Goal: Task Accomplishment & Management: Use online tool/utility

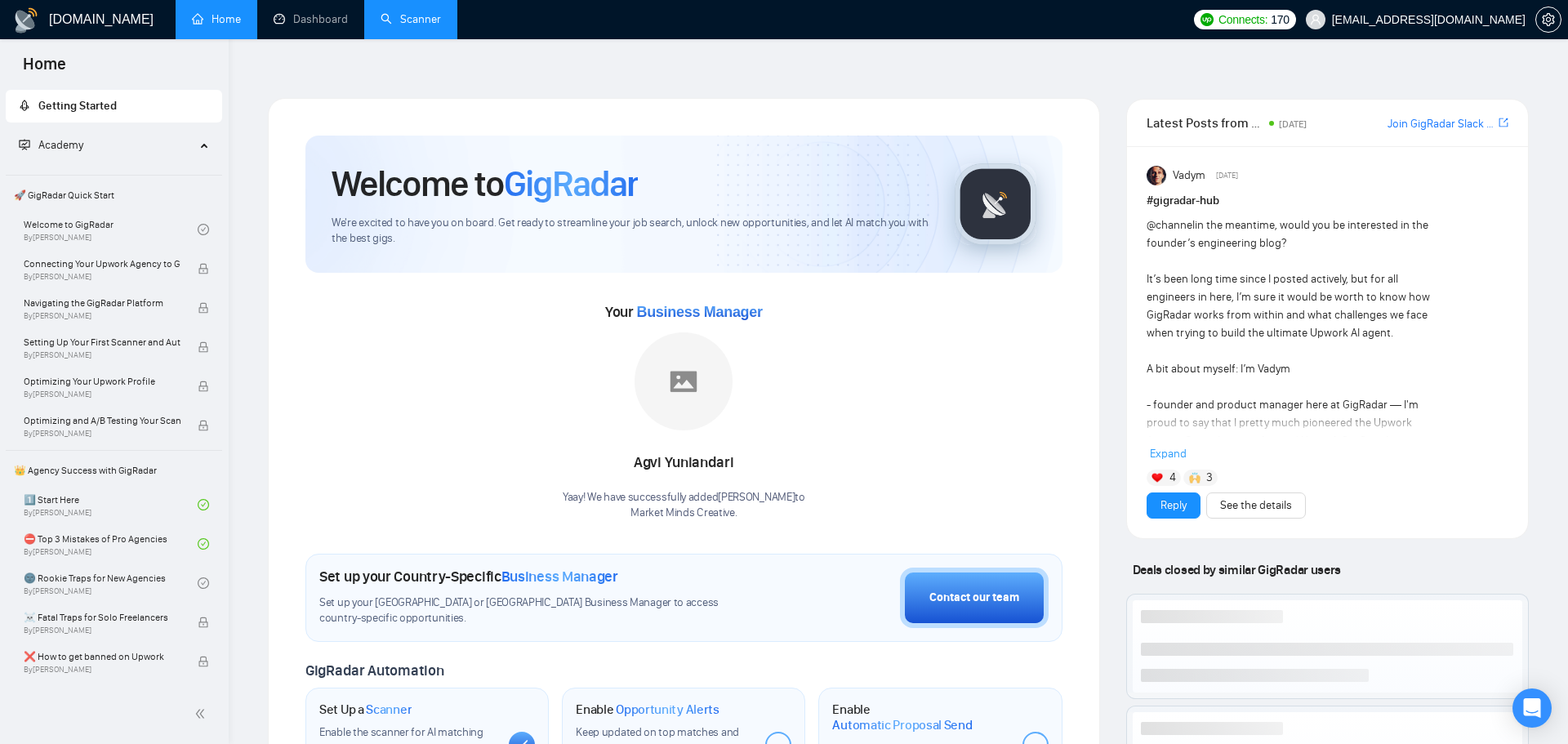
click at [406, 26] on link "Scanner" at bounding box center [410, 18] width 61 height 14
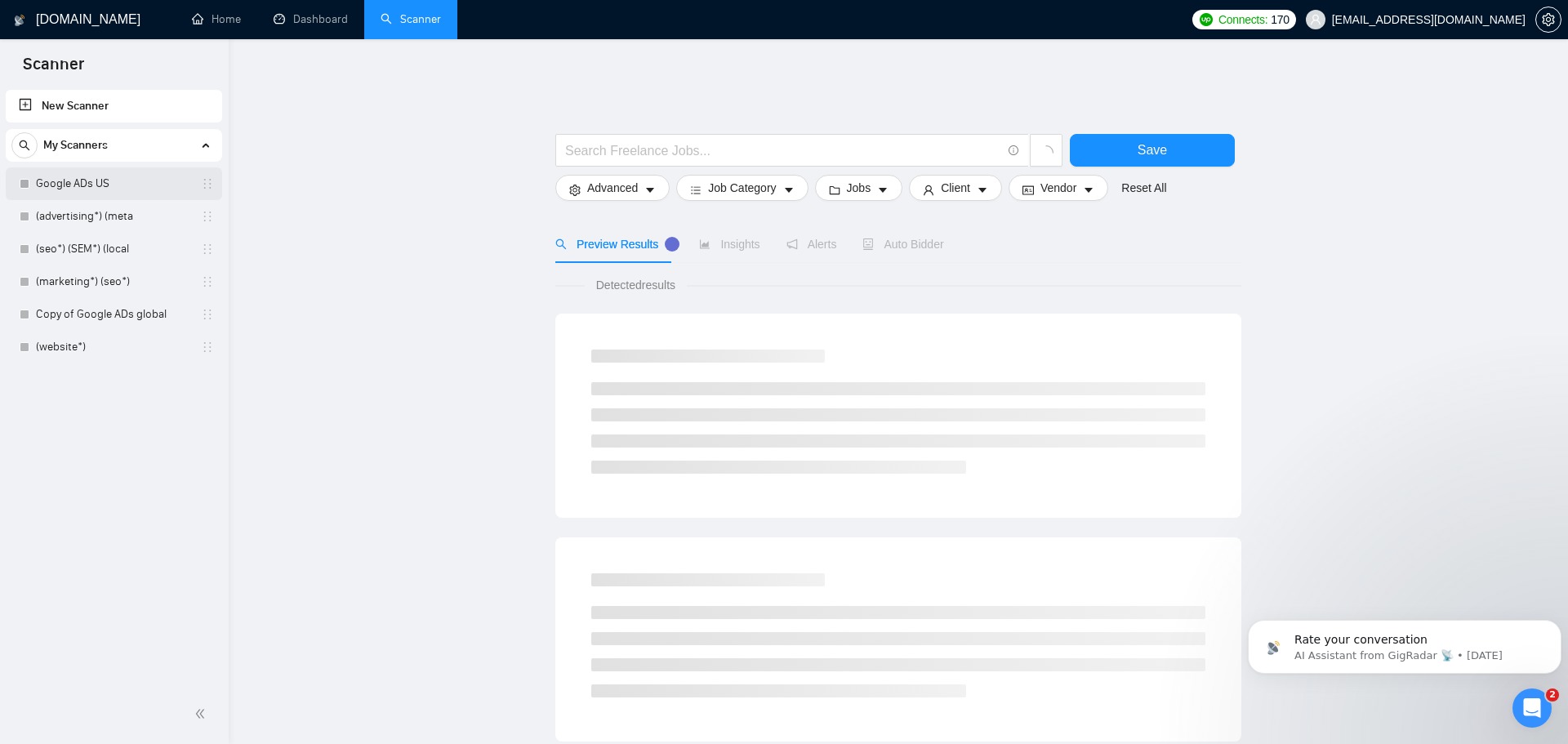
click at [124, 181] on link "Google ADs US" at bounding box center [113, 184] width 155 height 33
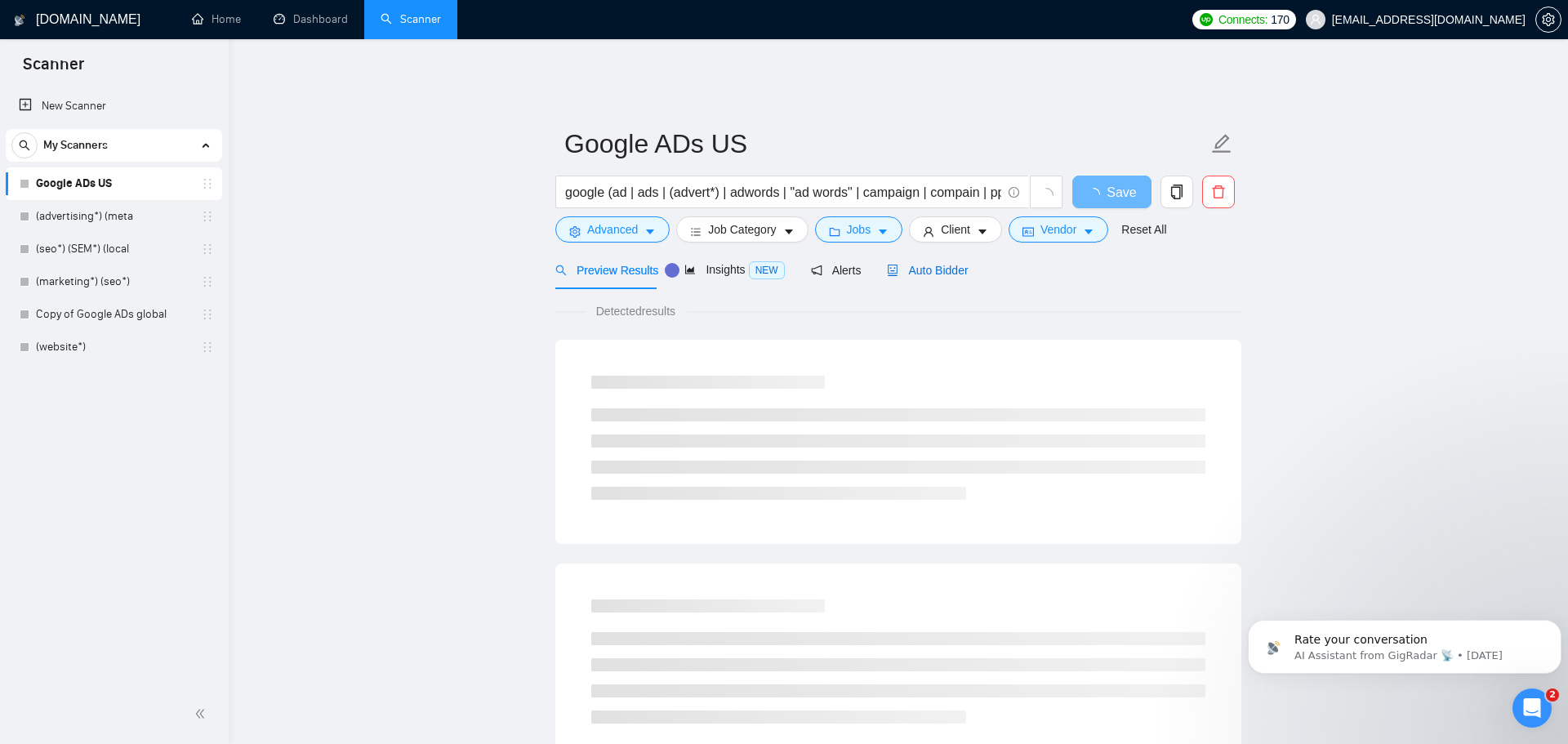
click at [949, 264] on span "Auto Bidder" at bounding box center [927, 270] width 81 height 13
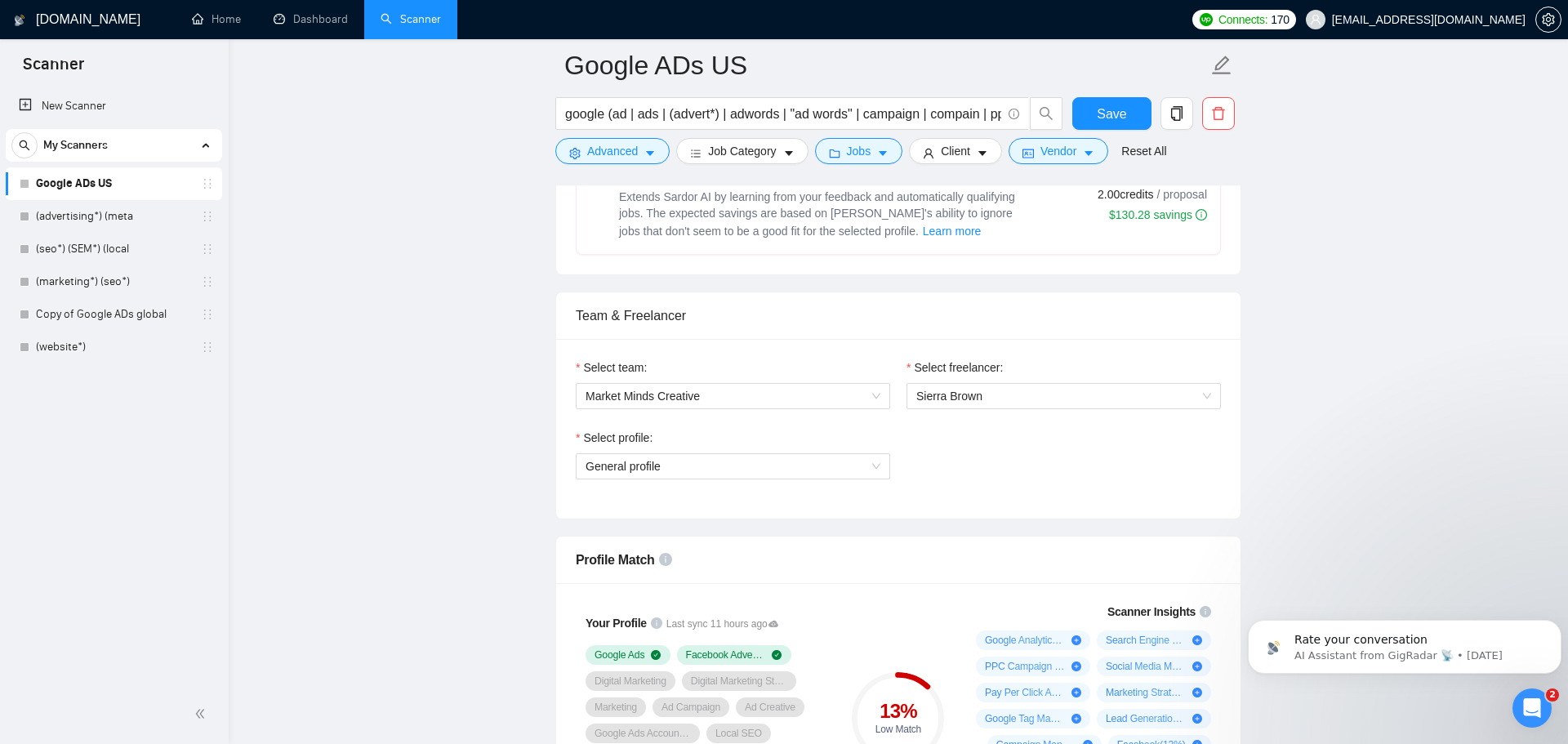
scroll to position [793, 0]
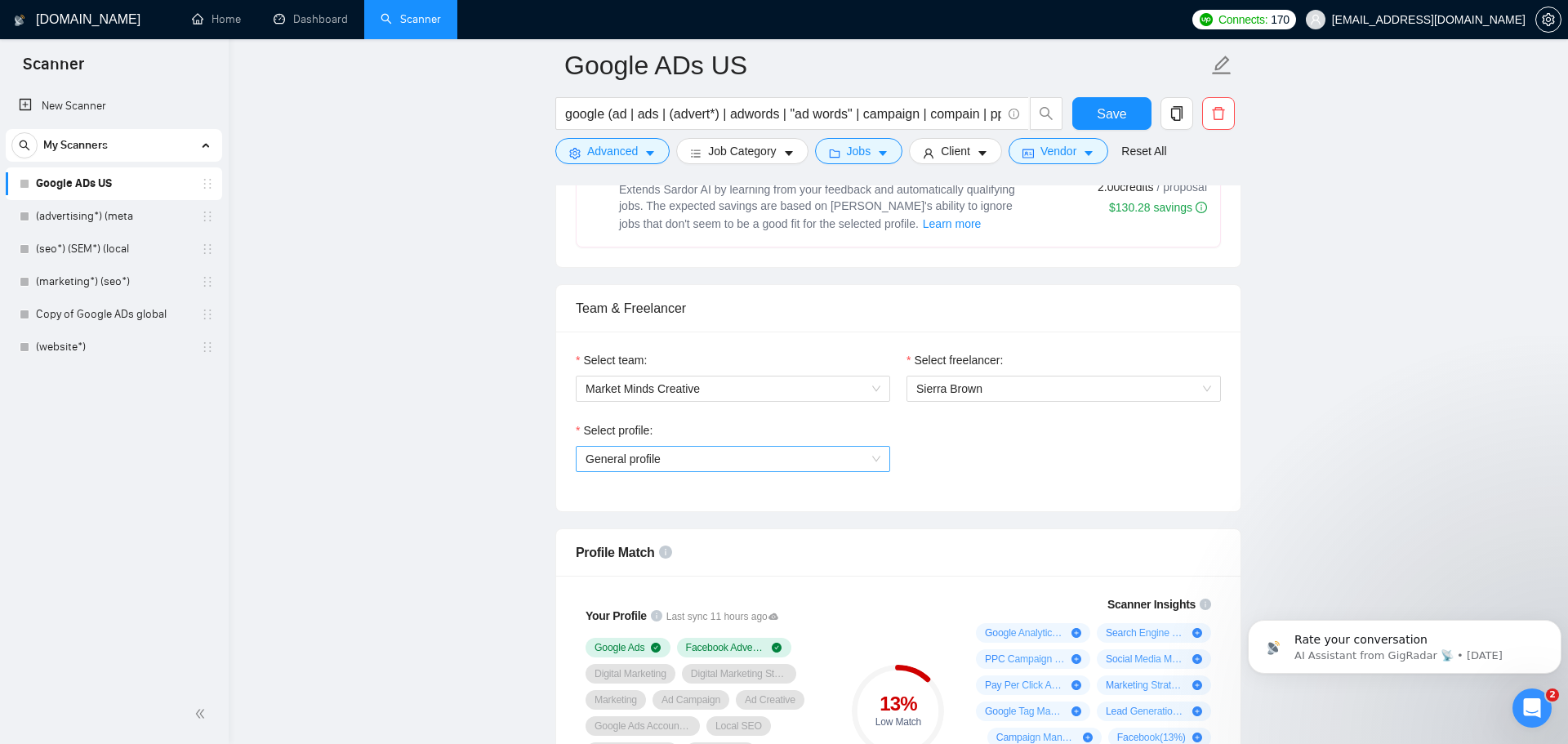
click at [833, 449] on span "General profile" at bounding box center [733, 459] width 295 height 25
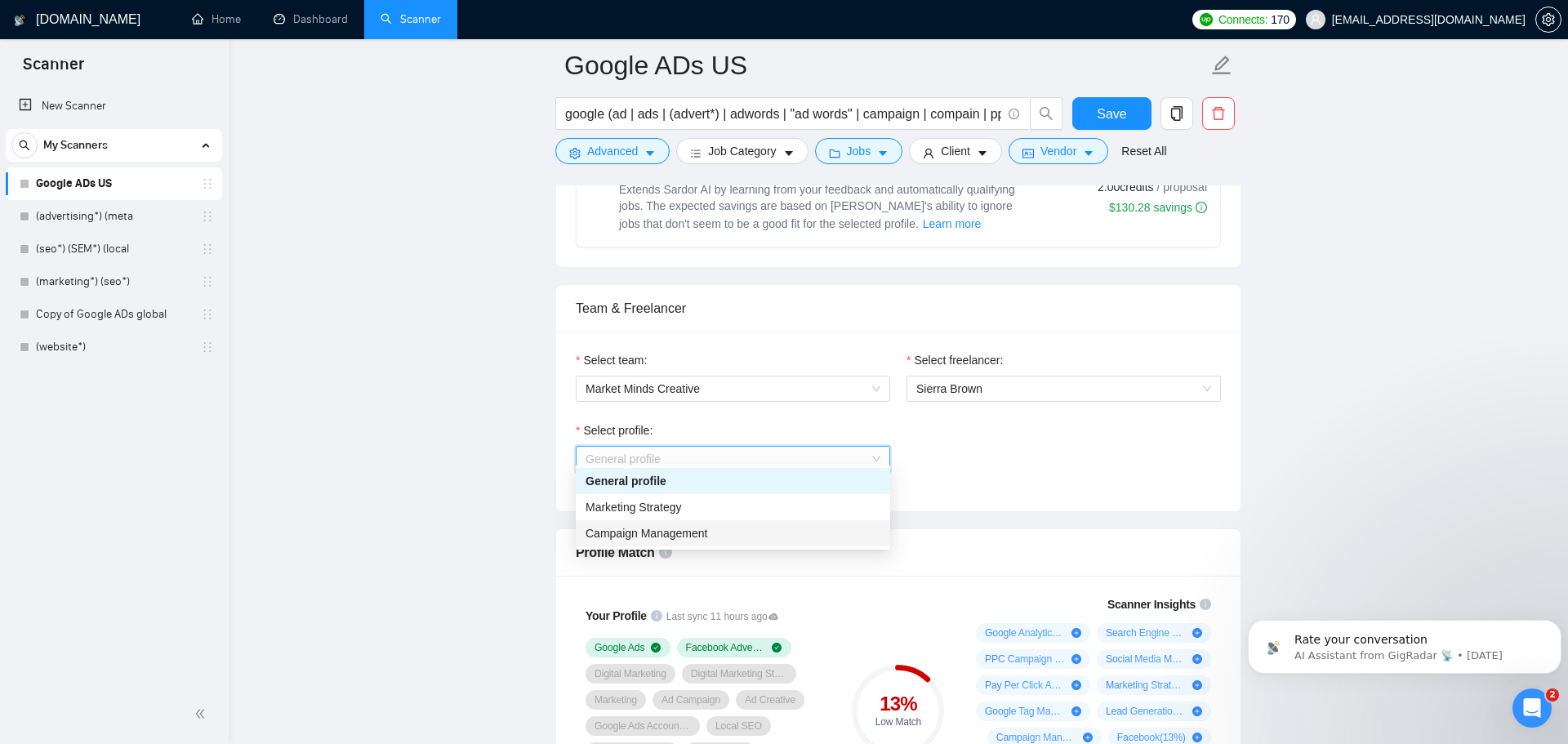
click at [812, 544] on div "Campaign Management" at bounding box center [733, 534] width 314 height 26
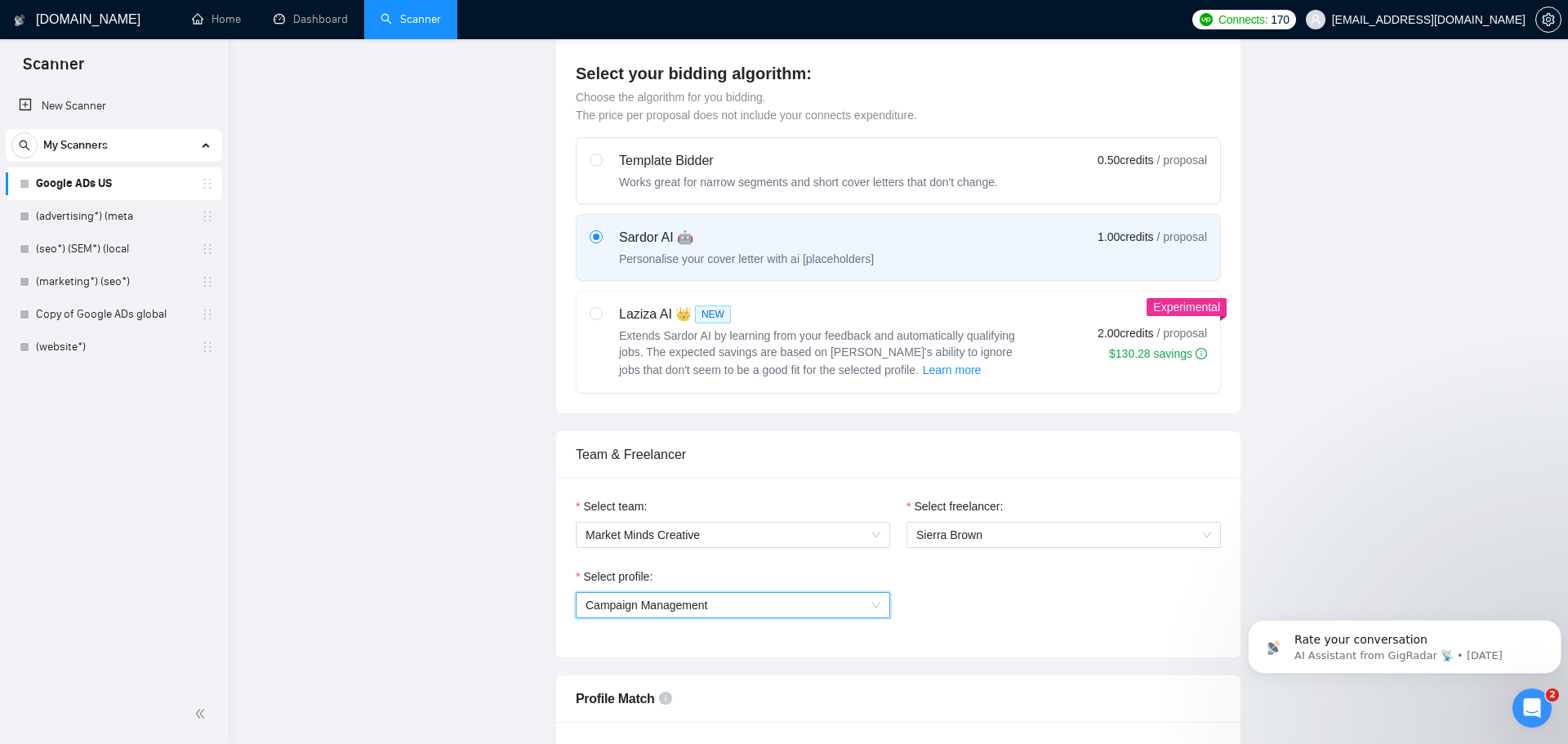
scroll to position [0, 0]
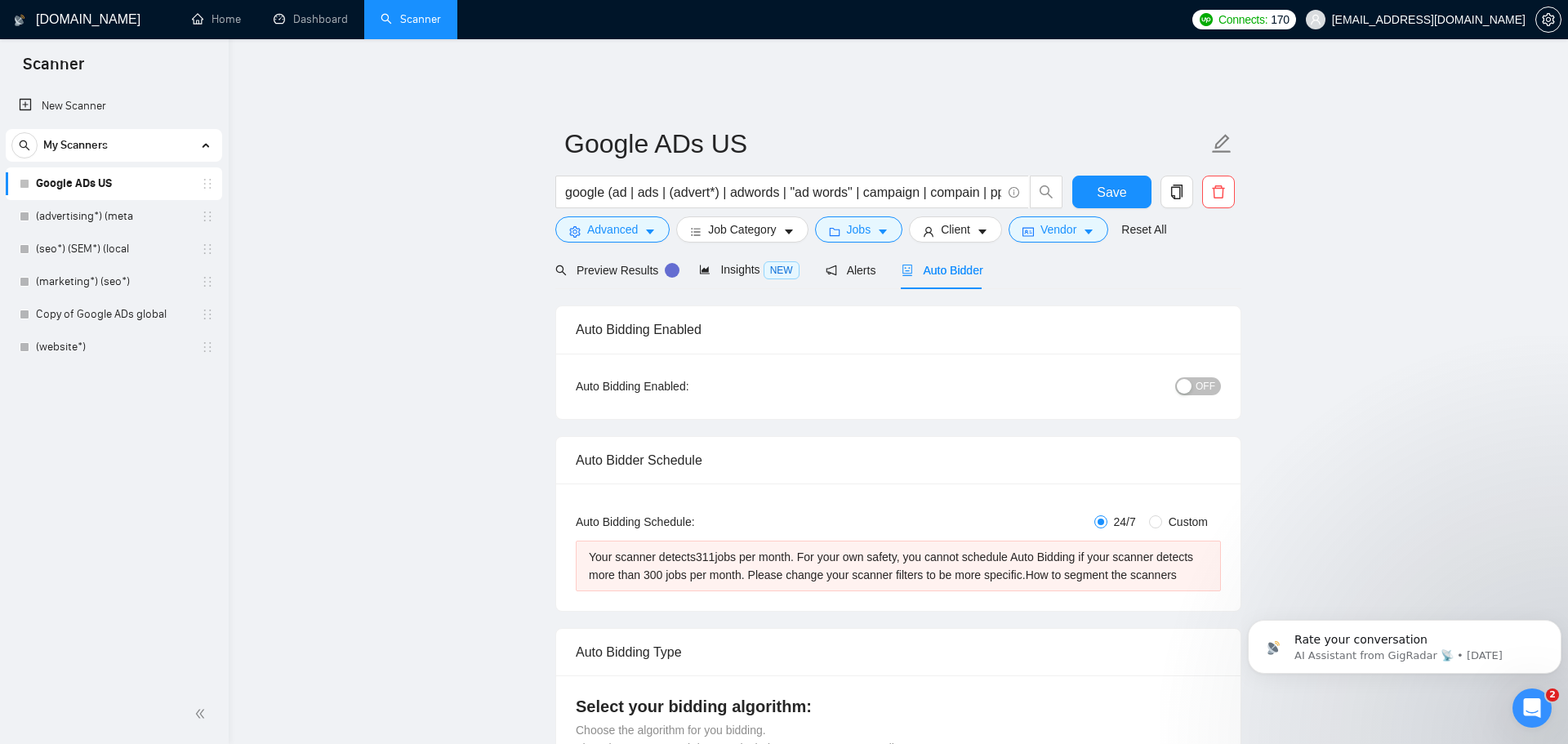
click at [1193, 378] on button "OFF" at bounding box center [1198, 387] width 46 height 18
click at [1098, 182] on span "Save" at bounding box center [1112, 192] width 29 height 20
click at [1193, 378] on button "OFF" at bounding box center [1198, 387] width 46 height 18
click at [1108, 182] on span "Save" at bounding box center [1112, 192] width 29 height 20
click at [610, 264] on span "Preview Results" at bounding box center [614, 270] width 118 height 13
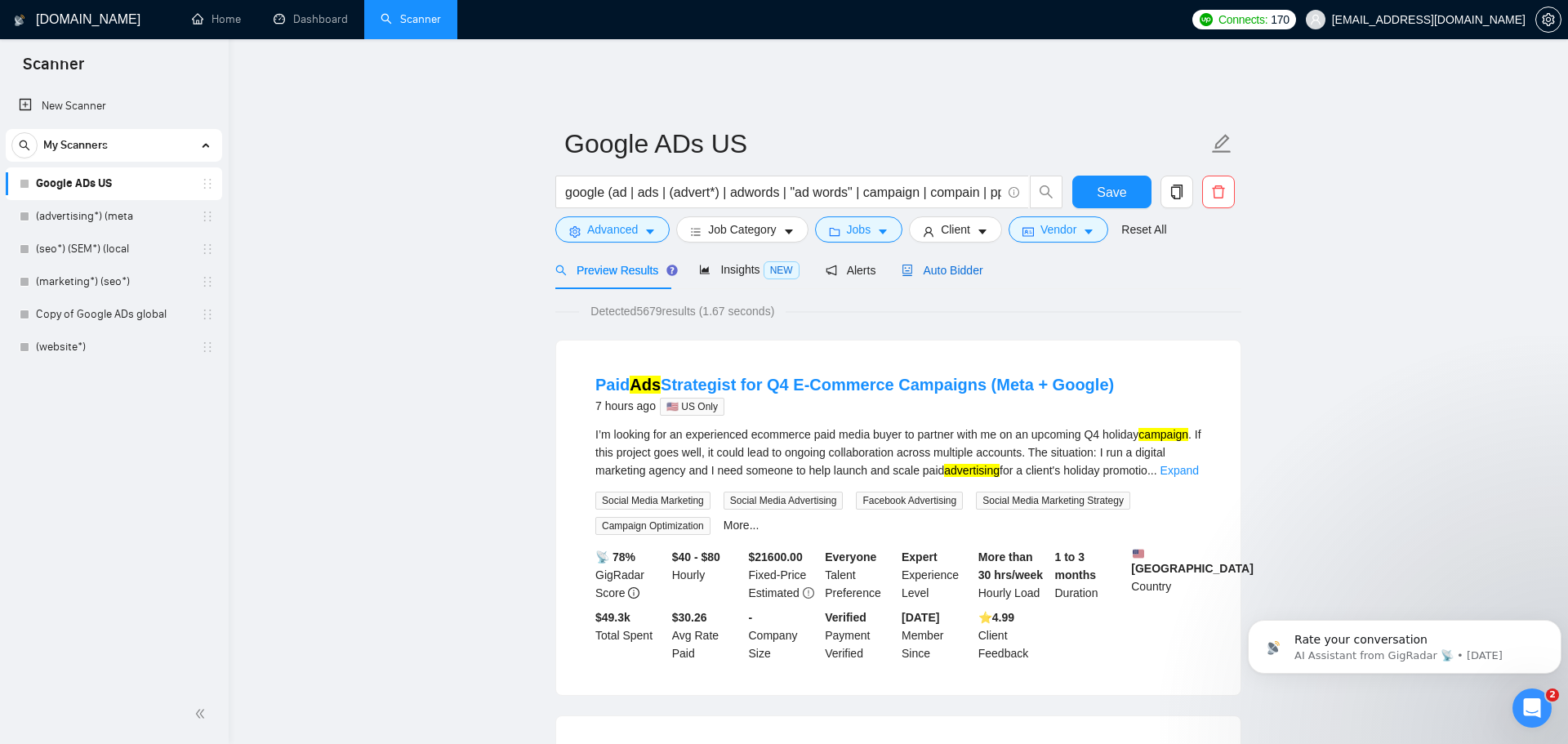
click at [966, 264] on span "Auto Bidder" at bounding box center [942, 270] width 81 height 13
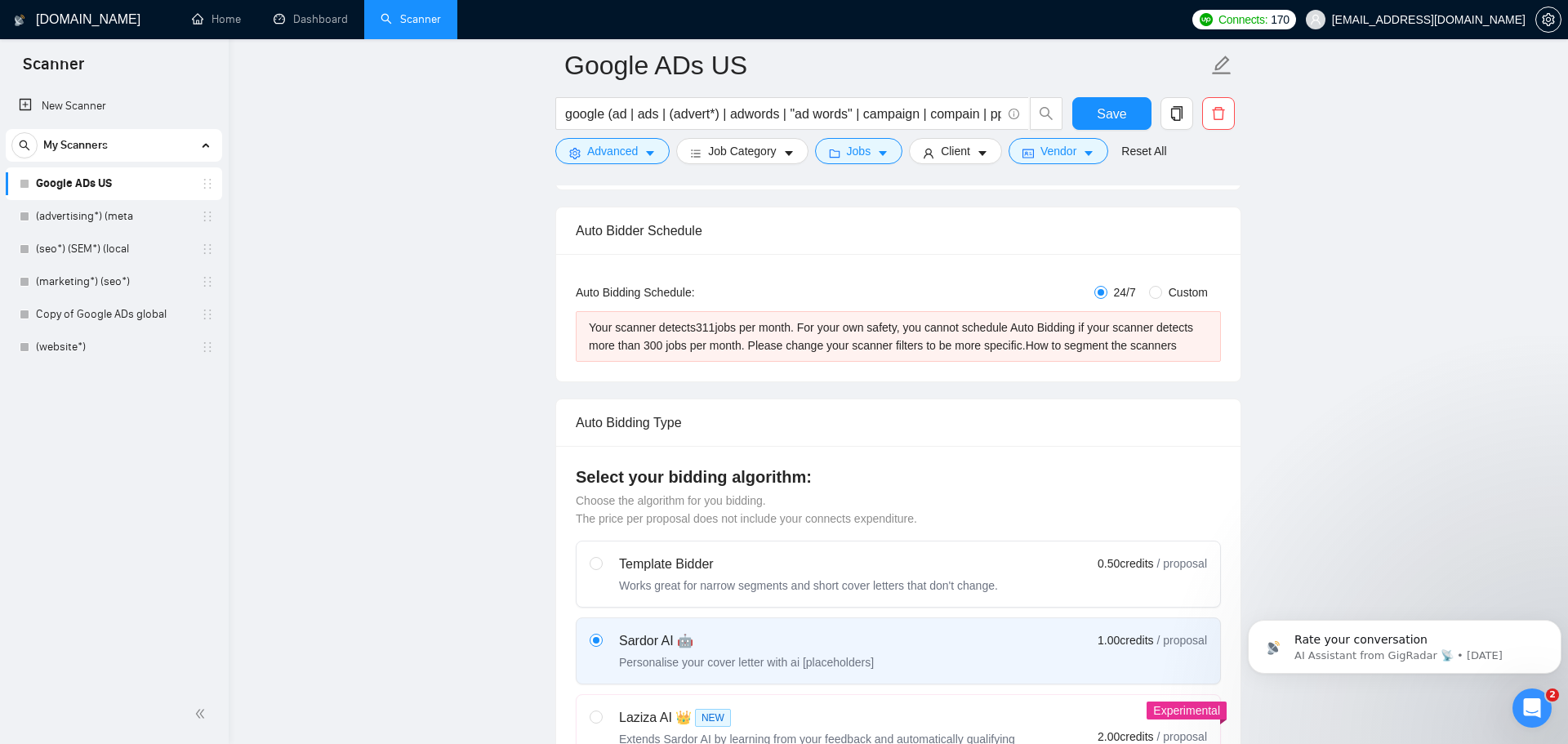
scroll to position [246, 0]
click at [1163, 282] on span "Custom" at bounding box center [1188, 289] width 52 height 18
click at [1162, 283] on input "Custom" at bounding box center [1155, 289] width 13 height 13
radio input "true"
radio input "false"
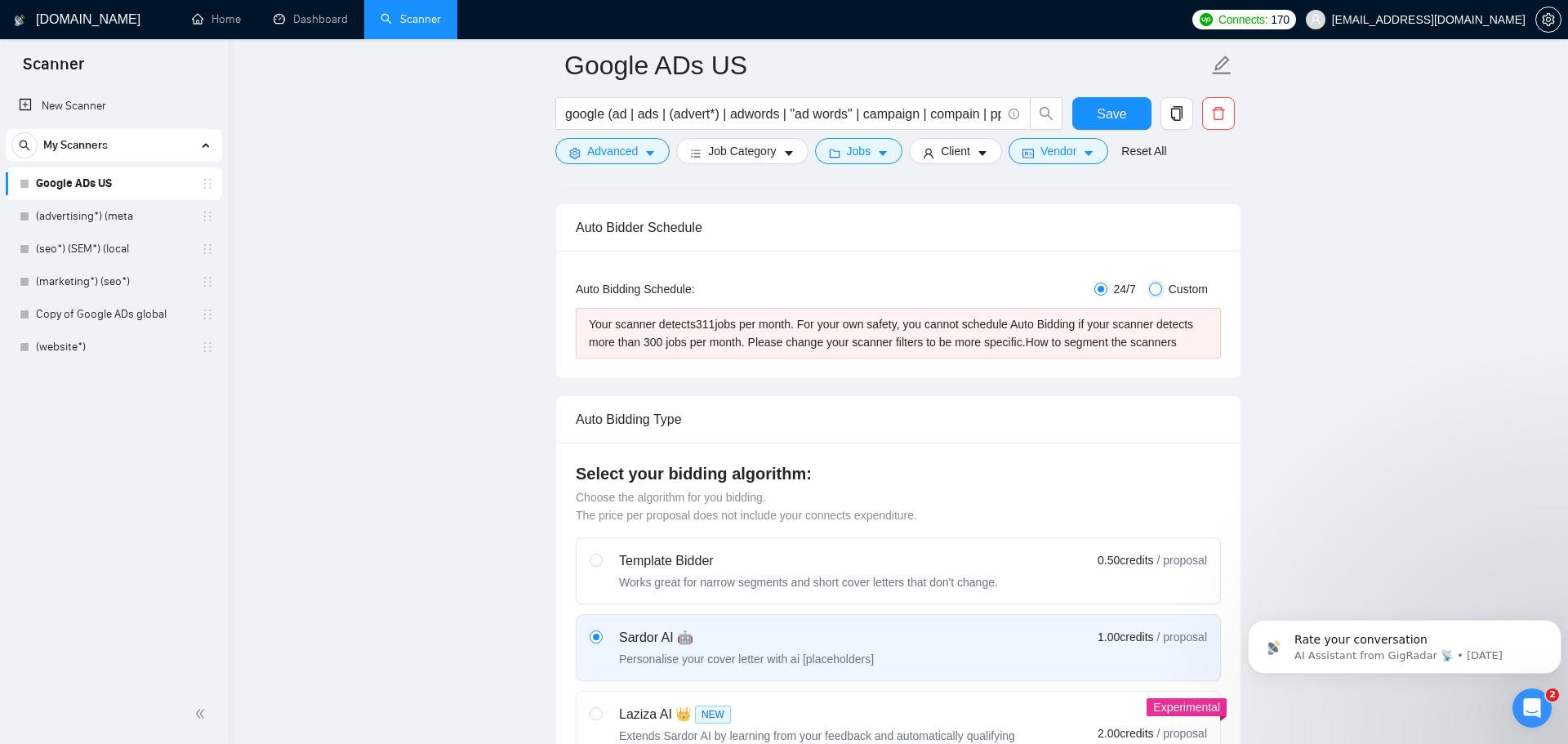
checkbox input "true"
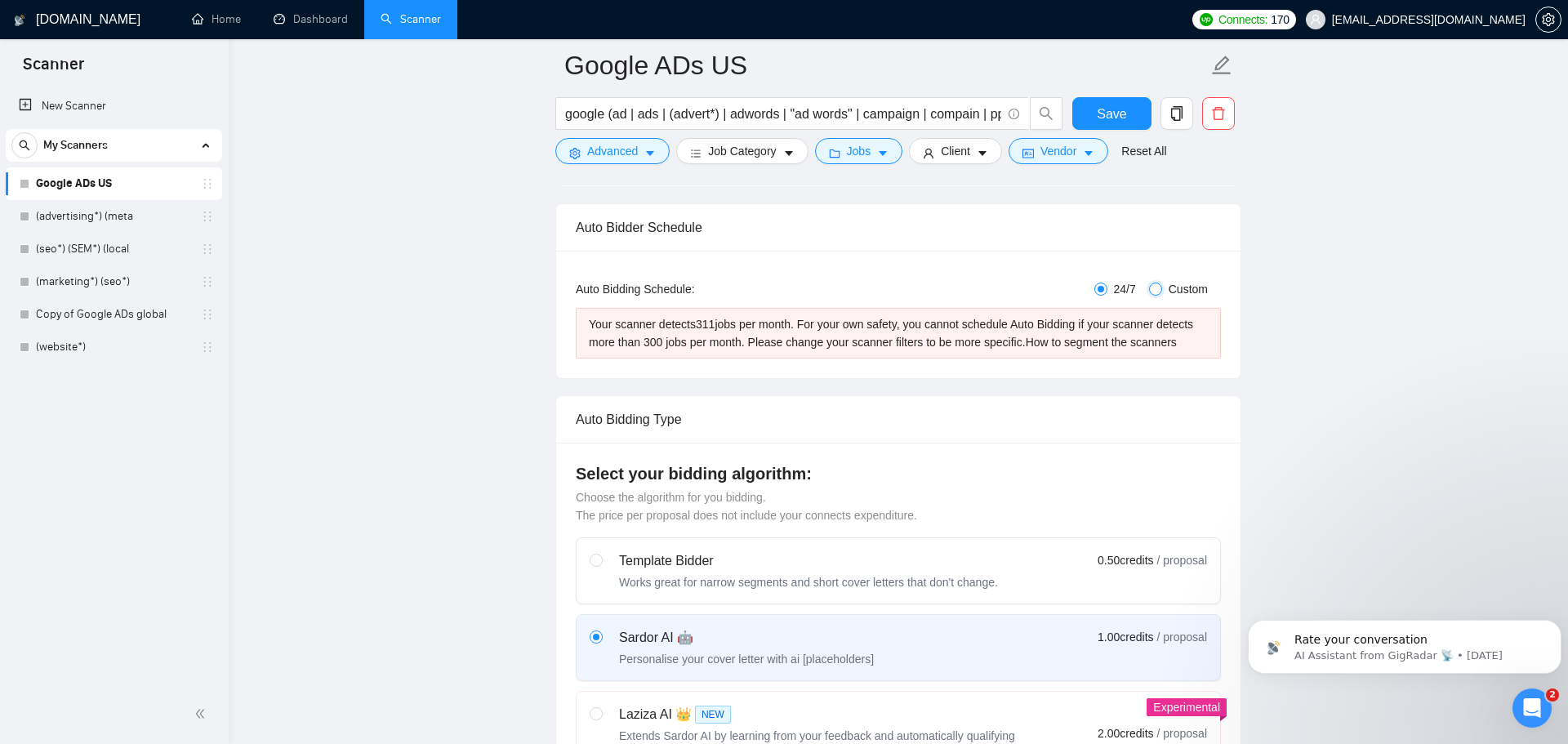
checkbox input "true"
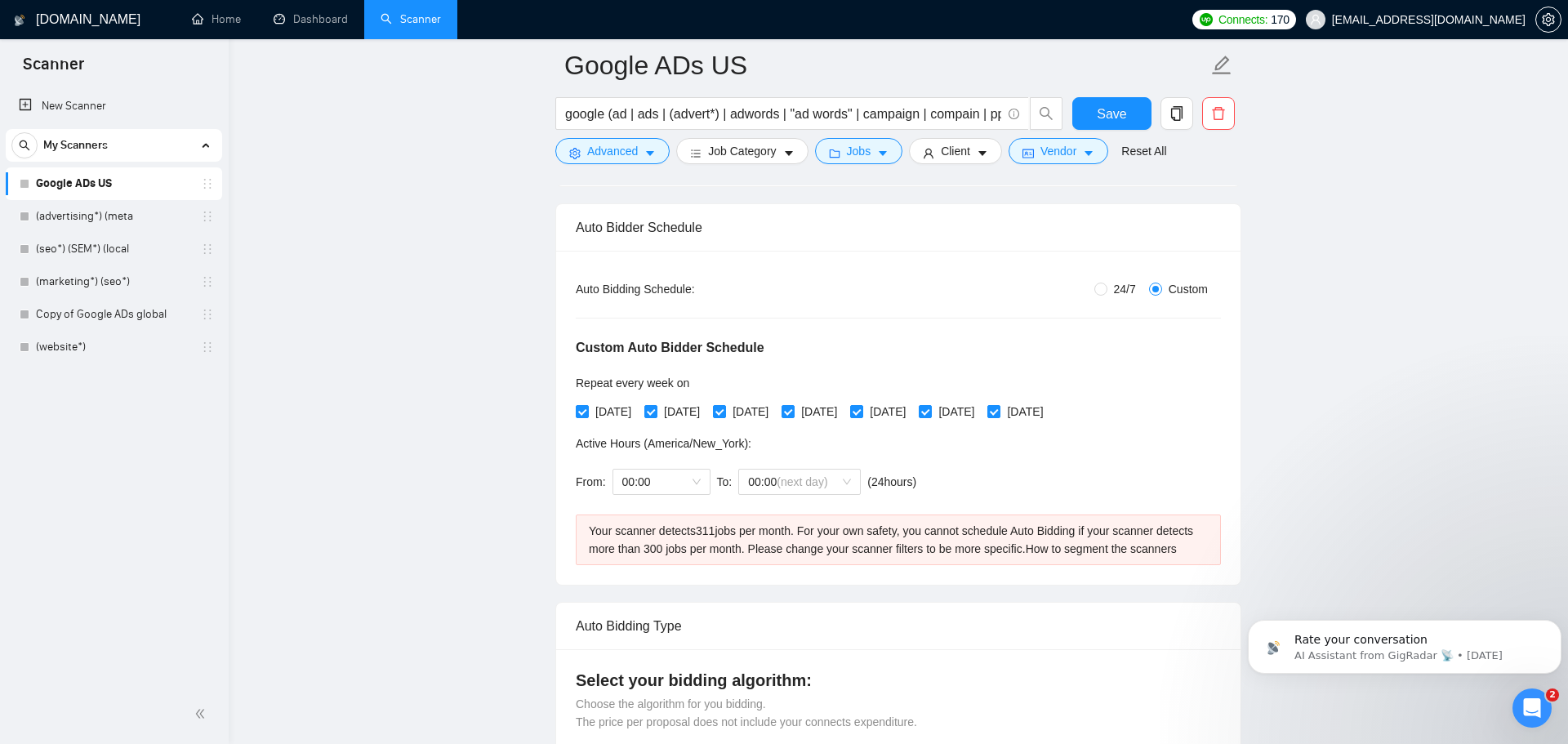
click at [1107, 280] on span "24/7" at bounding box center [1125, 289] width 35 height 18
click at [1105, 283] on input "24/7" at bounding box center [1101, 289] width 13 height 13
radio input "true"
radio input "false"
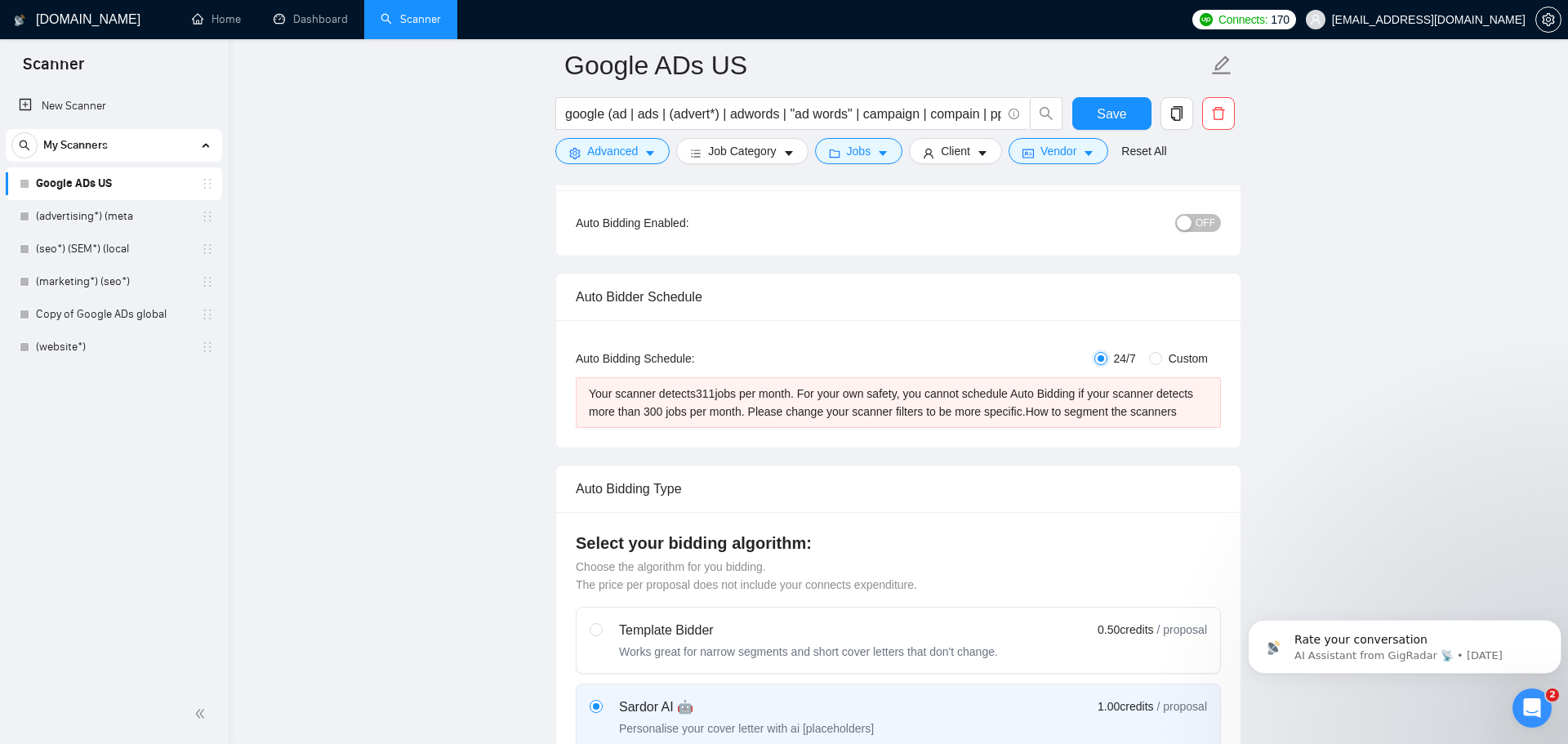
scroll to position [0, 0]
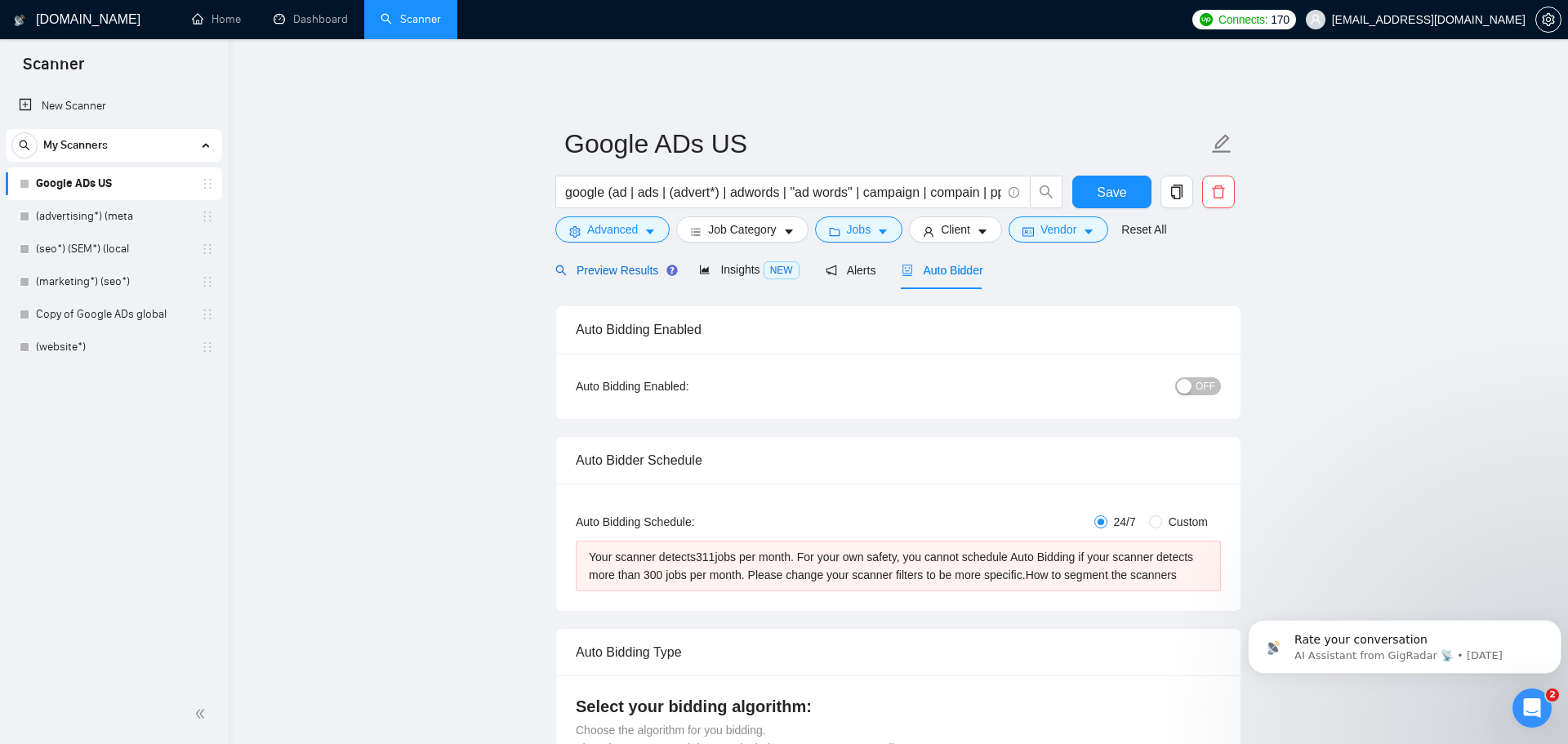
click at [586, 264] on span "Preview Results" at bounding box center [614, 270] width 118 height 13
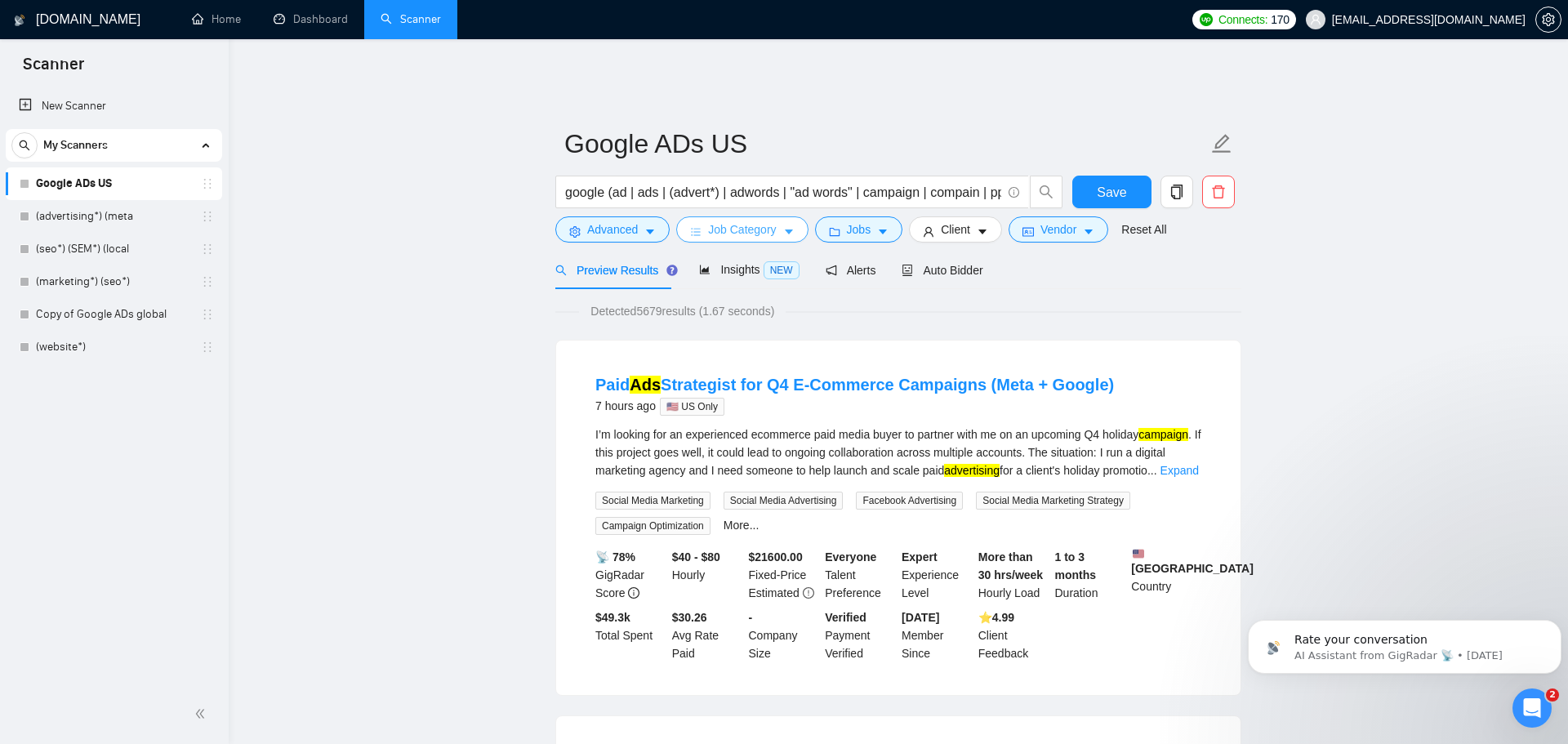
click at [730, 225] on span "Job Category" at bounding box center [742, 230] width 68 height 18
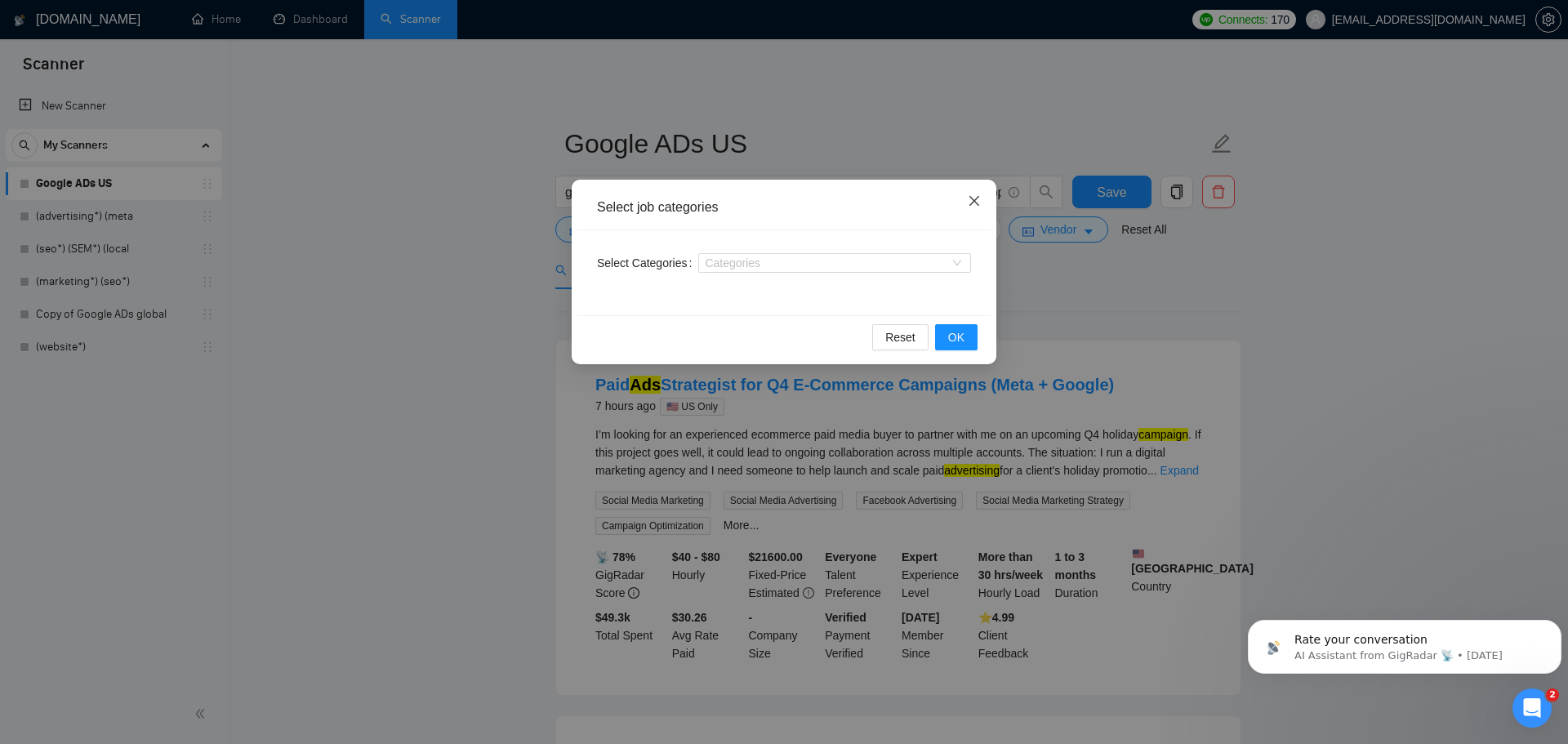
click at [980, 202] on span "Close" at bounding box center [974, 202] width 44 height 44
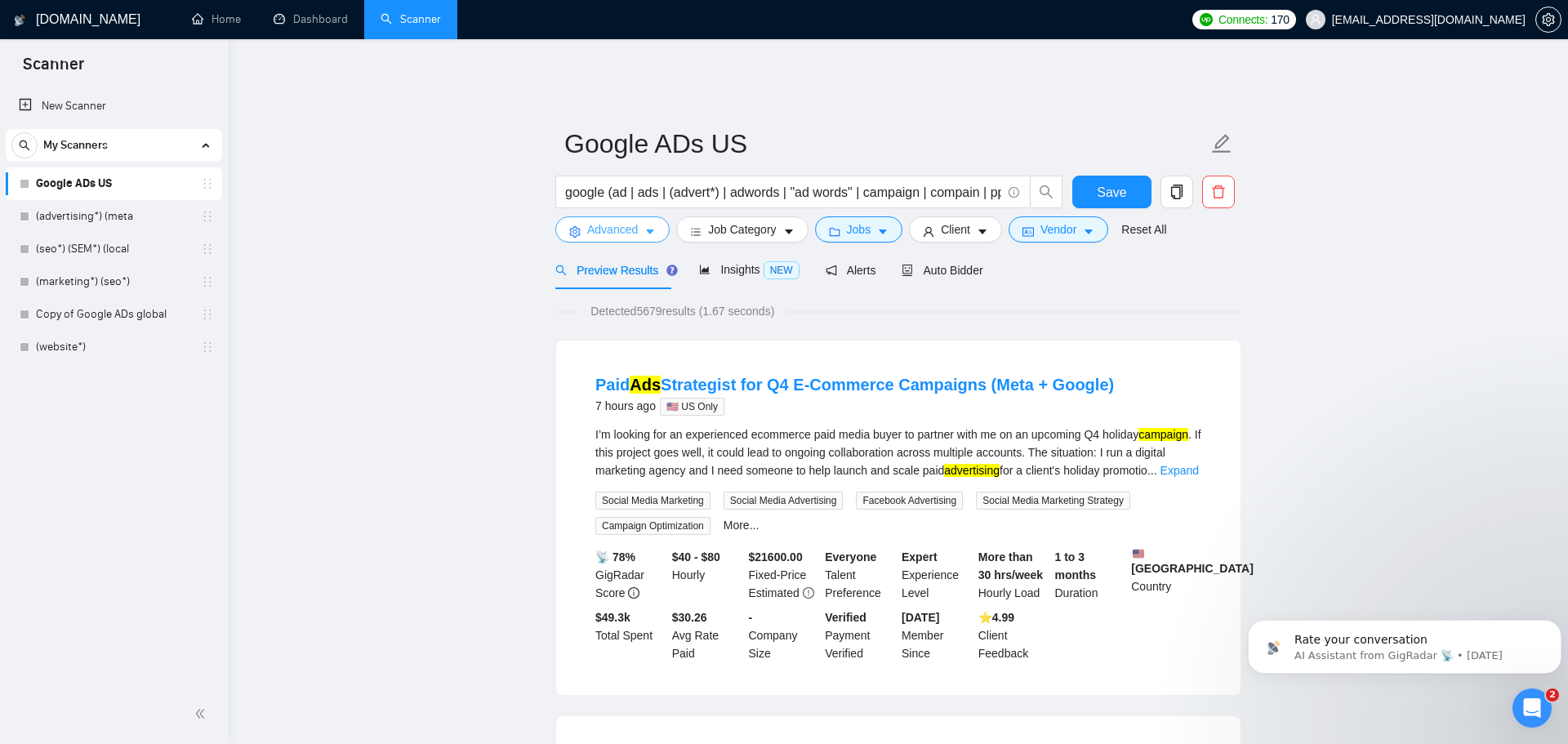
click at [586, 217] on button "Advanced" at bounding box center [612, 230] width 115 height 26
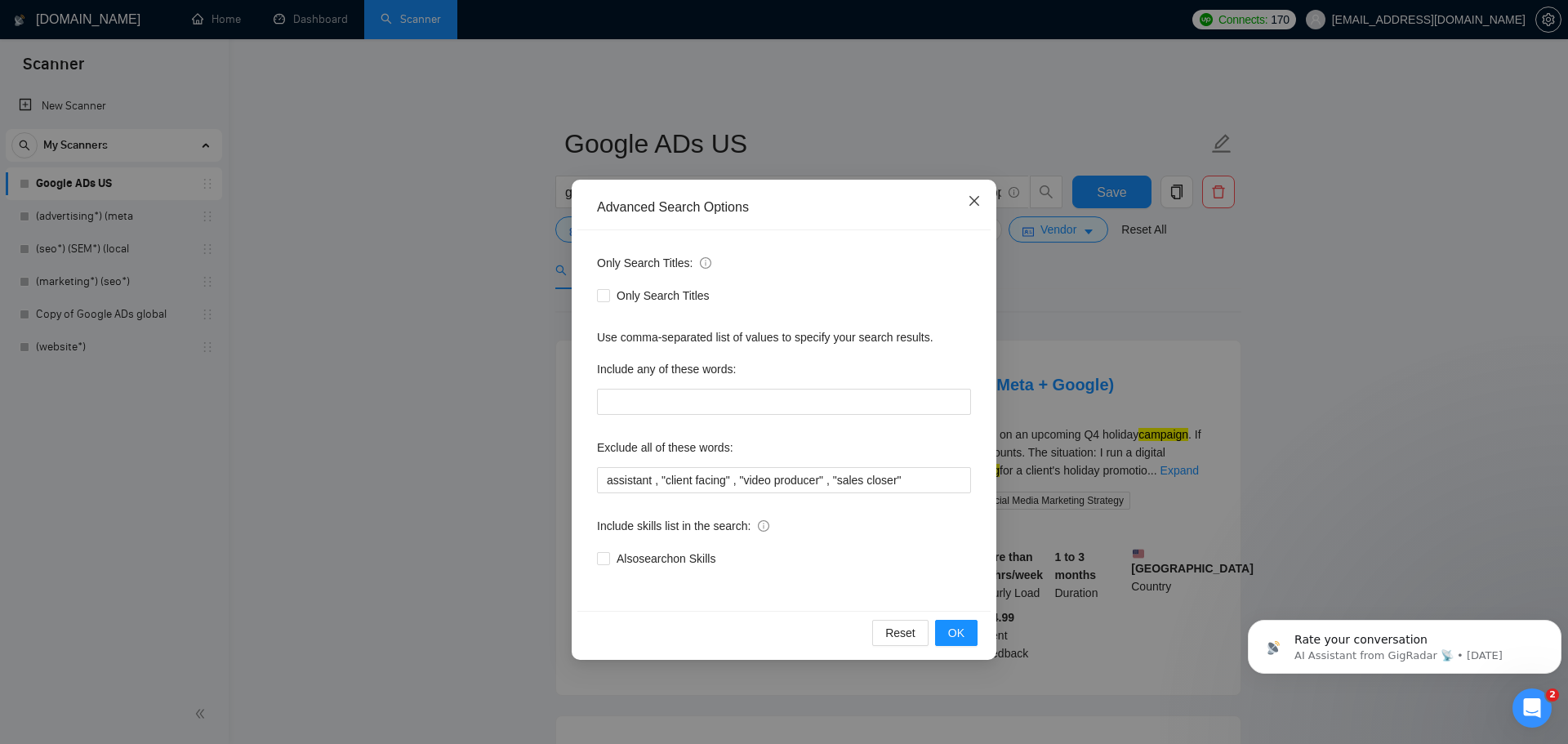
click at [976, 203] on icon "close" at bounding box center [974, 201] width 13 height 13
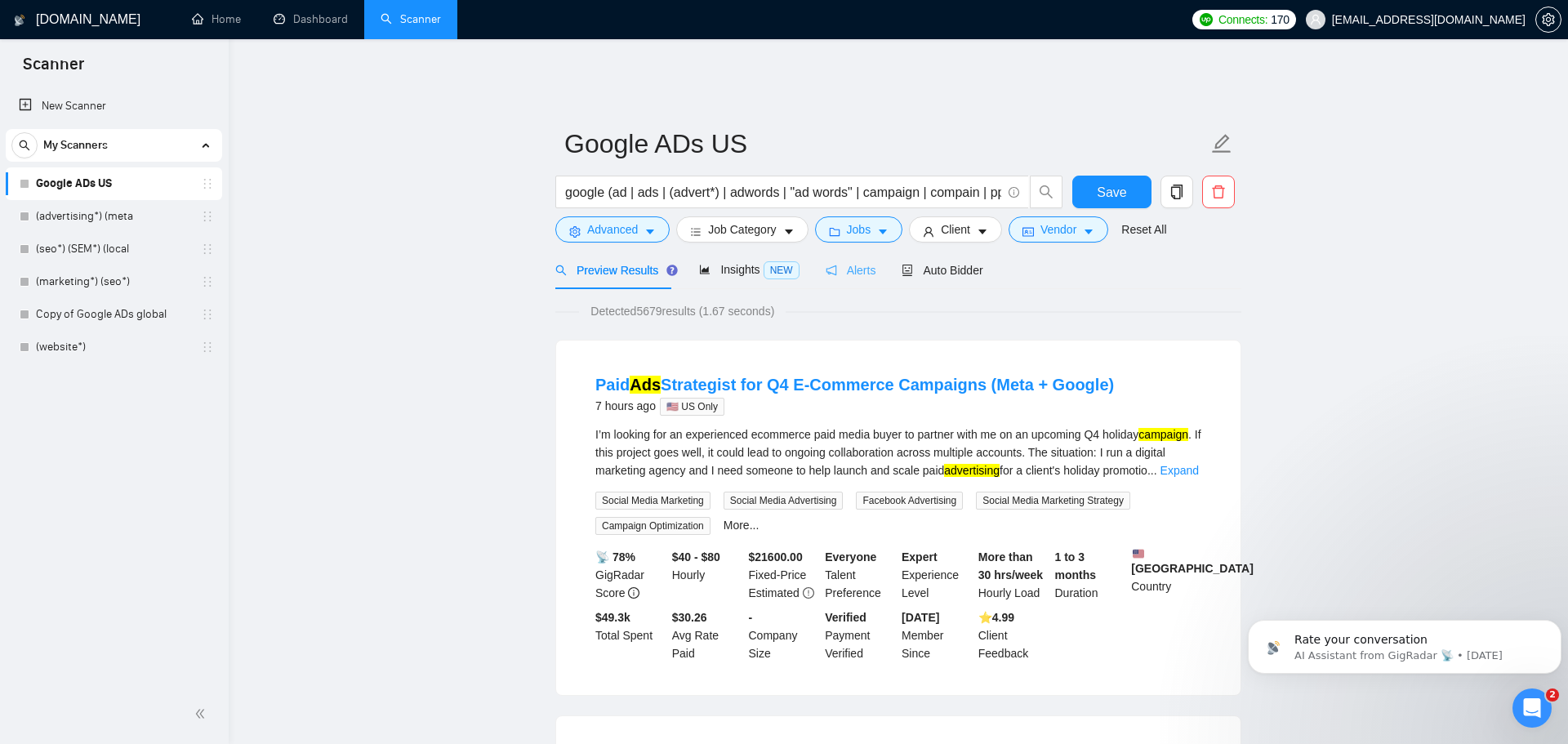
click at [830, 268] on div "Alerts" at bounding box center [850, 270] width 50 height 39
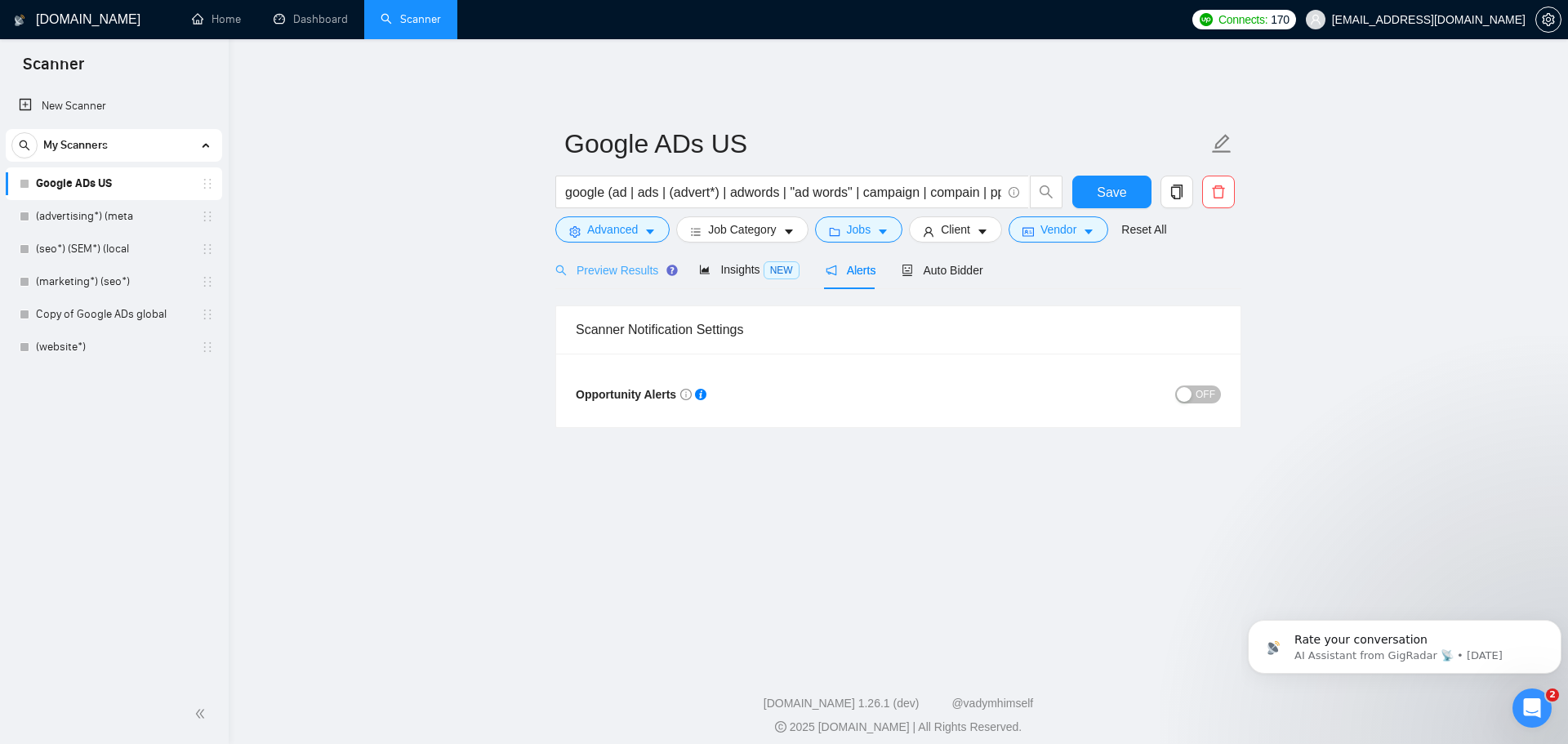
click at [628, 251] on div "Preview Results" at bounding box center [614, 270] width 118 height 39
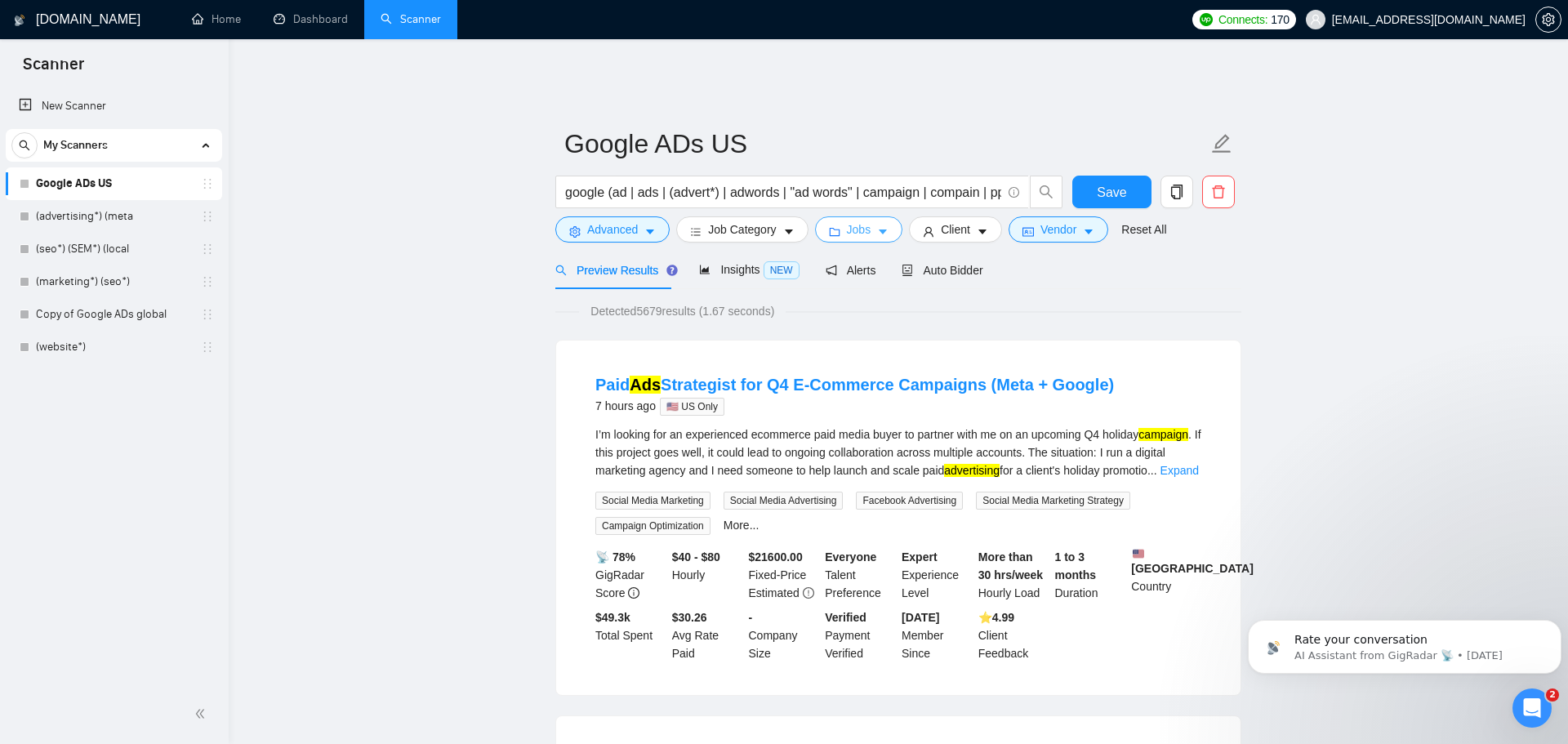
click at [832, 226] on icon "folder" at bounding box center [834, 231] width 11 height 11
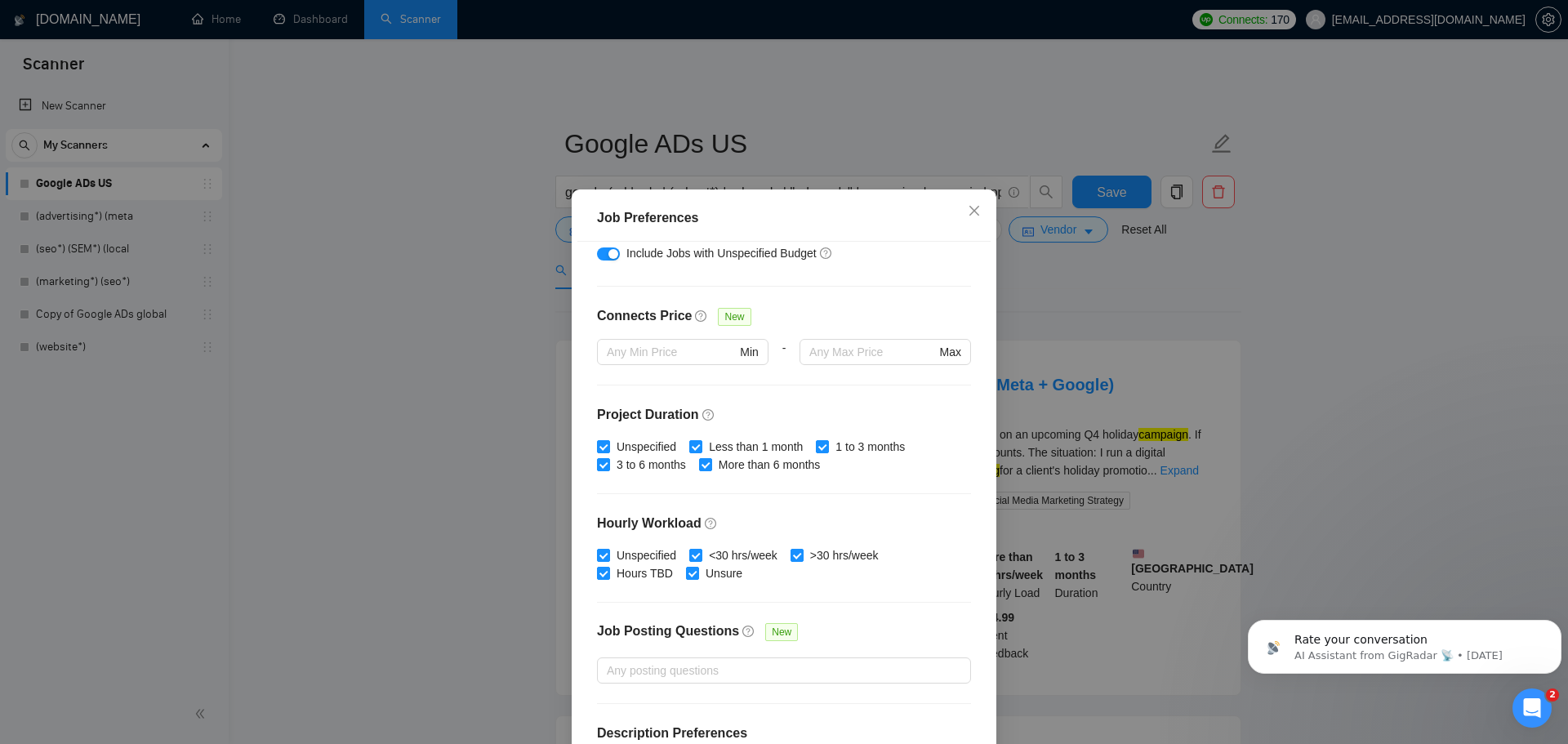
scroll to position [401, 0]
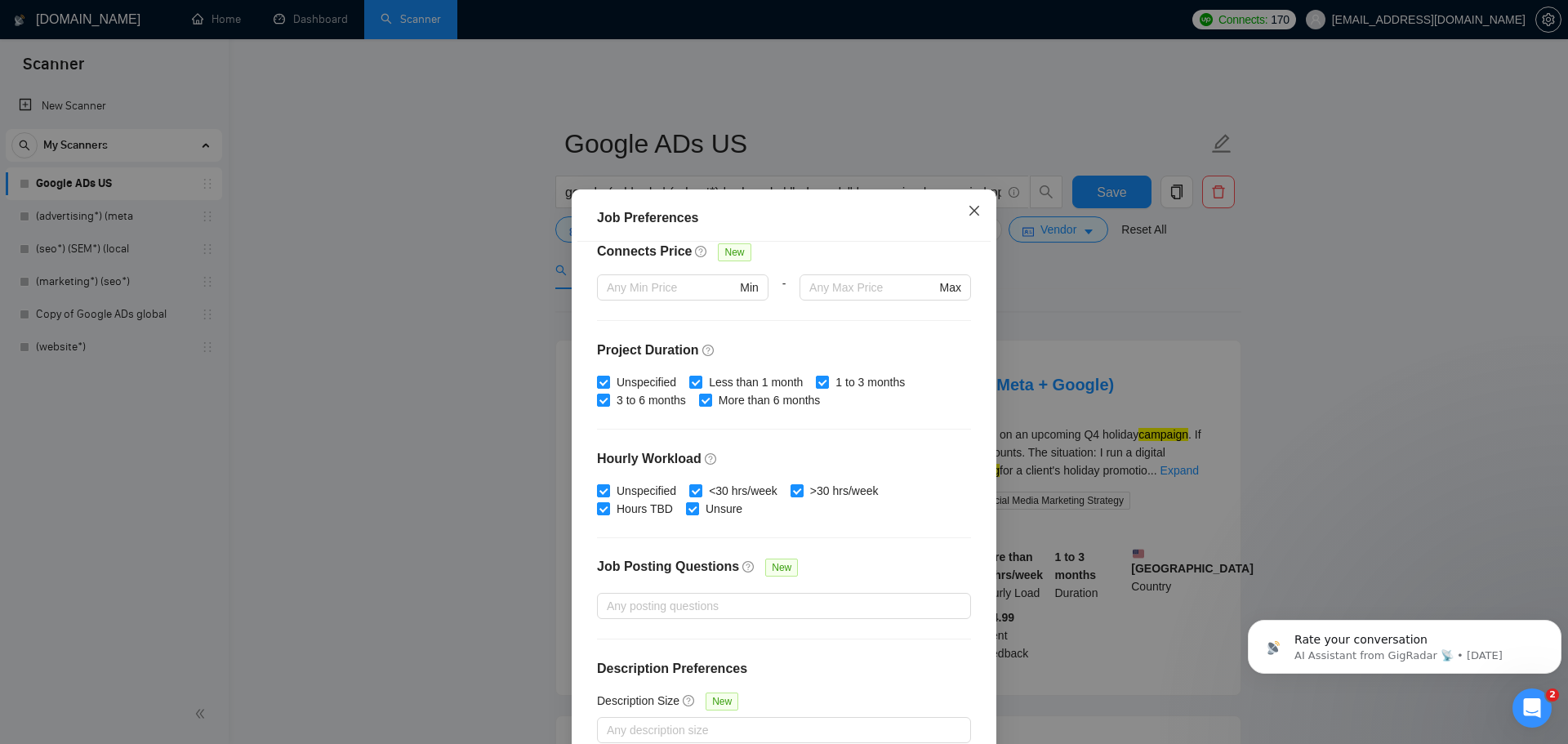
click at [968, 211] on icon "close" at bounding box center [974, 210] width 13 height 13
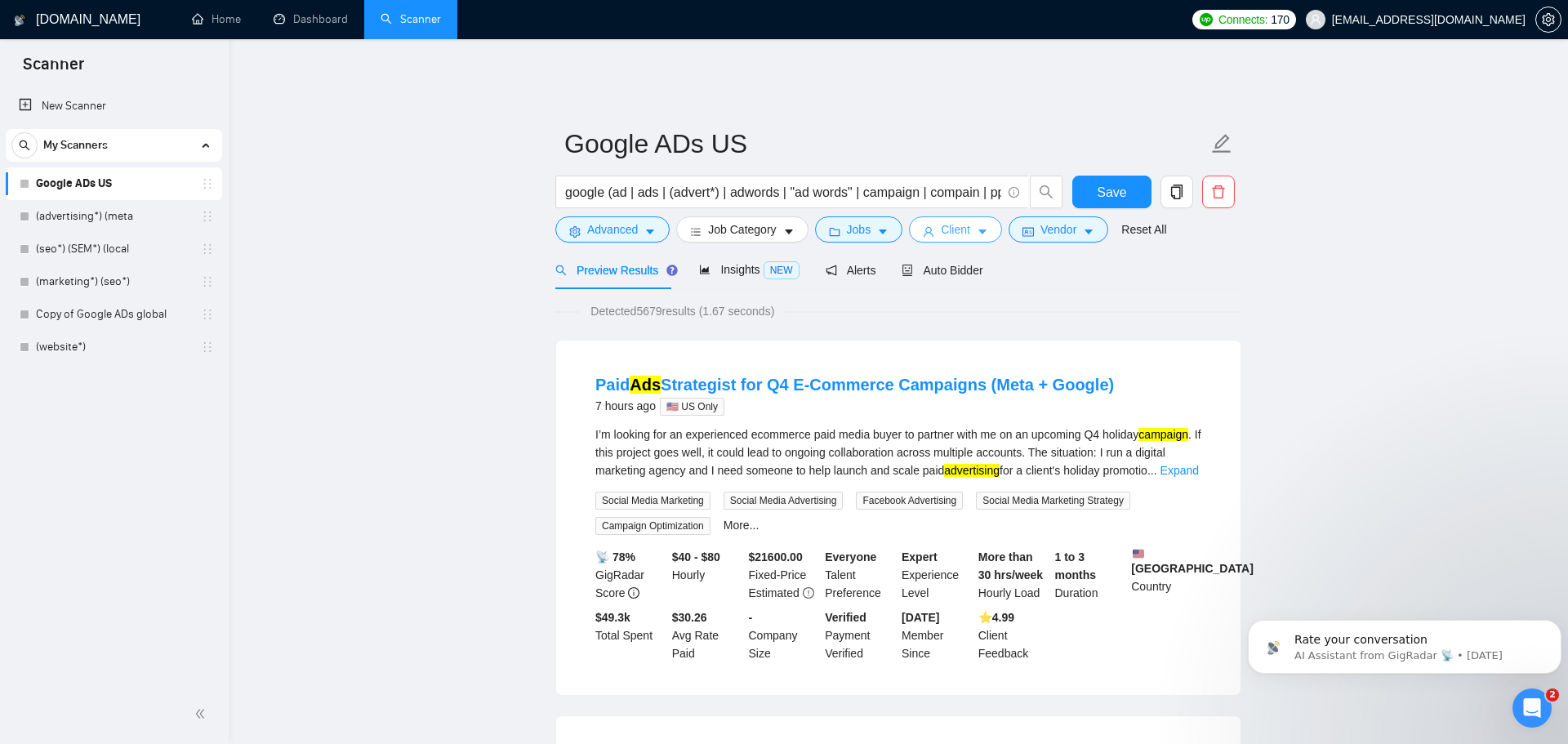
click at [957, 222] on span "Client" at bounding box center [956, 230] width 29 height 18
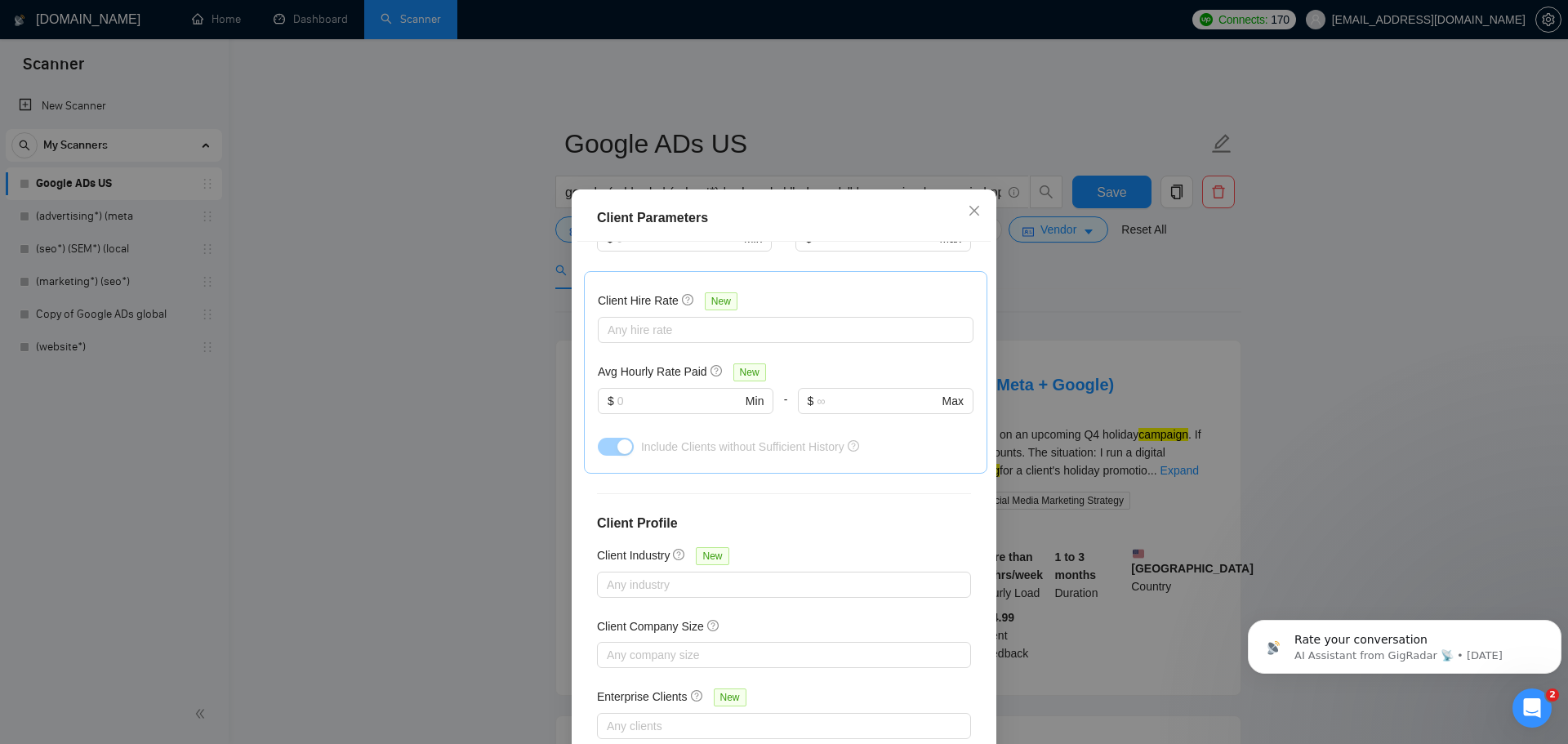
scroll to position [0, 0]
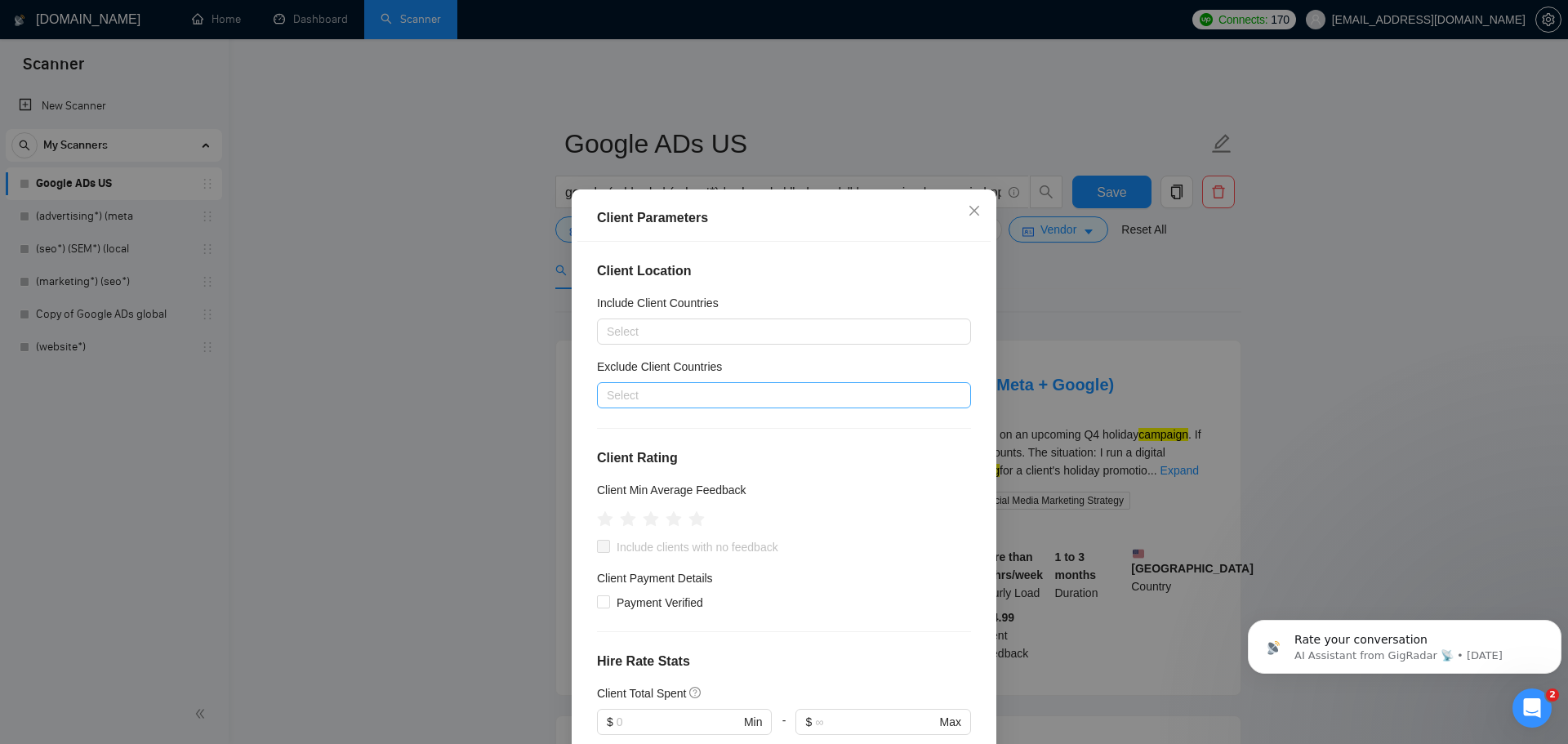
click at [867, 402] on div at bounding box center [776, 395] width 350 height 19
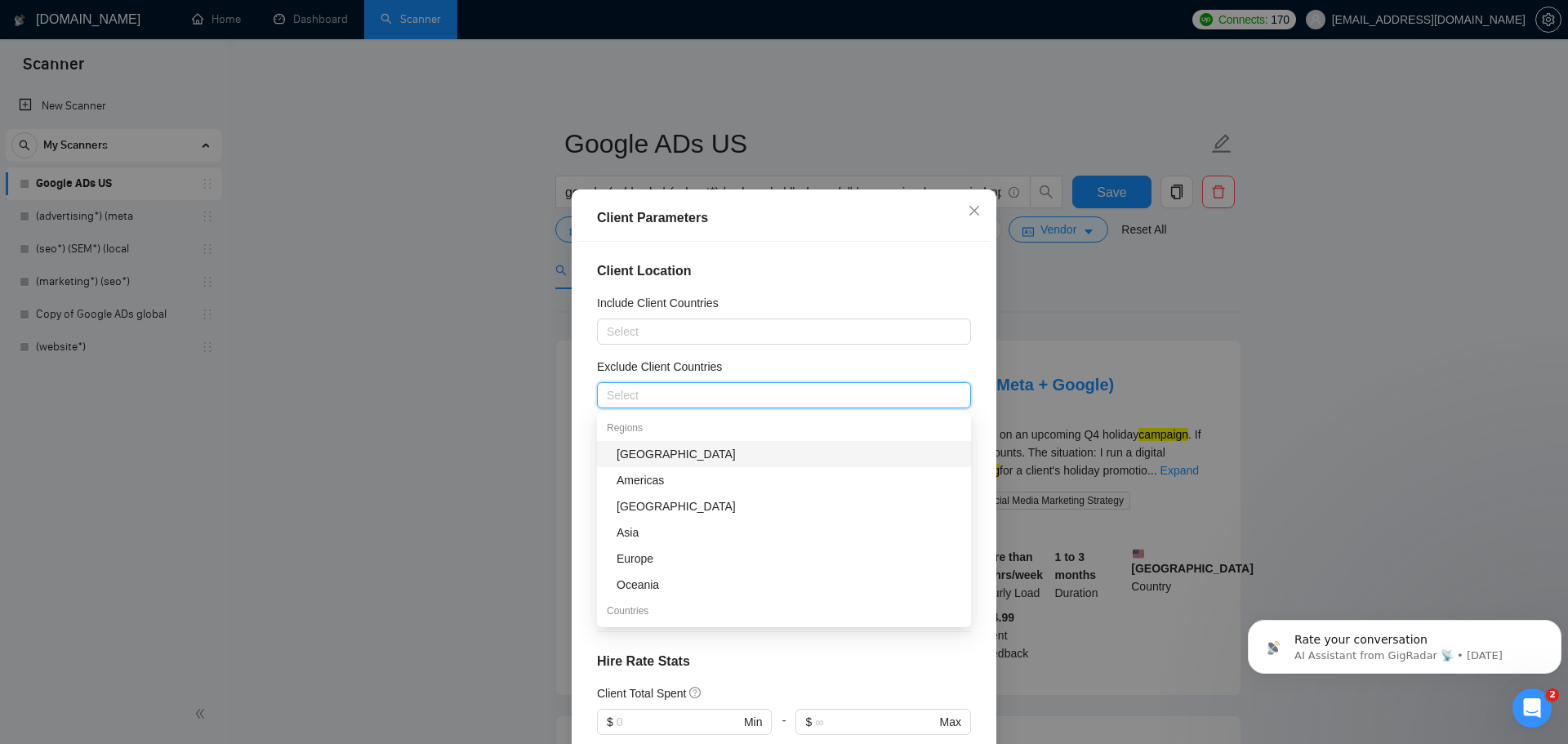
click at [923, 270] on h4 "Client Location" at bounding box center [783, 271] width 374 height 19
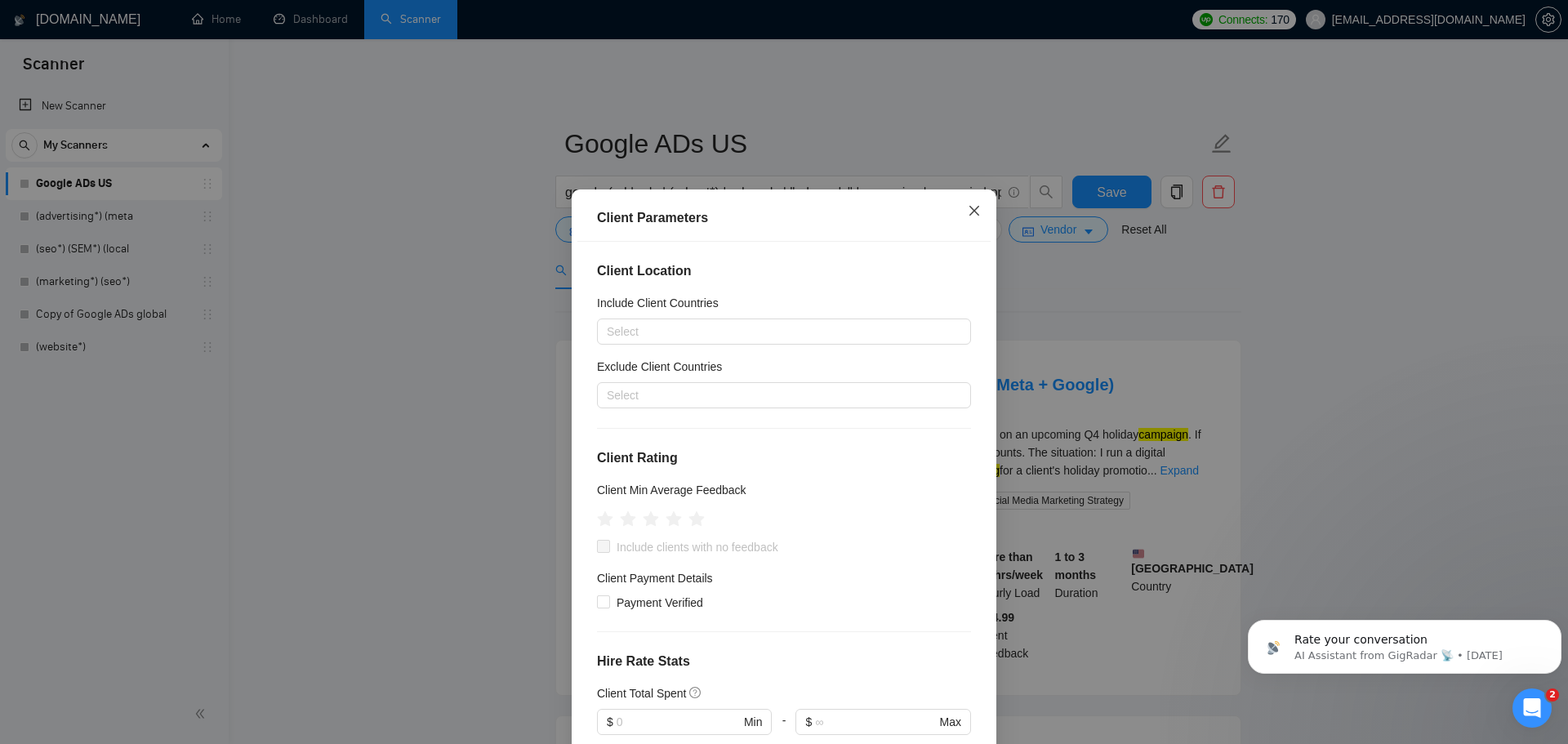
click at [977, 205] on icon "close" at bounding box center [974, 210] width 13 height 13
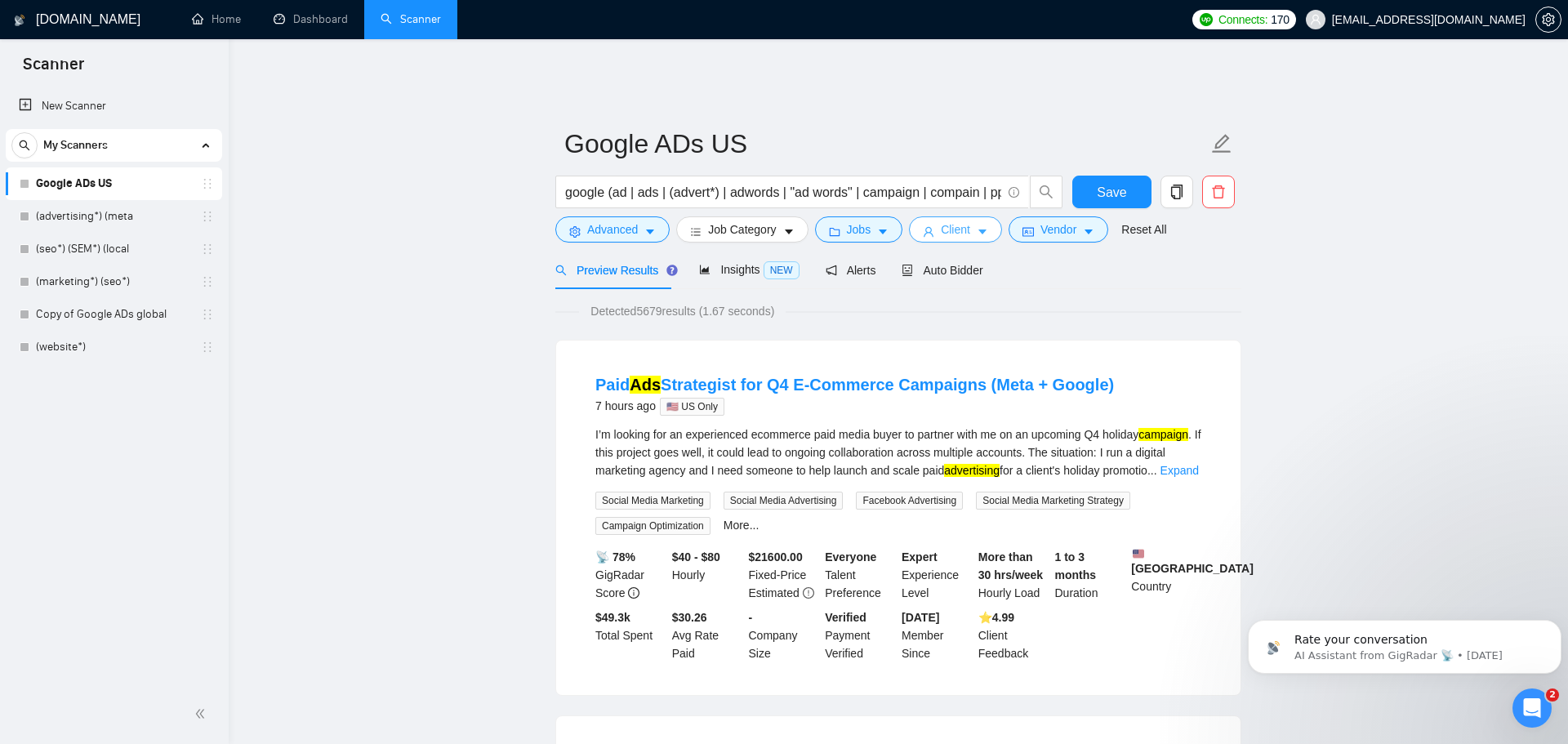
click at [950, 220] on span "Client" at bounding box center [956, 230] width 29 height 18
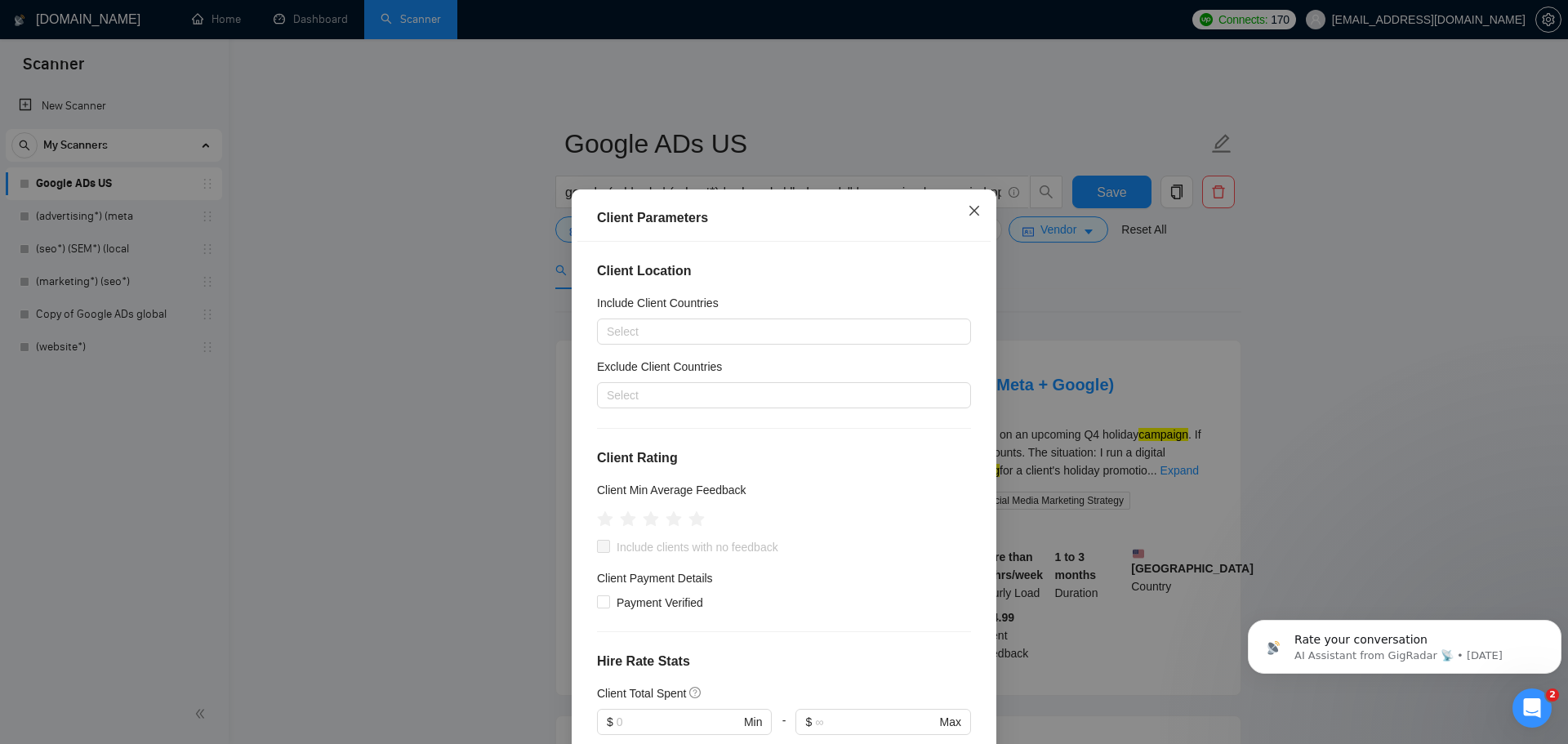
click at [969, 215] on icon "close" at bounding box center [974, 210] width 13 height 13
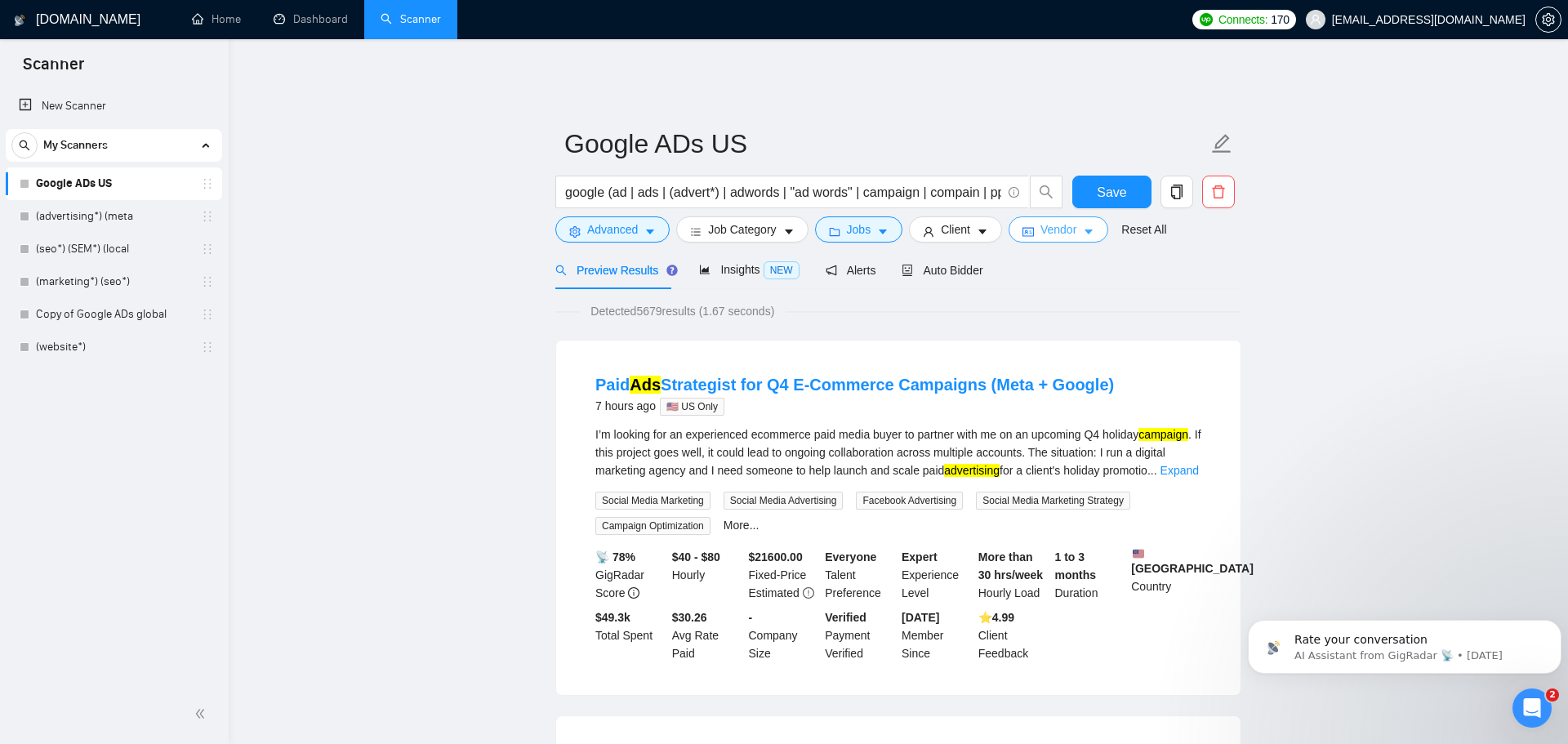
click at [1038, 224] on button "Vendor" at bounding box center [1058, 230] width 100 height 26
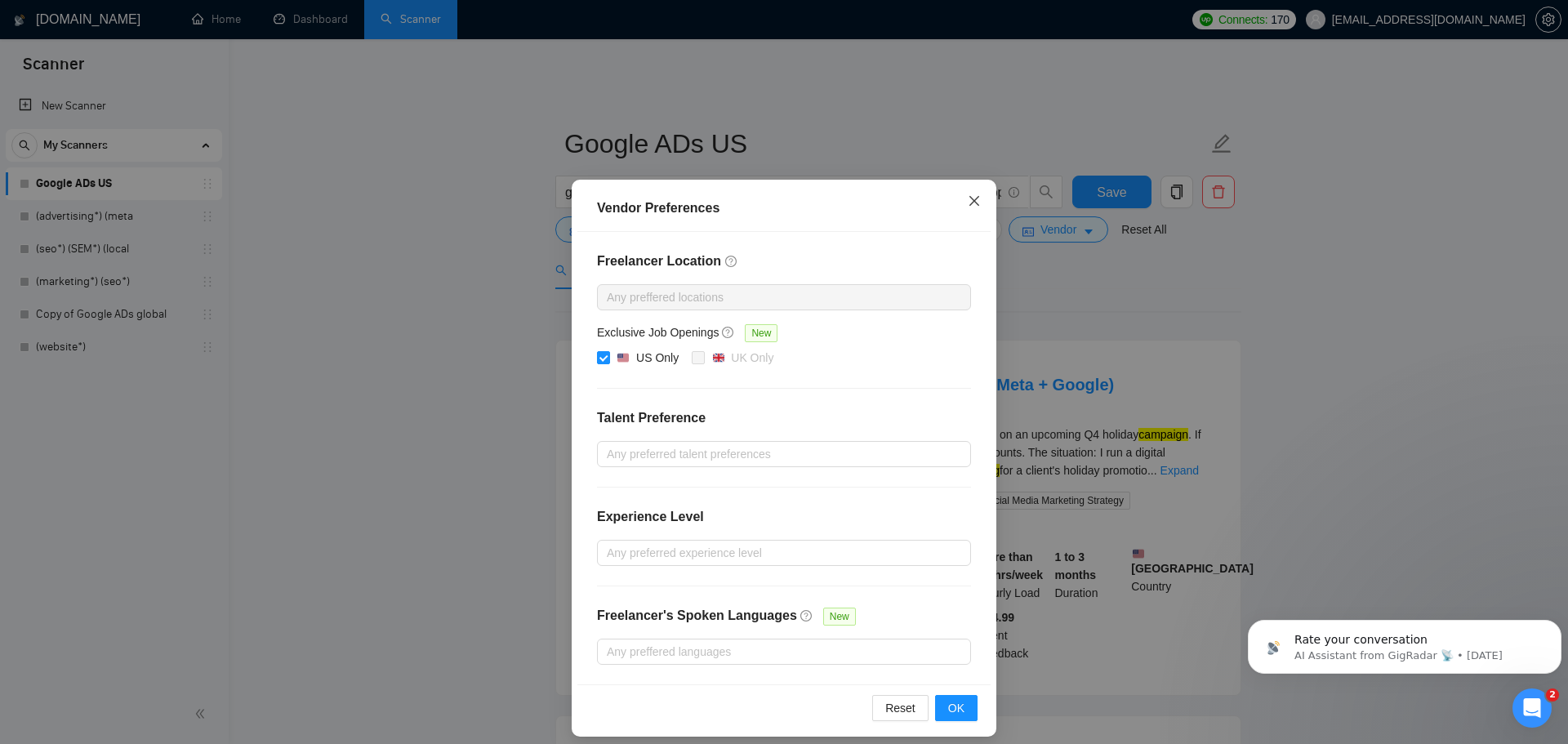
click at [971, 204] on icon "close" at bounding box center [974, 201] width 13 height 13
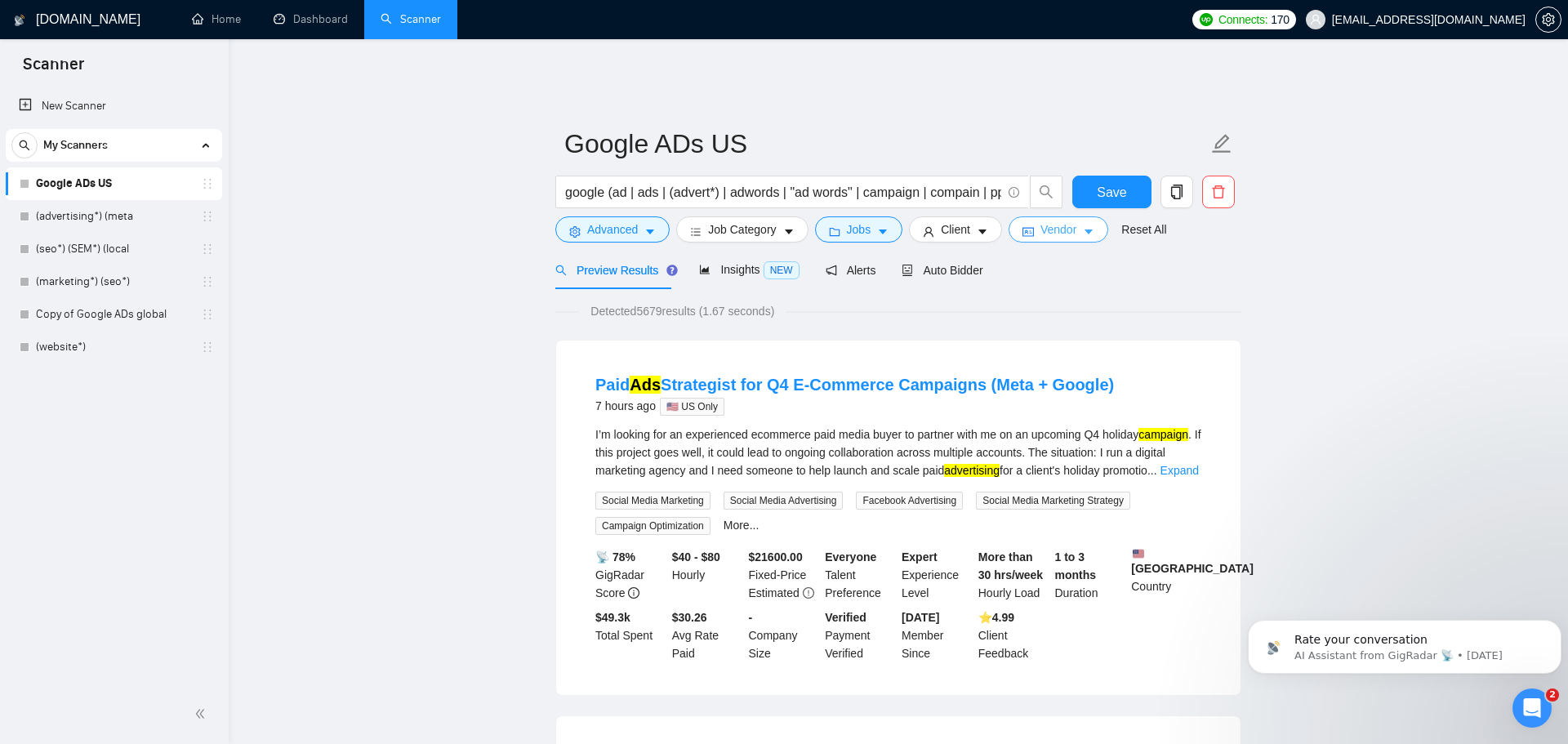
click at [1047, 222] on span "Vendor" at bounding box center [1058, 230] width 36 height 18
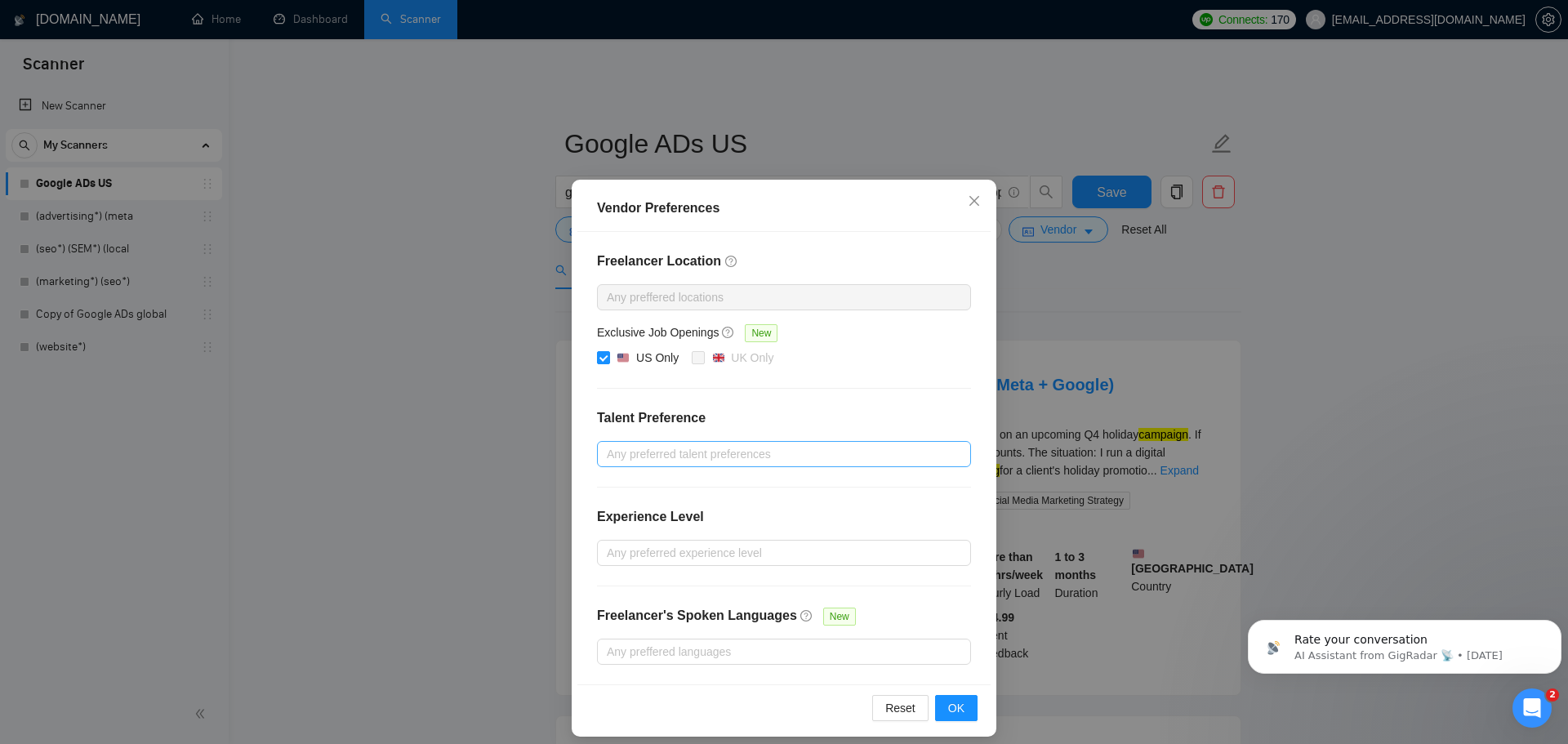
scroll to position [12, 0]
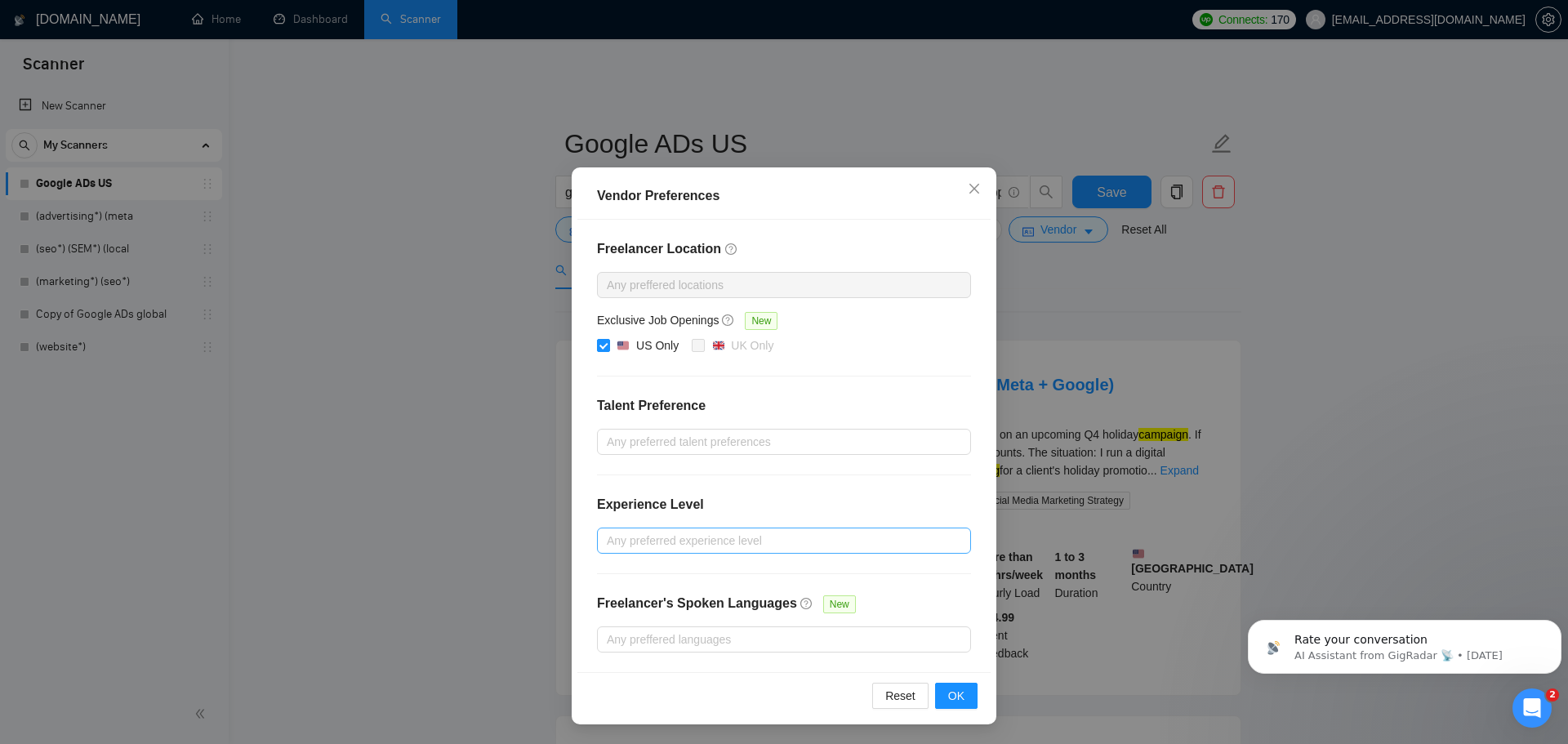
click at [867, 550] on div "Any preferred experience level" at bounding box center [783, 541] width 374 height 26
click at [617, 603] on input "Intermediate" at bounding box center [612, 599] width 11 height 11
checkbox input "true"
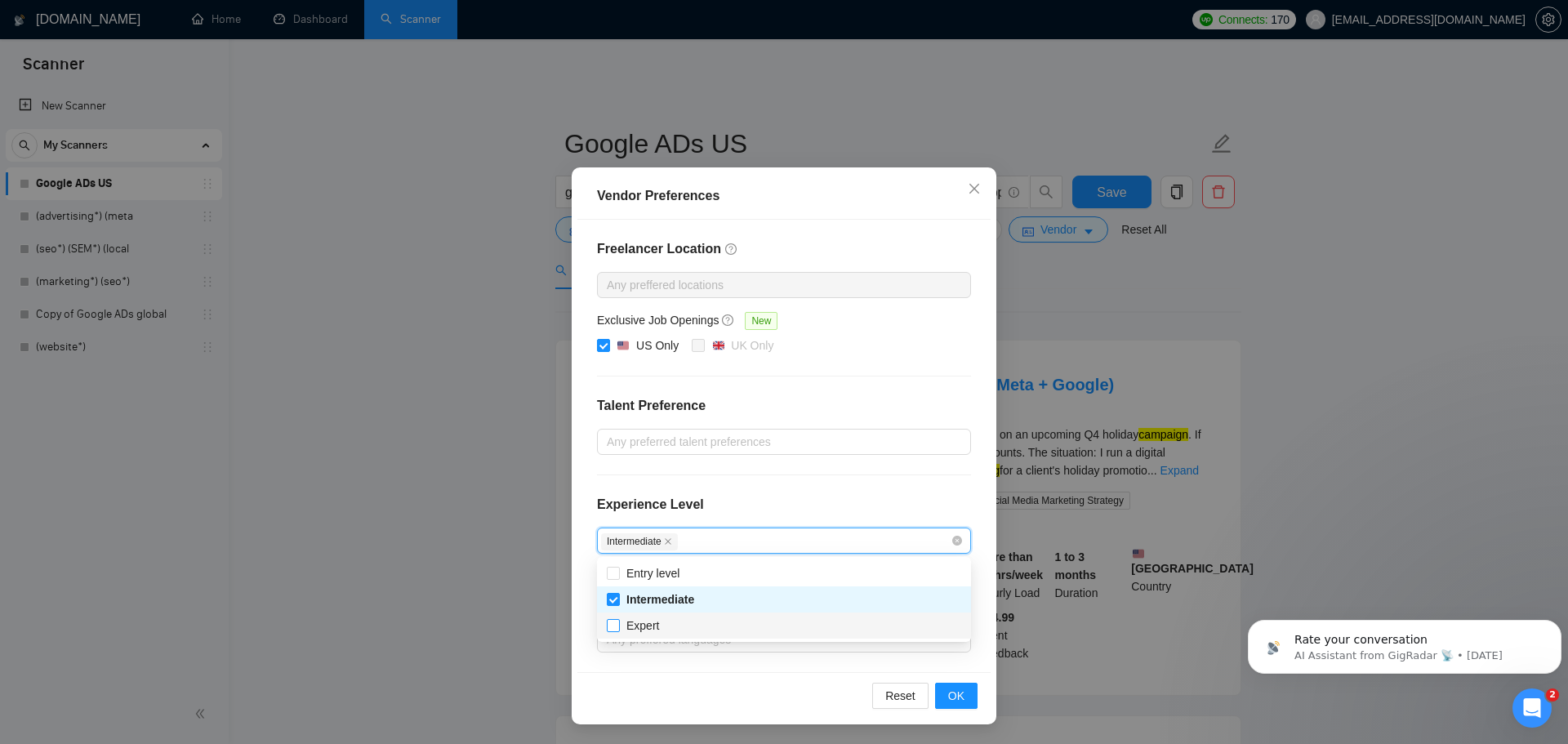
click at [611, 626] on input "Expert" at bounding box center [612, 625] width 11 height 11
checkbox input "true"
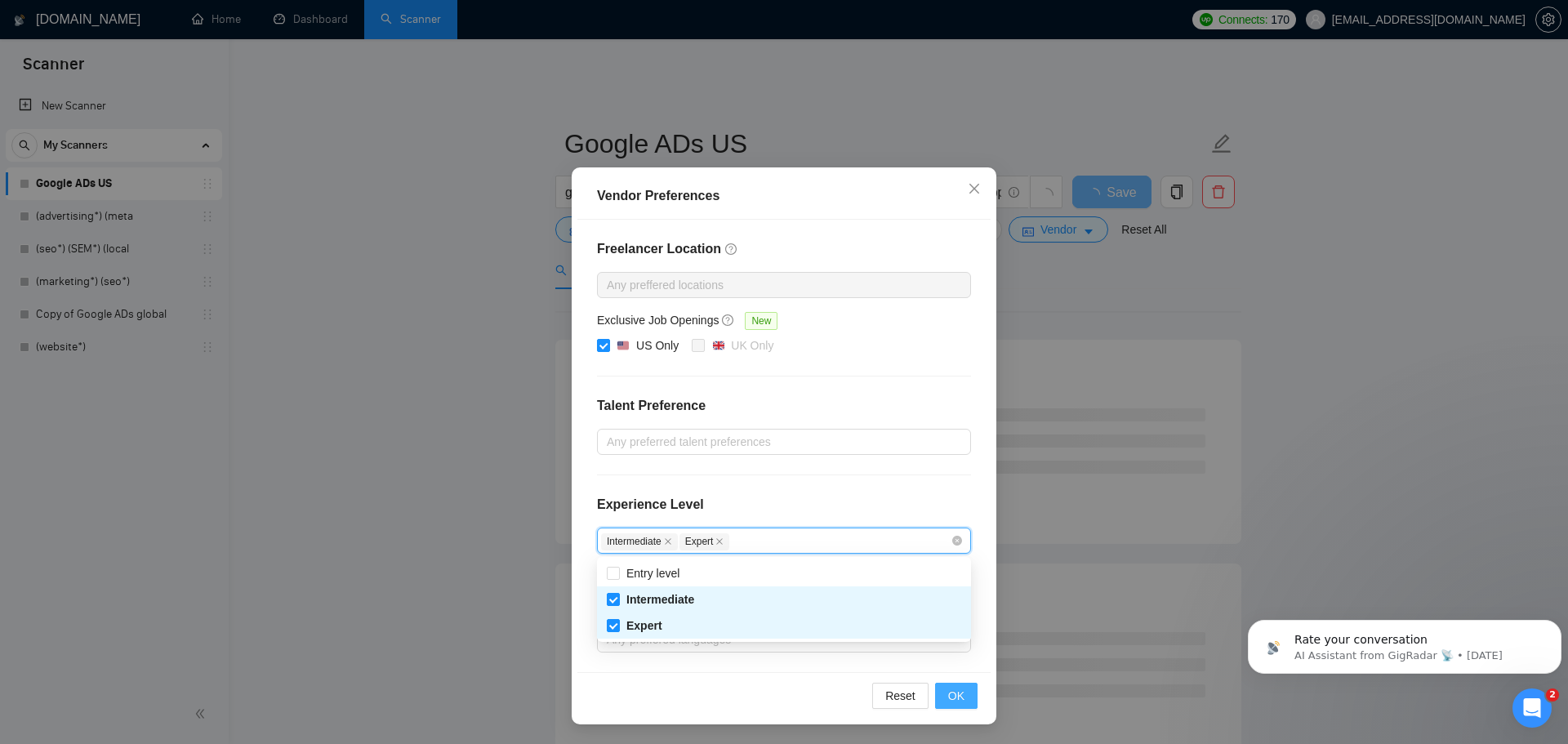
click at [958, 693] on span "OK" at bounding box center [957, 696] width 17 height 18
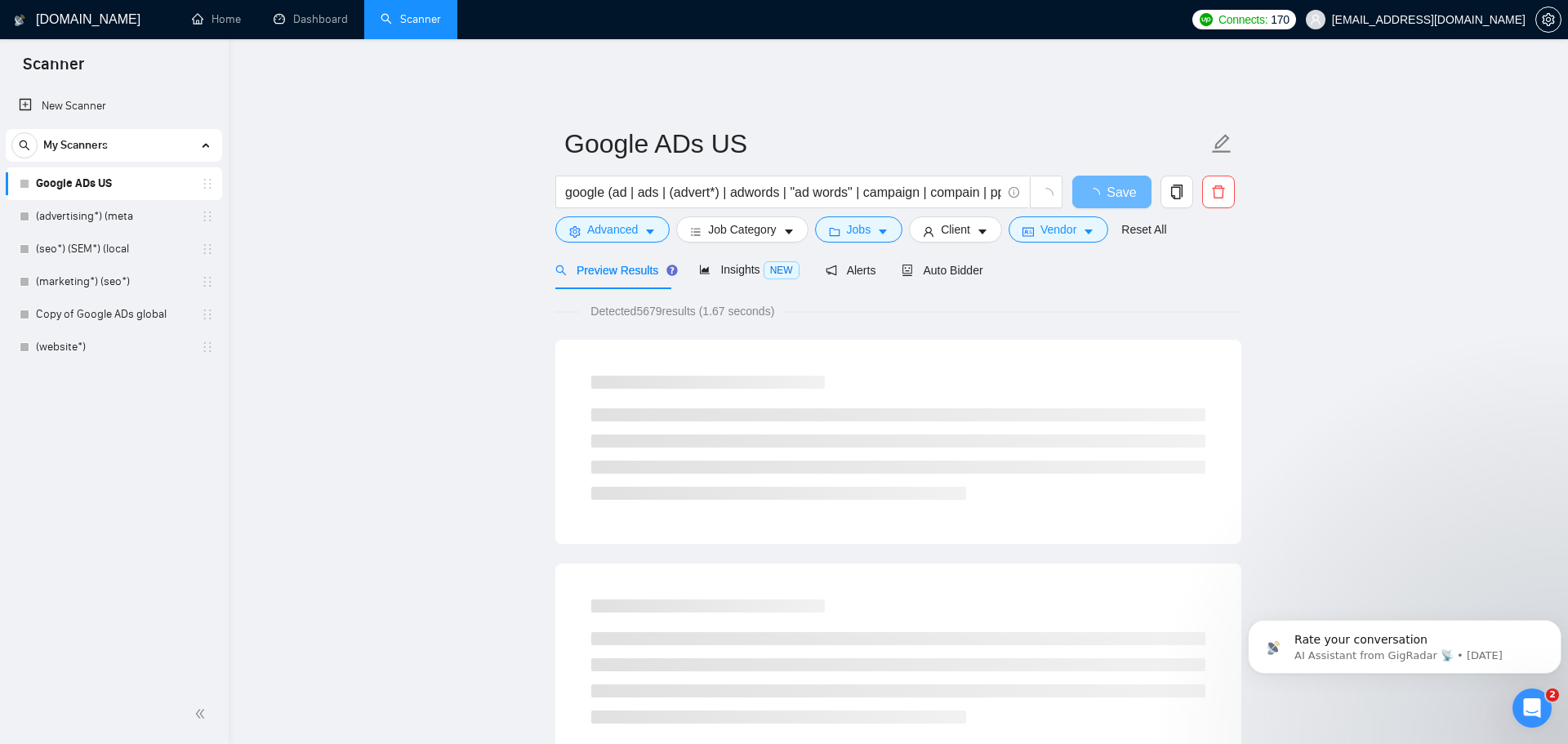
scroll to position [0, 0]
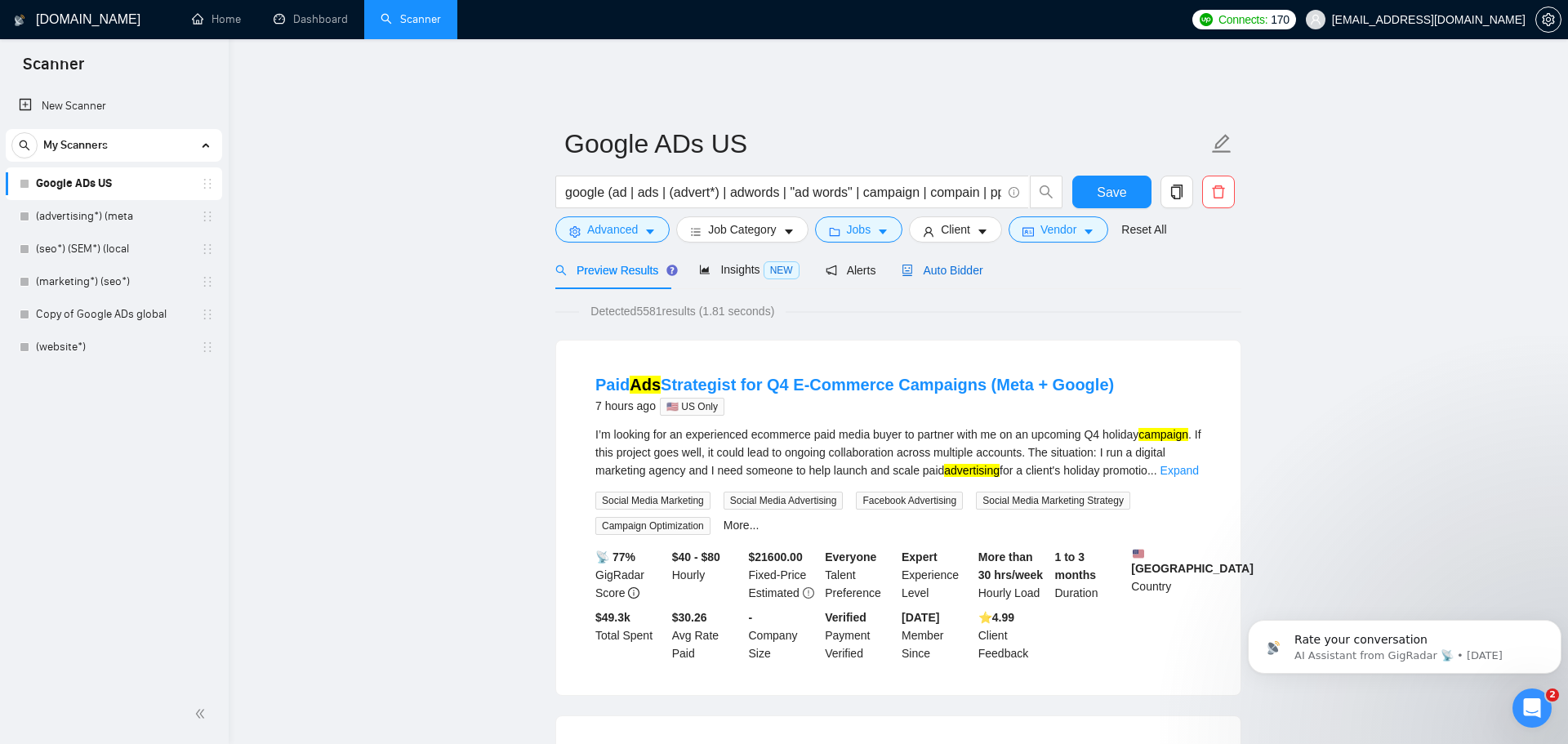
click at [927, 264] on span "Auto Bidder" at bounding box center [942, 270] width 81 height 13
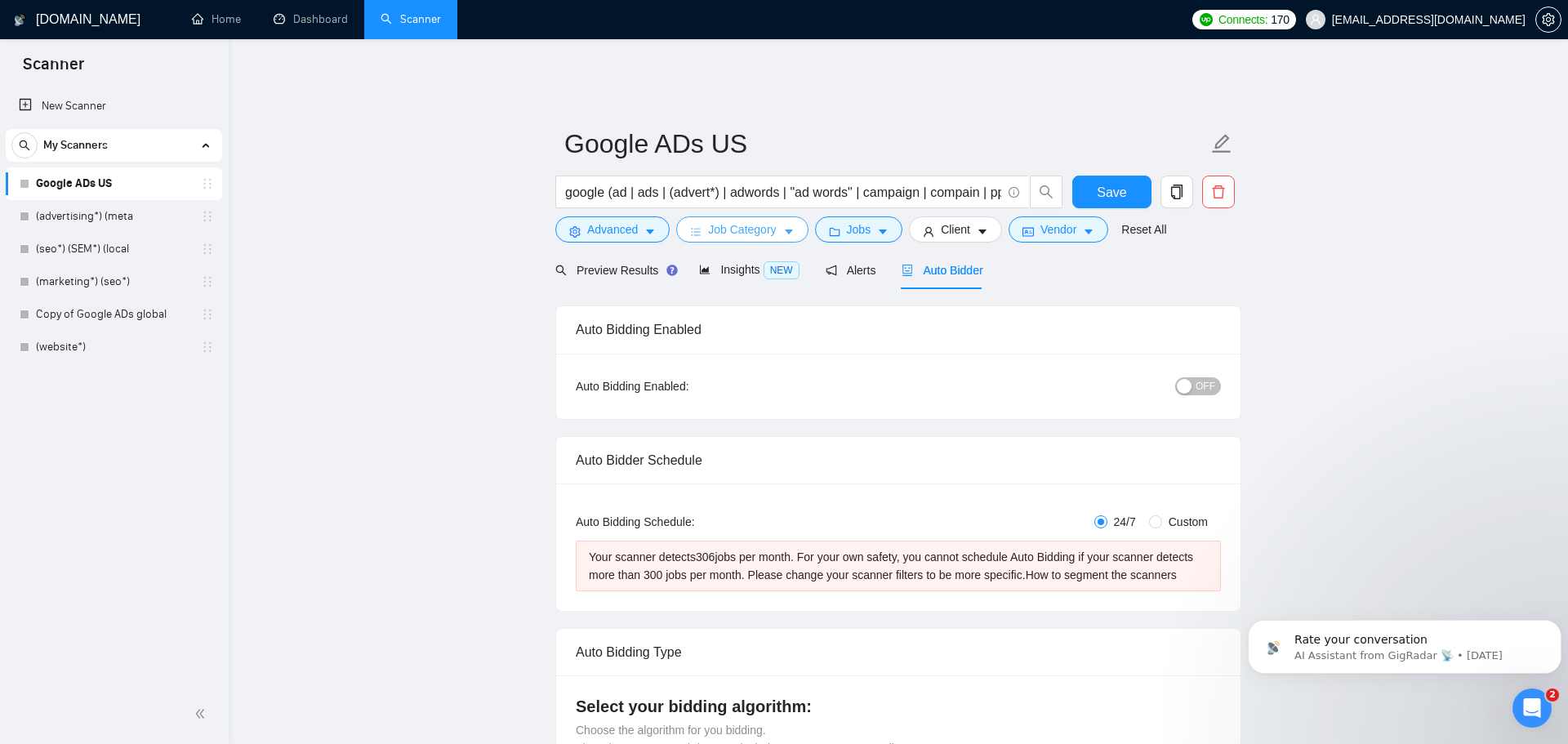
click at [716, 220] on span "Job Category" at bounding box center [742, 230] width 68 height 18
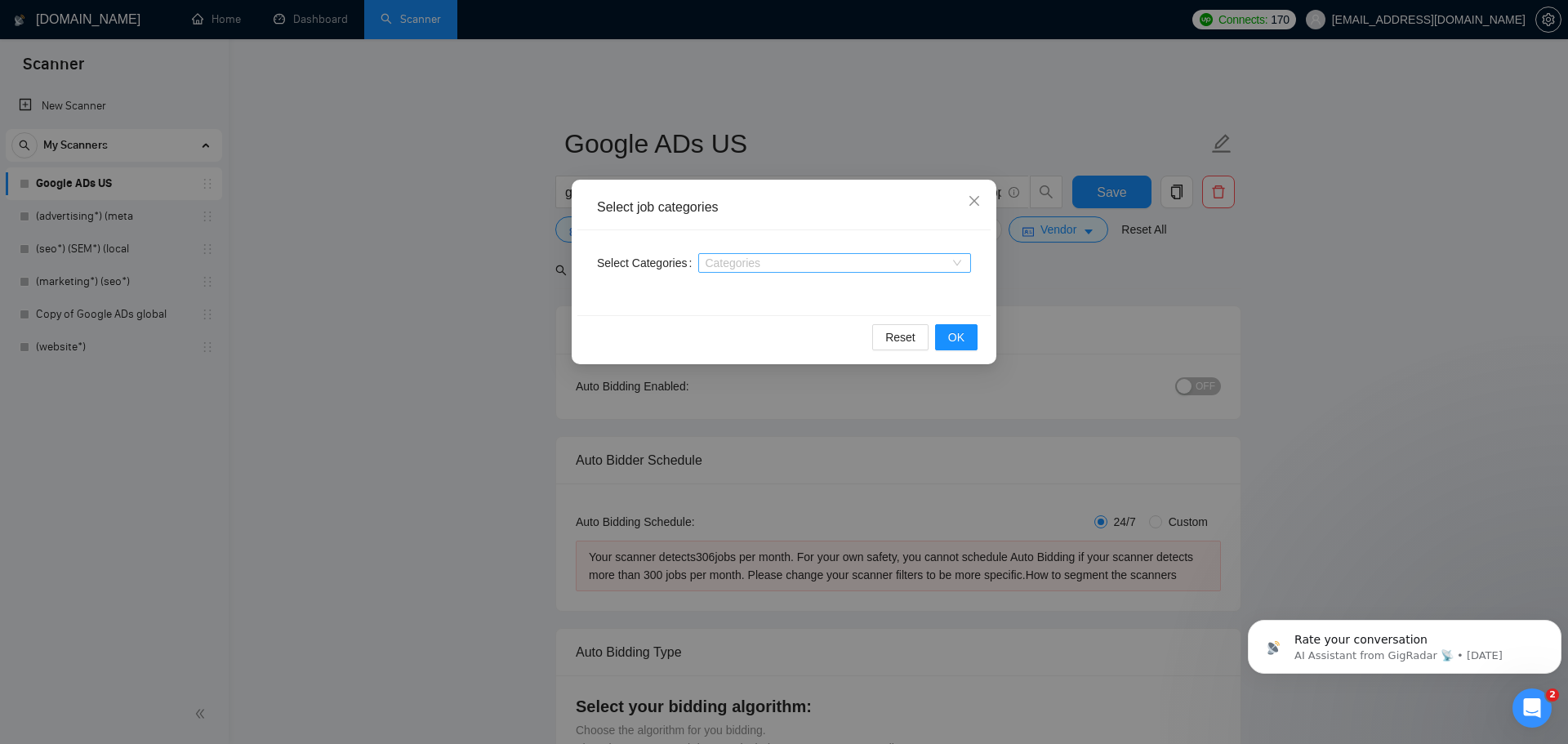
click at [715, 263] on div at bounding box center [826, 263] width 248 height 13
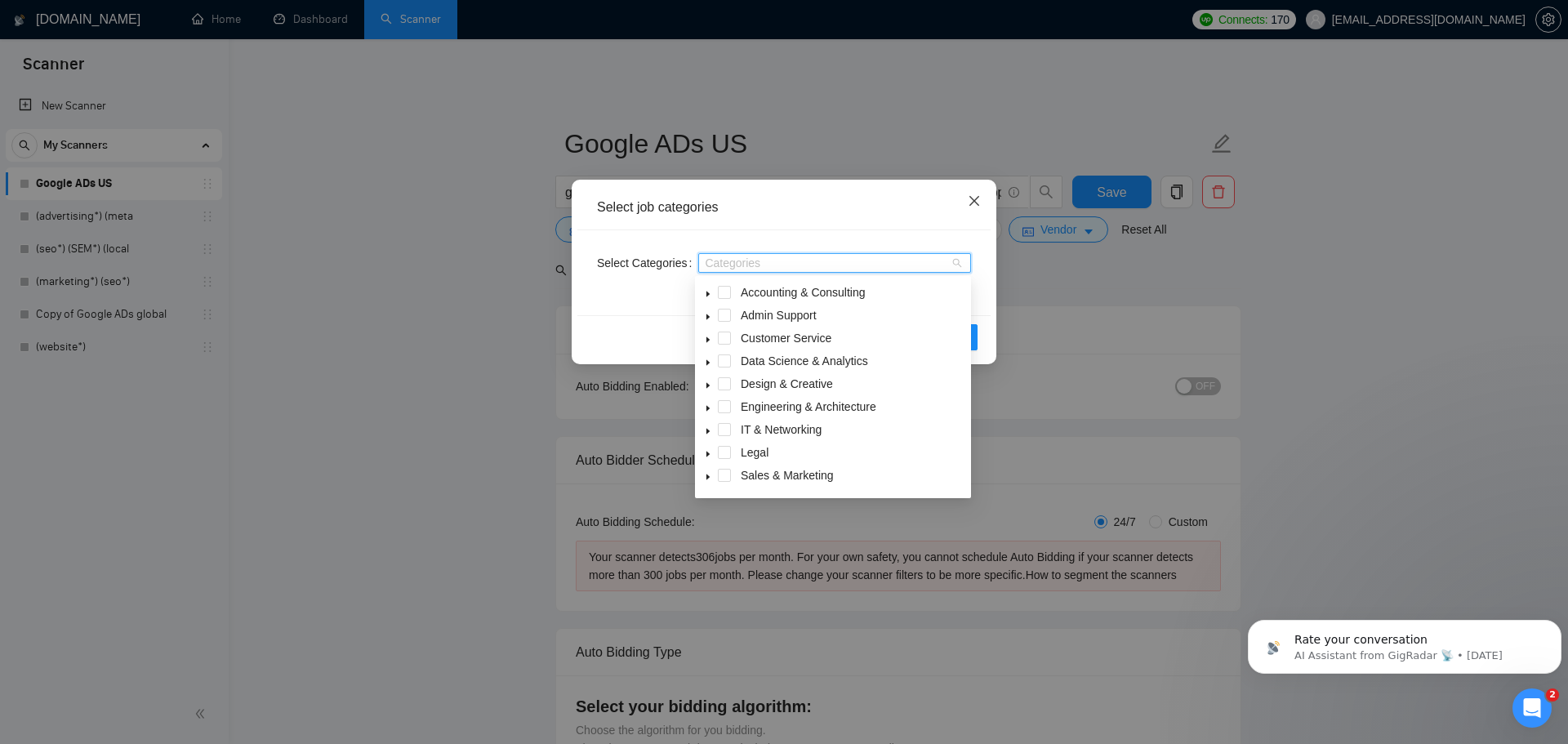
click at [980, 191] on span "Close" at bounding box center [974, 202] width 44 height 44
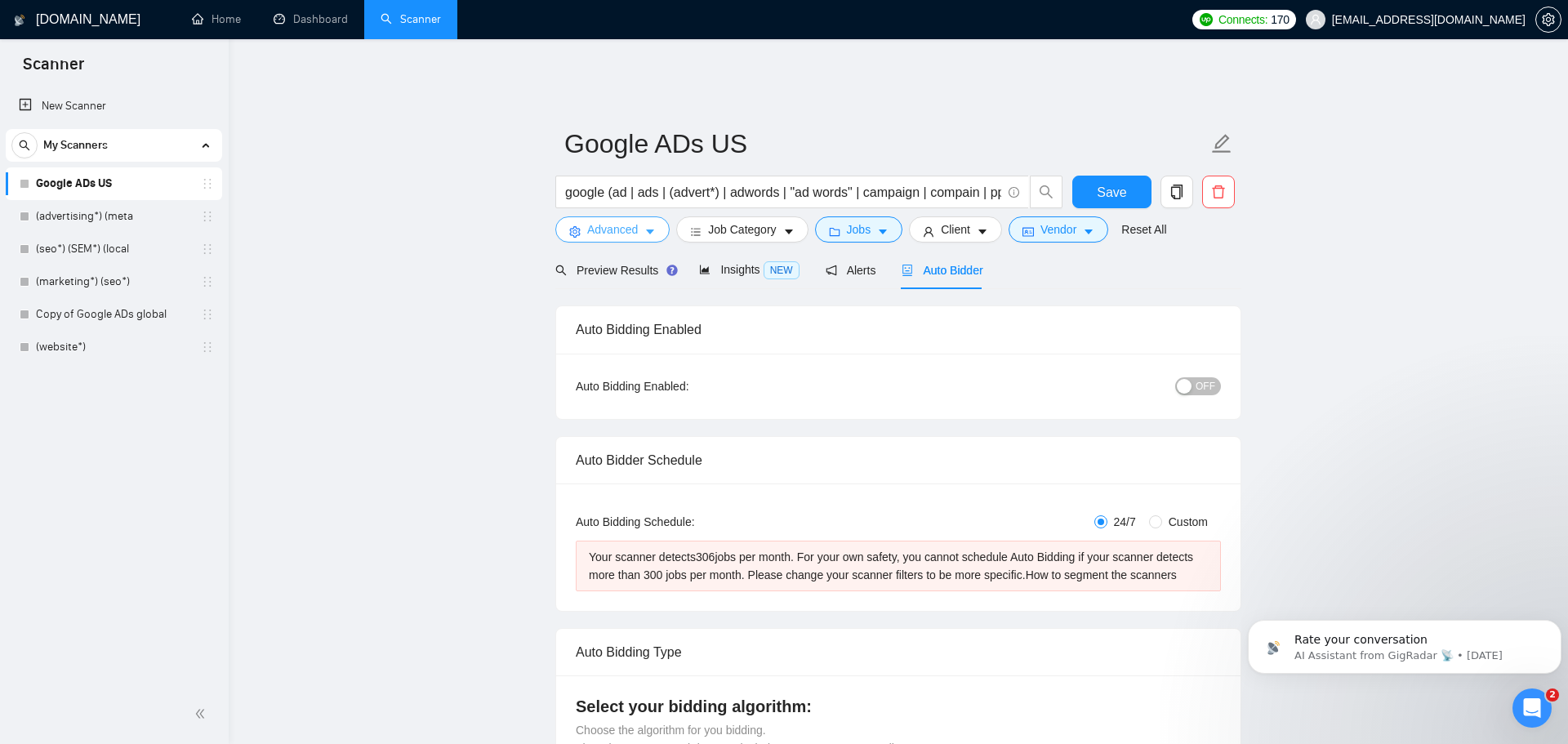
click at [599, 217] on button "Advanced" at bounding box center [612, 230] width 115 height 26
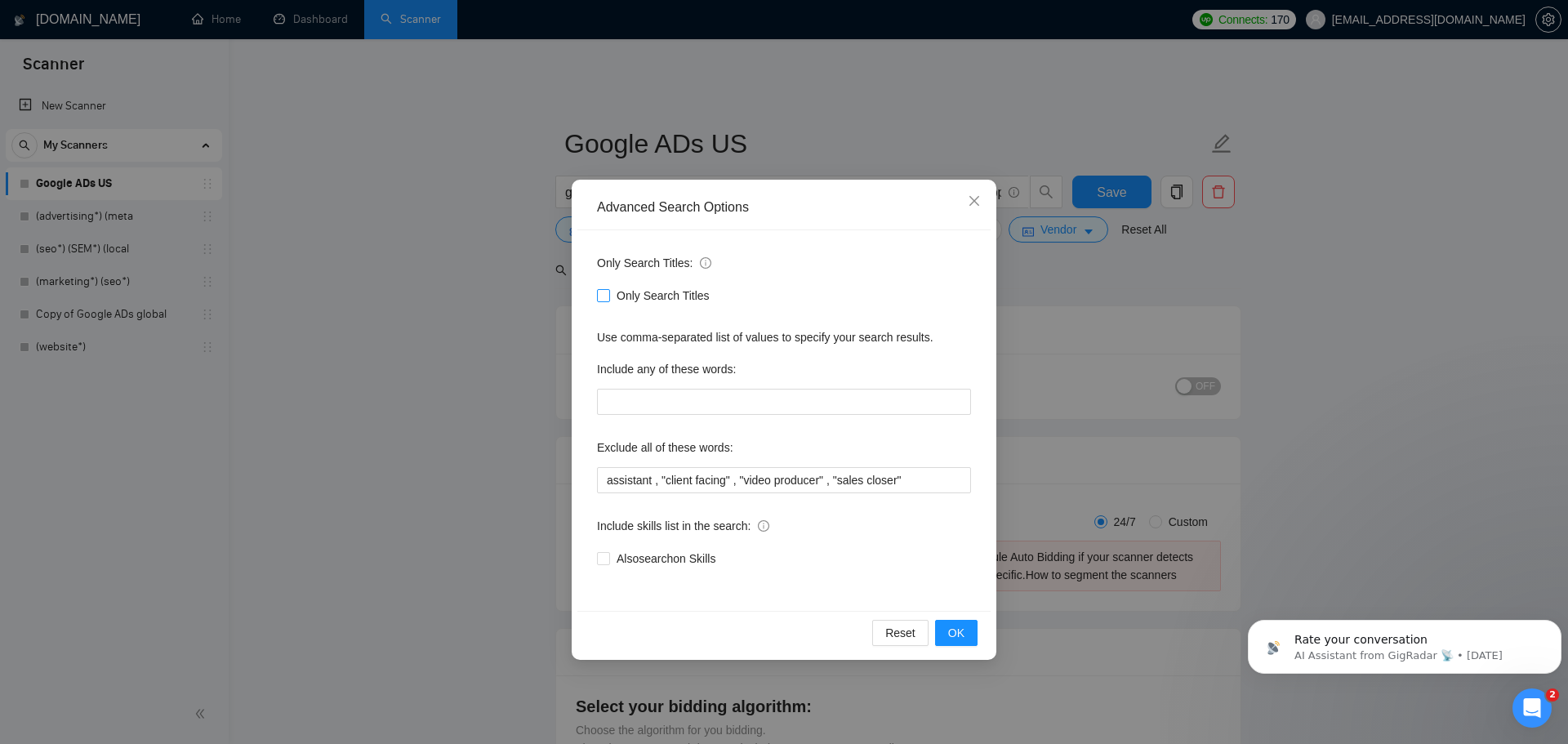
click at [602, 296] on input "Only Search Titles" at bounding box center [602, 295] width 11 height 11
checkbox input "true"
click at [948, 623] on button "OK" at bounding box center [956, 633] width 42 height 26
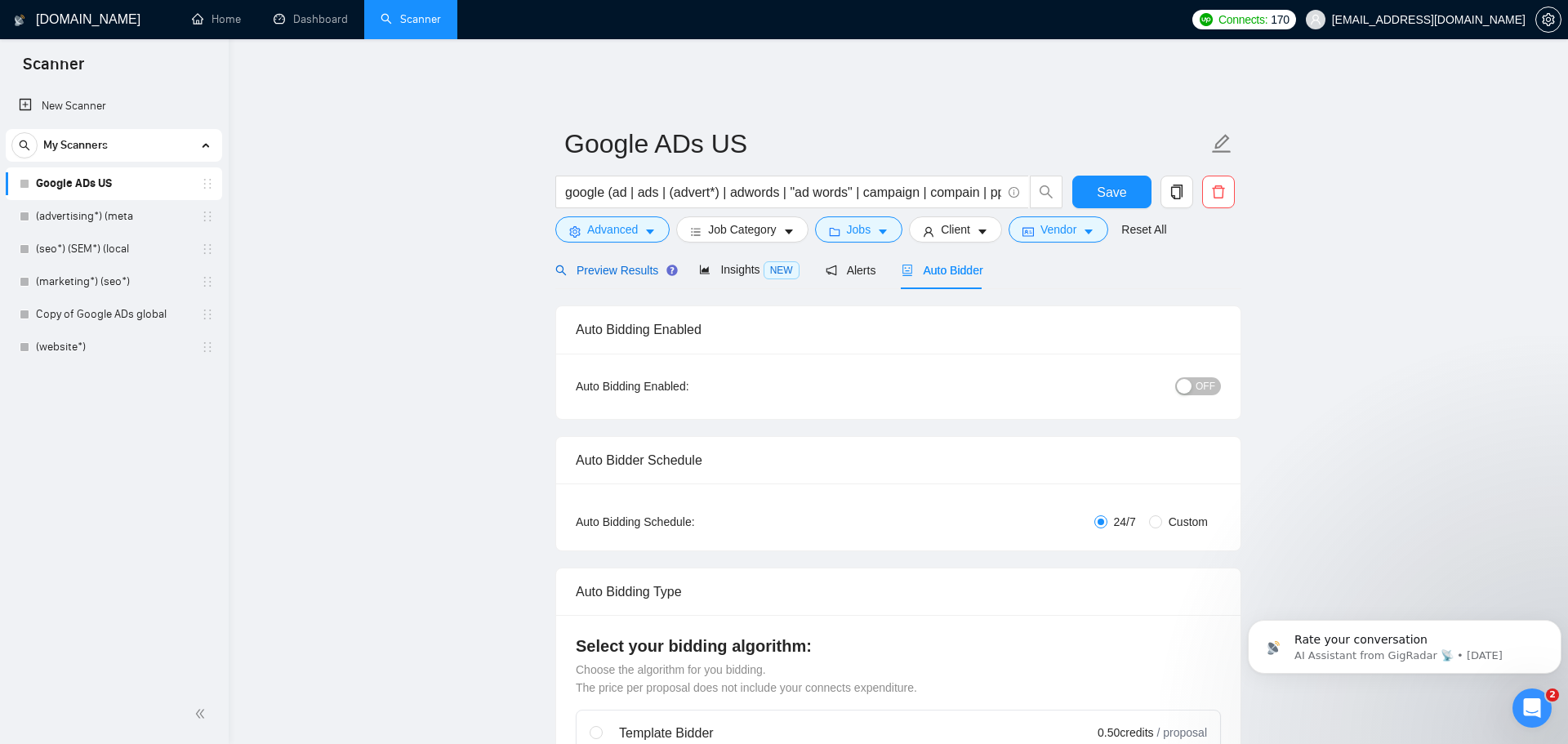
click at [613, 264] on span "Preview Results" at bounding box center [614, 270] width 118 height 13
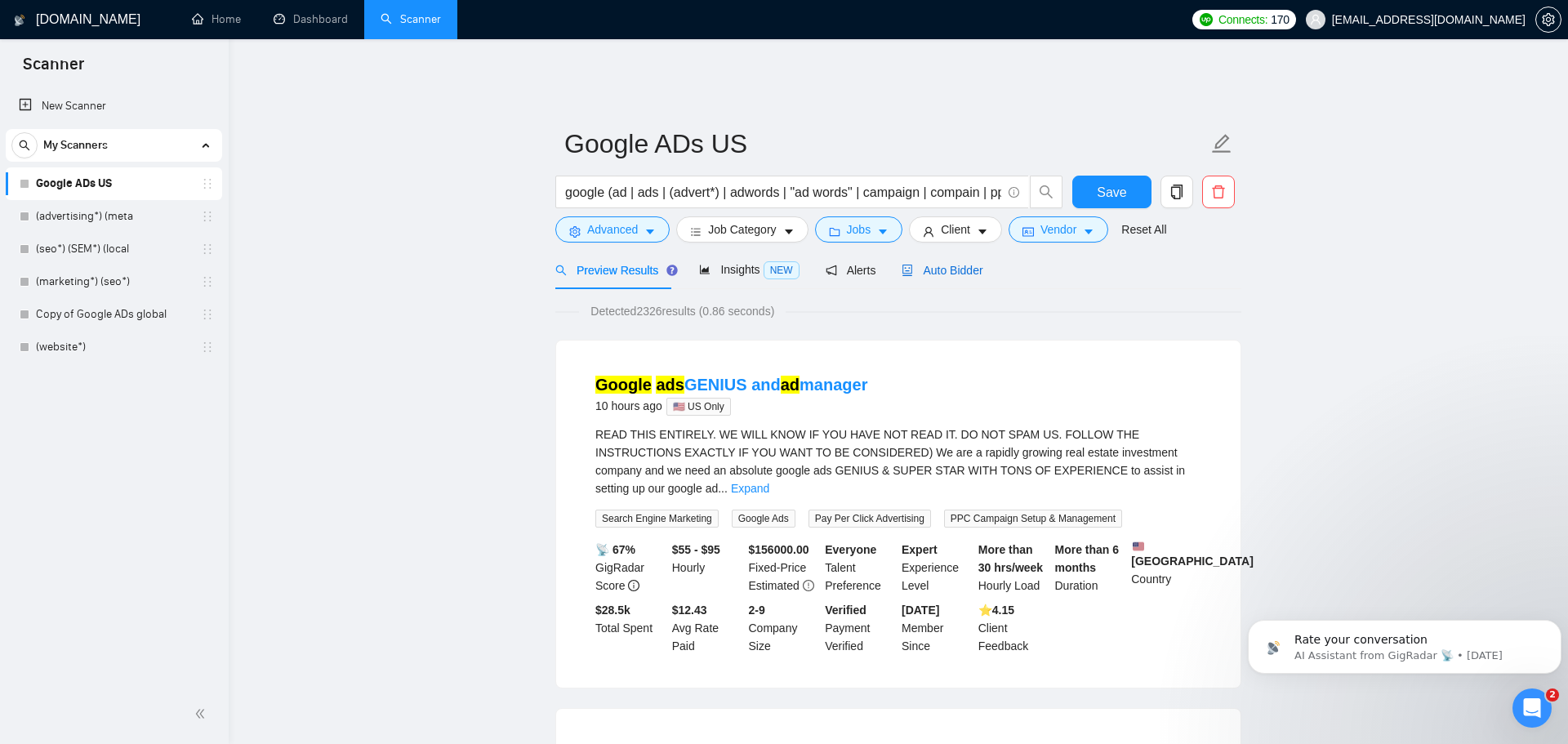
click at [945, 264] on span "Auto Bidder" at bounding box center [942, 270] width 81 height 13
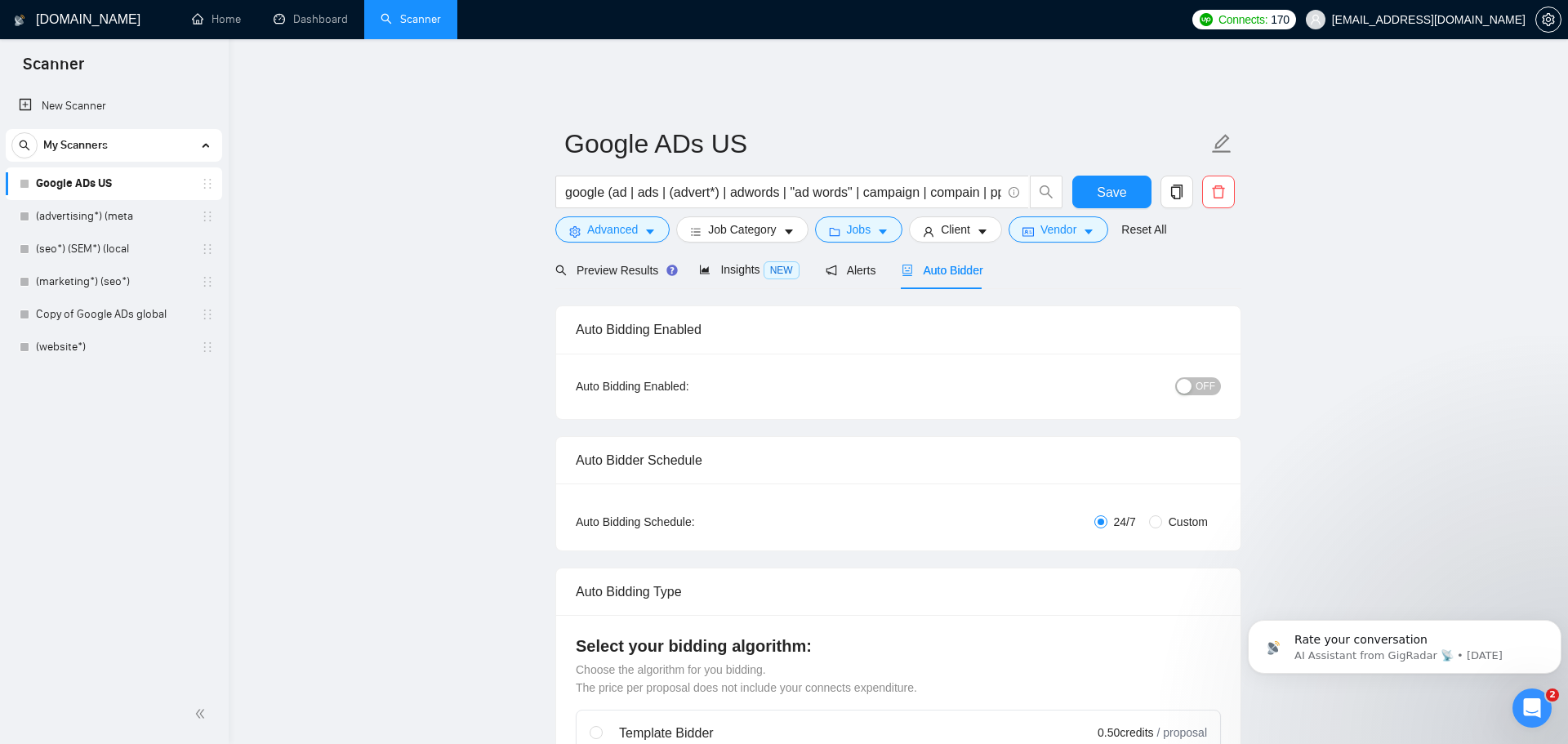
click at [1199, 378] on span "OFF" at bounding box center [1204, 387] width 19 height 18
click at [1108, 182] on span "Save" at bounding box center [1112, 192] width 29 height 20
click at [1177, 185] on icon "copy" at bounding box center [1177, 192] width 15 height 15
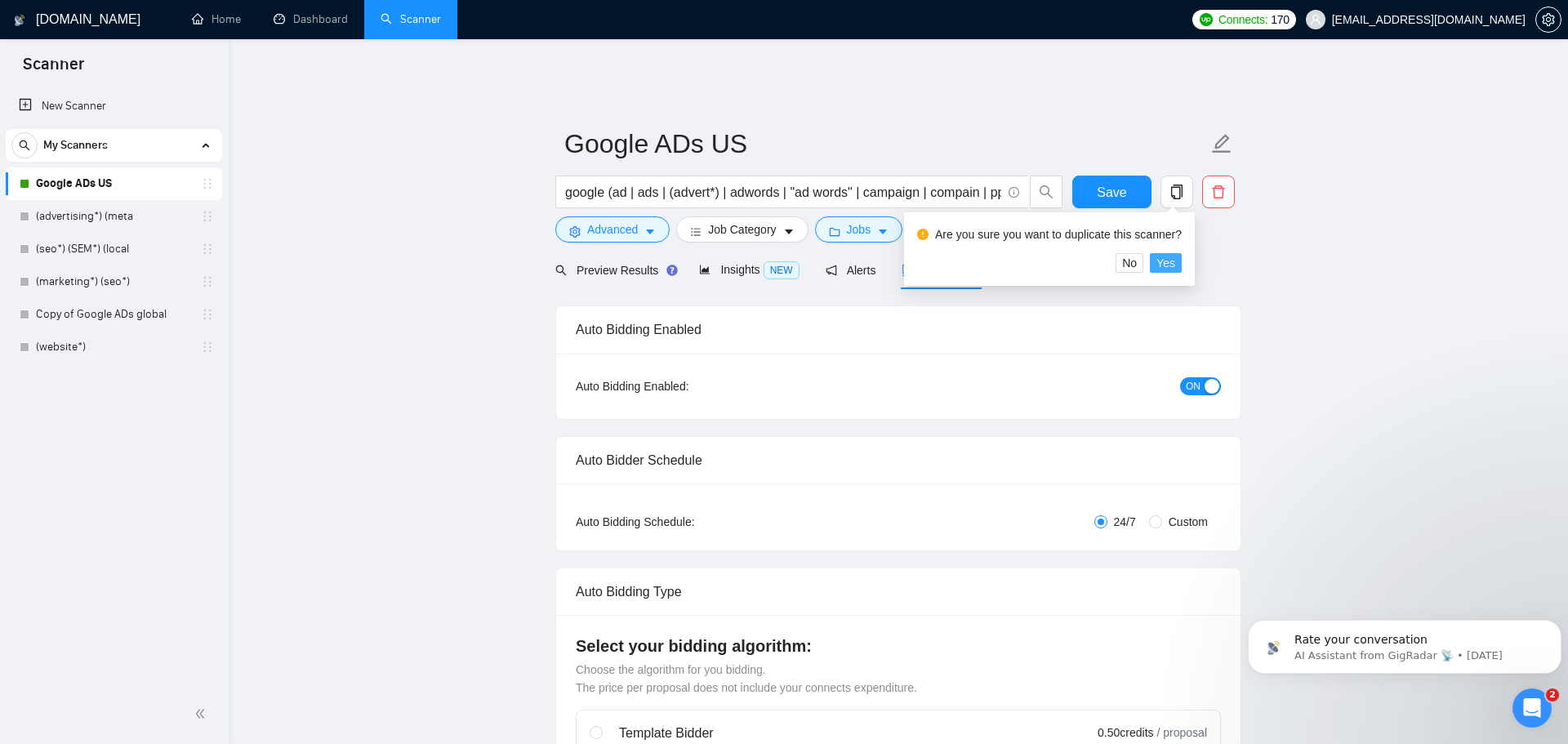
click at [1166, 265] on span "Yes" at bounding box center [1165, 264] width 18 height 18
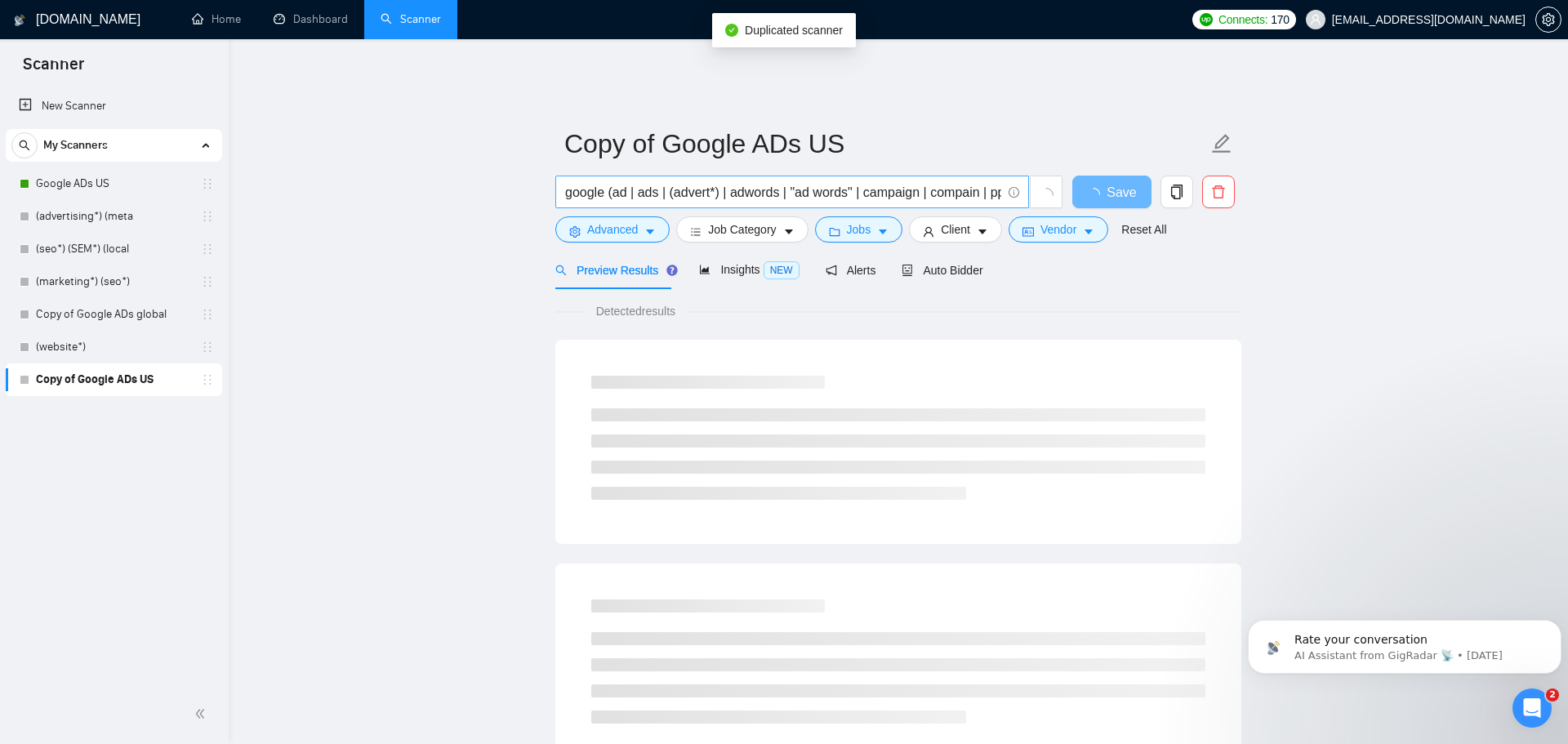
click at [591, 182] on input "google (ad | ads | (advert*) | adwords | "ad words" | campaign | compain | ppc …" at bounding box center [782, 192] width 436 height 20
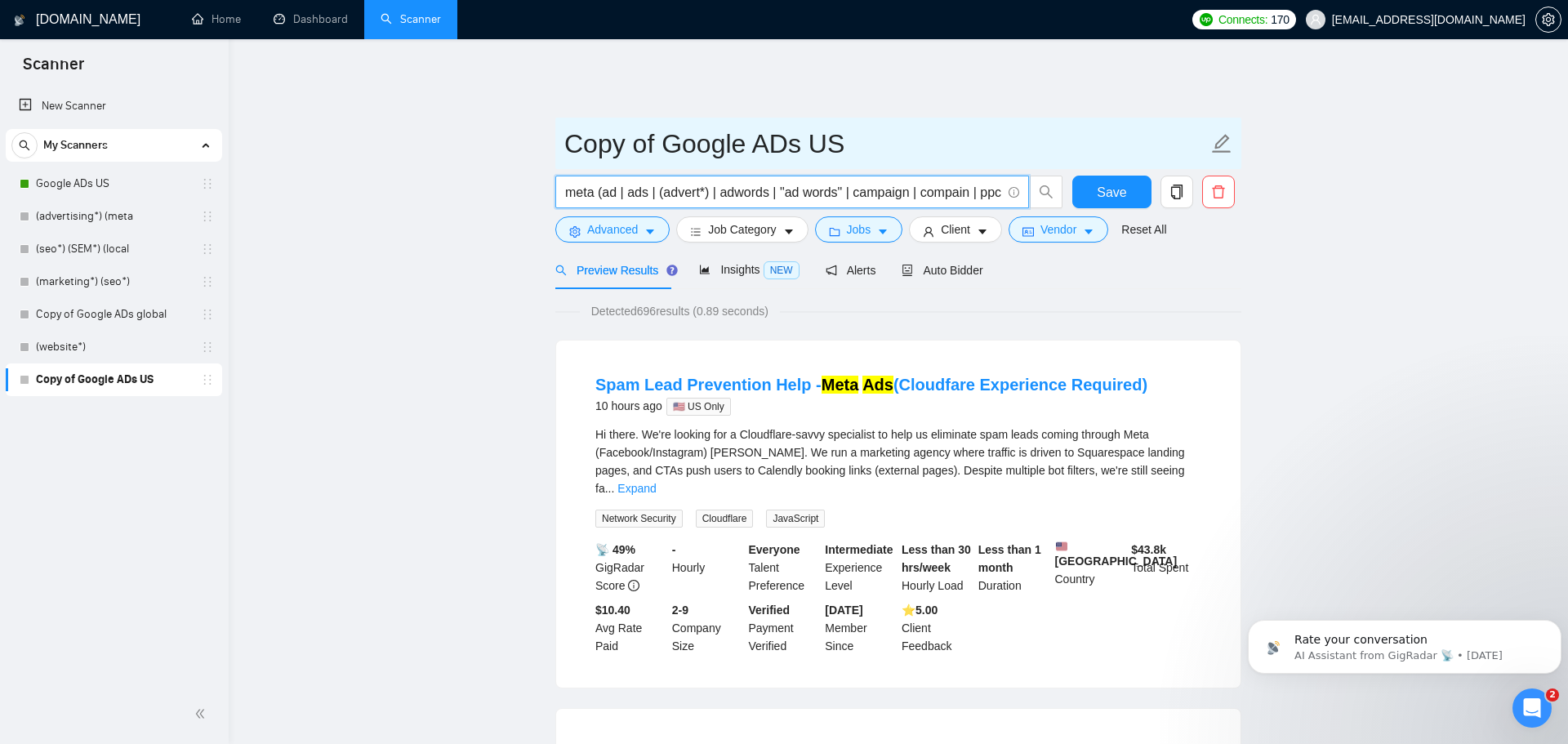
type input "meta (ad | ads | (advert*) | adwords | "ad words" | campaign | compain | ppc | …"
click at [1214, 134] on icon "edit" at bounding box center [1221, 143] width 21 height 21
drag, startPoint x: 742, startPoint y: 135, endPoint x: 506, endPoint y: 121, distance: 236.4
type input "Meta ADs US"
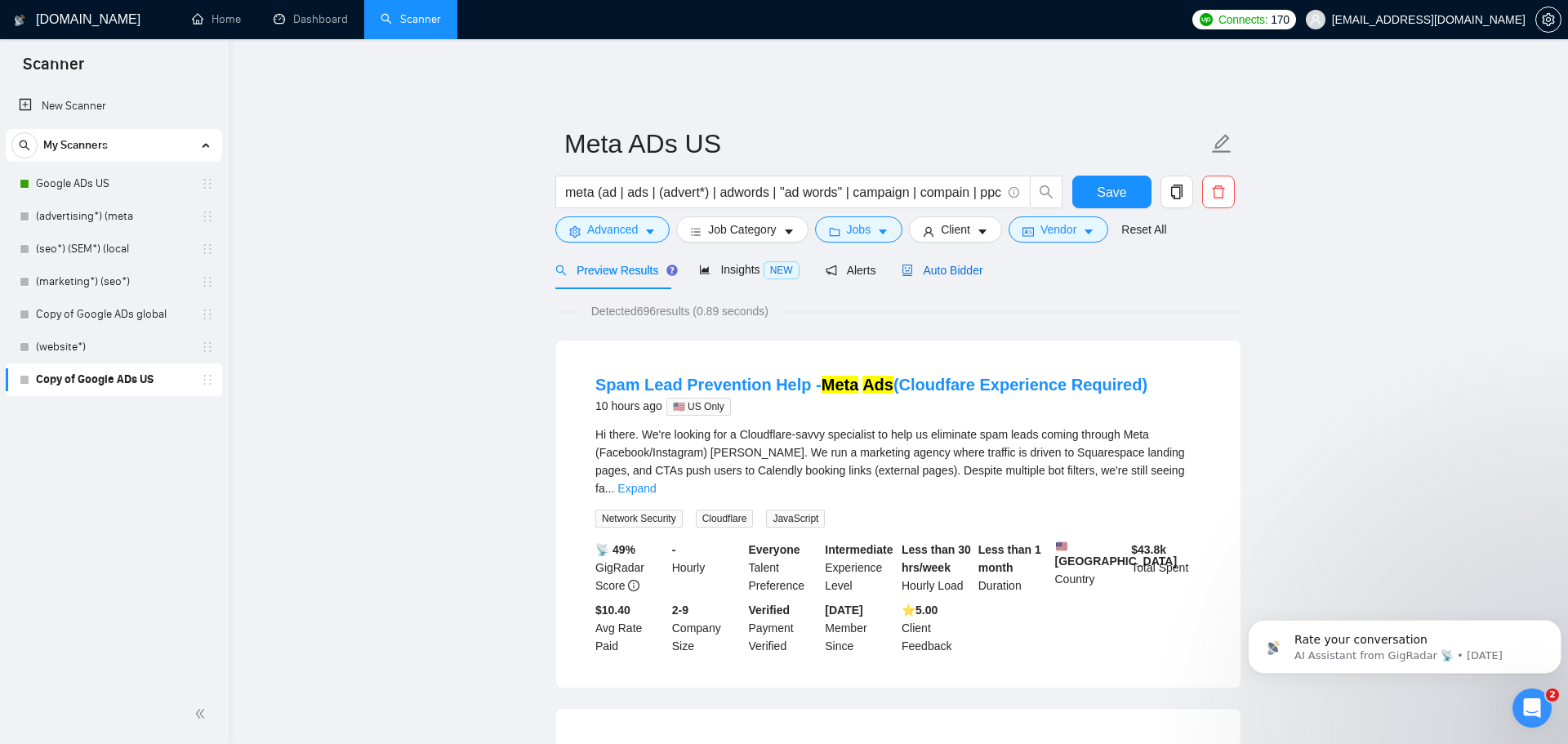
click at [927, 264] on span "Auto Bidder" at bounding box center [942, 270] width 81 height 13
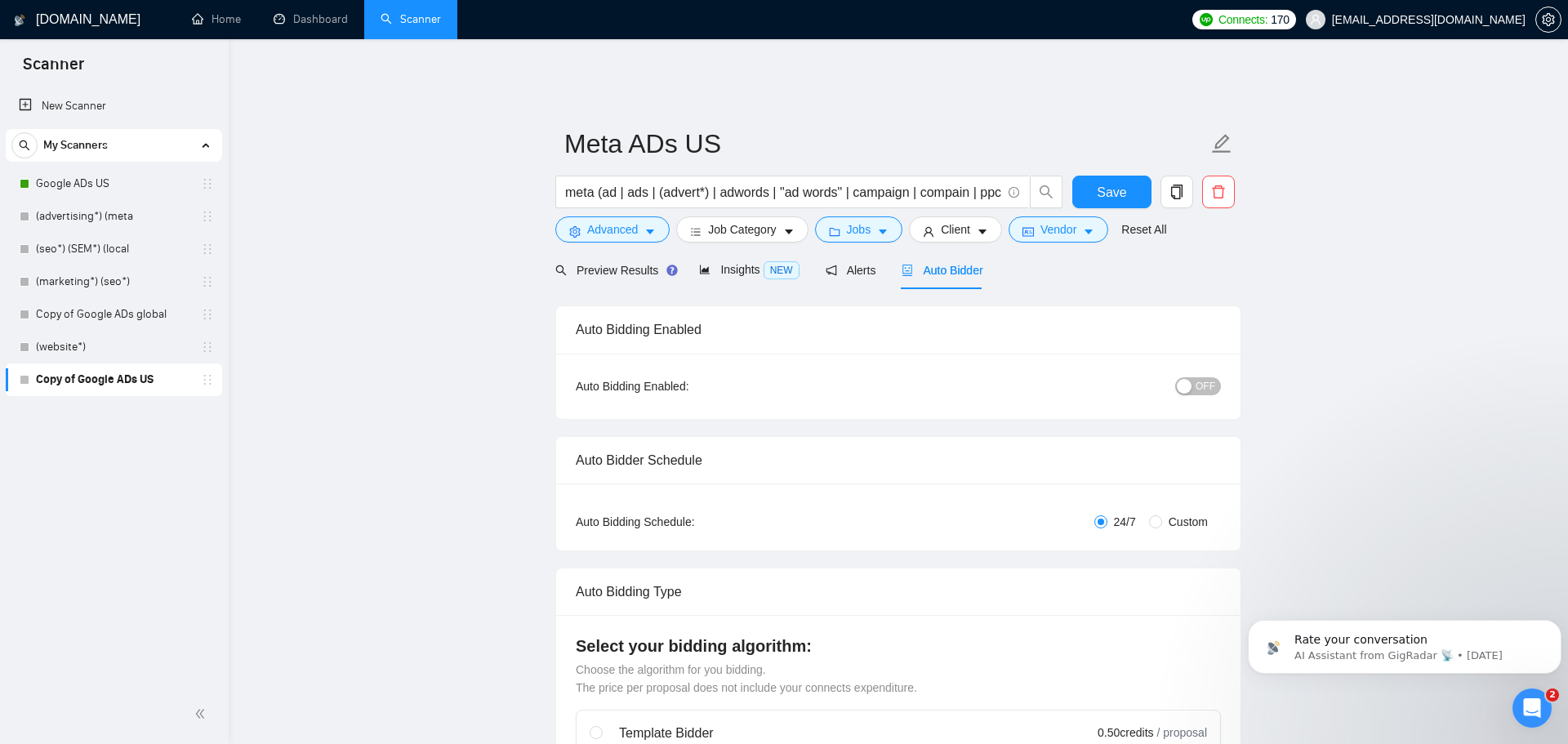
click at [1185, 379] on div "button" at bounding box center [1184, 387] width 15 height 15
click at [1125, 190] on span "Save" at bounding box center [1112, 192] width 29 height 20
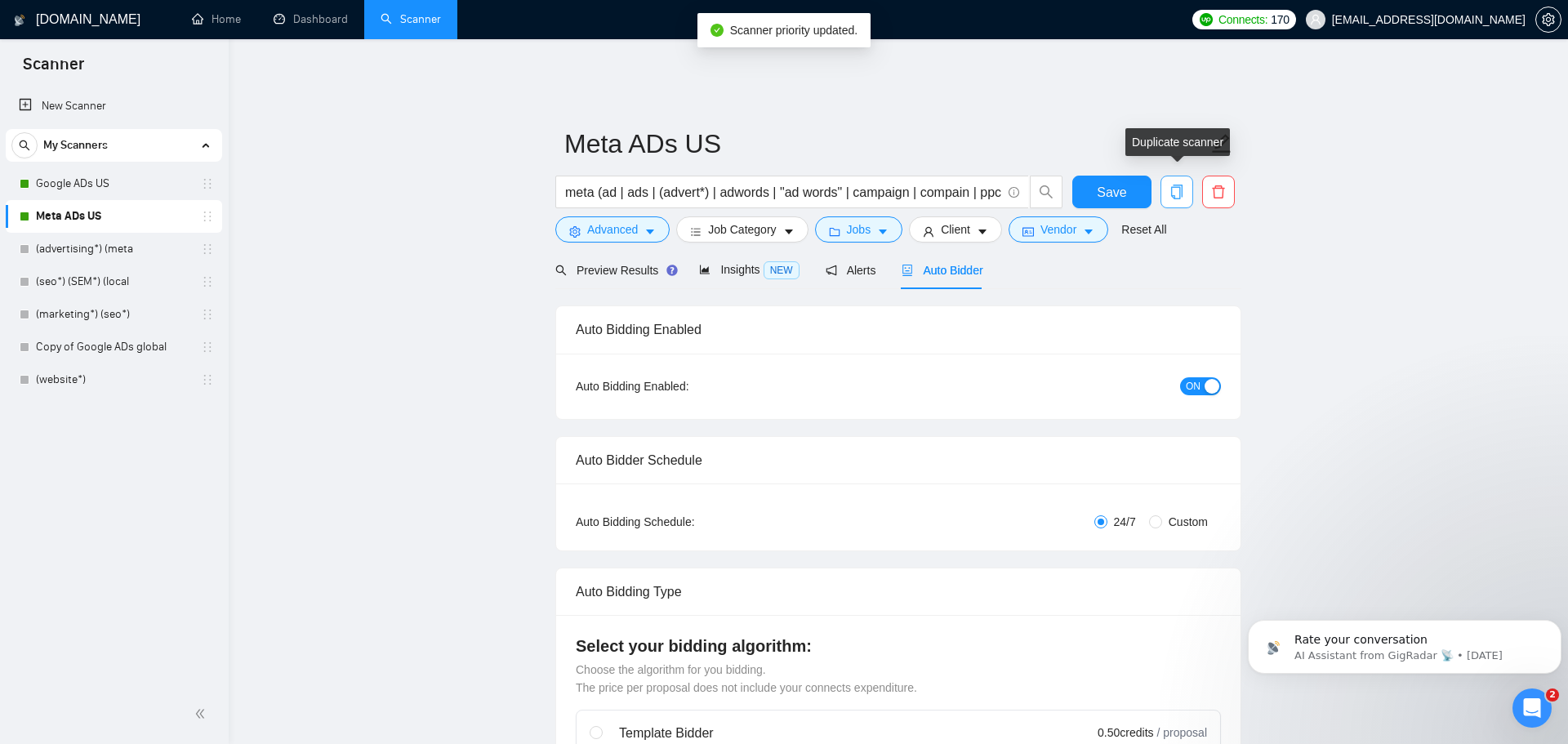
click at [1178, 185] on icon "copy" at bounding box center [1177, 192] width 15 height 15
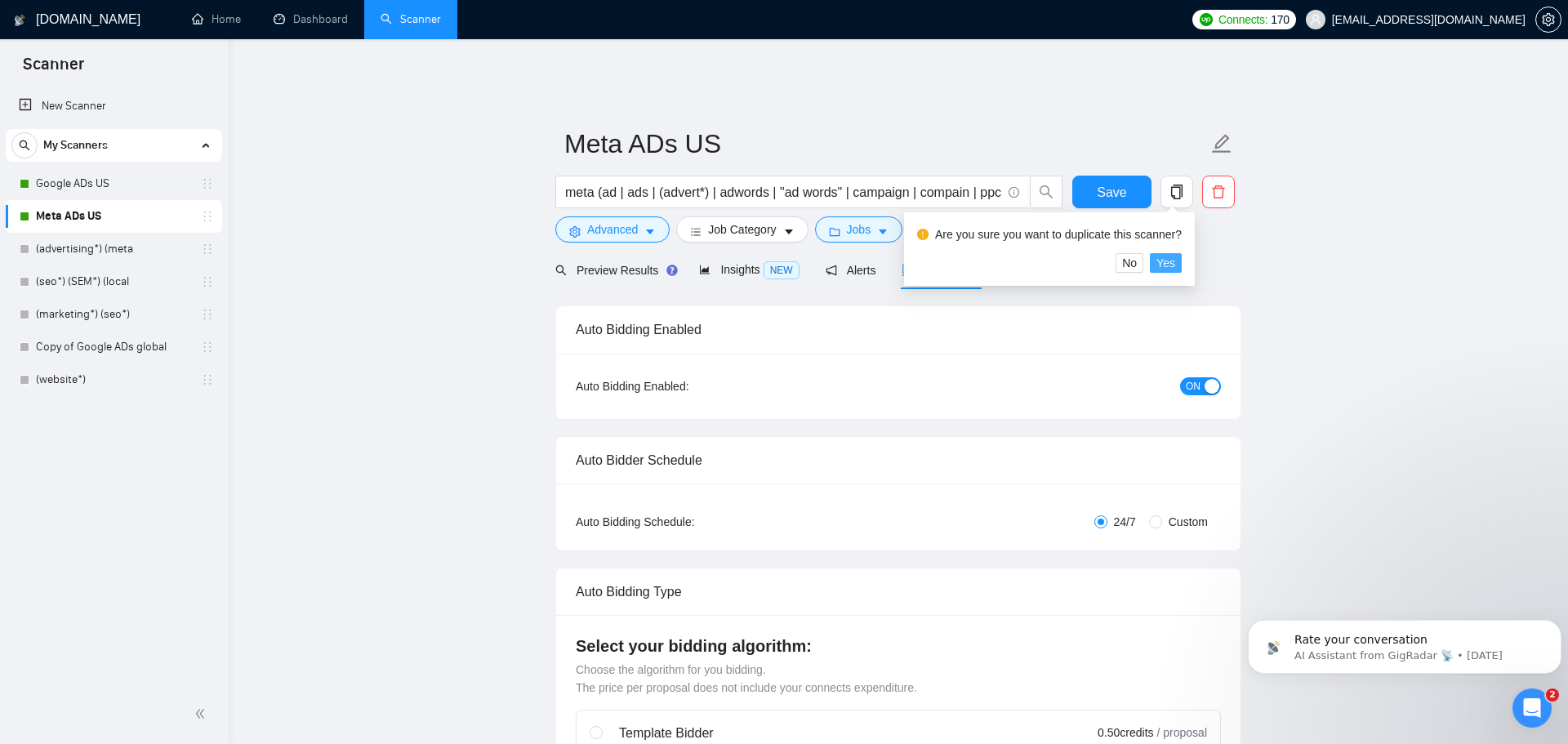
click at [1160, 267] on span "Yes" at bounding box center [1165, 264] width 18 height 18
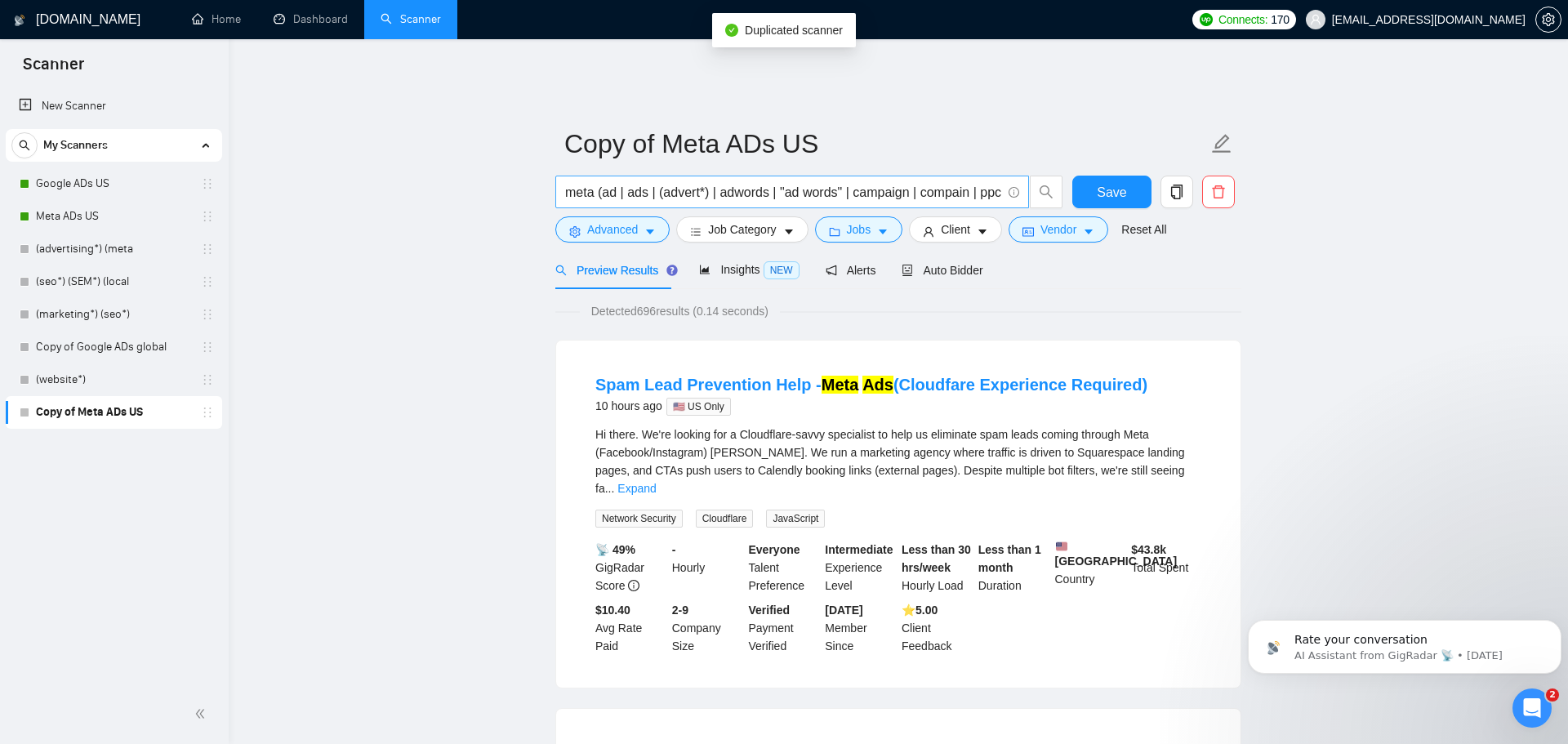
click at [576, 185] on input "meta (ad | ads | (advert*) | adwords | "ad words" | campaign | compain | ppc | …" at bounding box center [782, 192] width 436 height 20
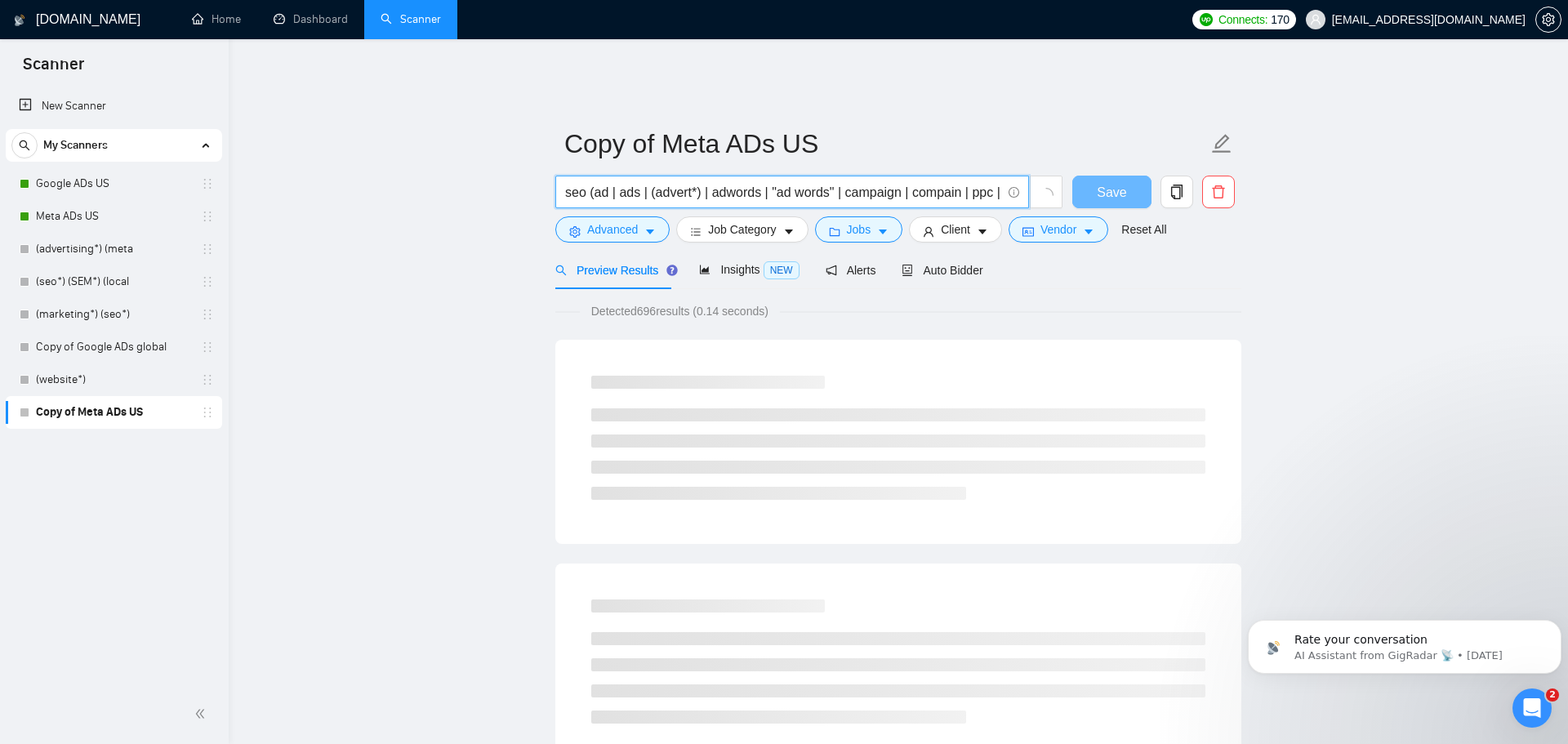
click at [602, 186] on input "seo (ad | ads | (advert*) | adwords | "ad words" | campaign | compain | ppc | "…" at bounding box center [782, 192] width 436 height 20
click at [639, 185] on input "seo (sem | ads | (advert*) | adwords | "ad words" | campaign | compain | ppc | …" at bounding box center [782, 192] width 436 height 20
click at [693, 186] on input "seo (sem | aio | (advert*) | adwords | "ad words" | campaign | compain | ppc | …" at bounding box center [782, 192] width 436 height 20
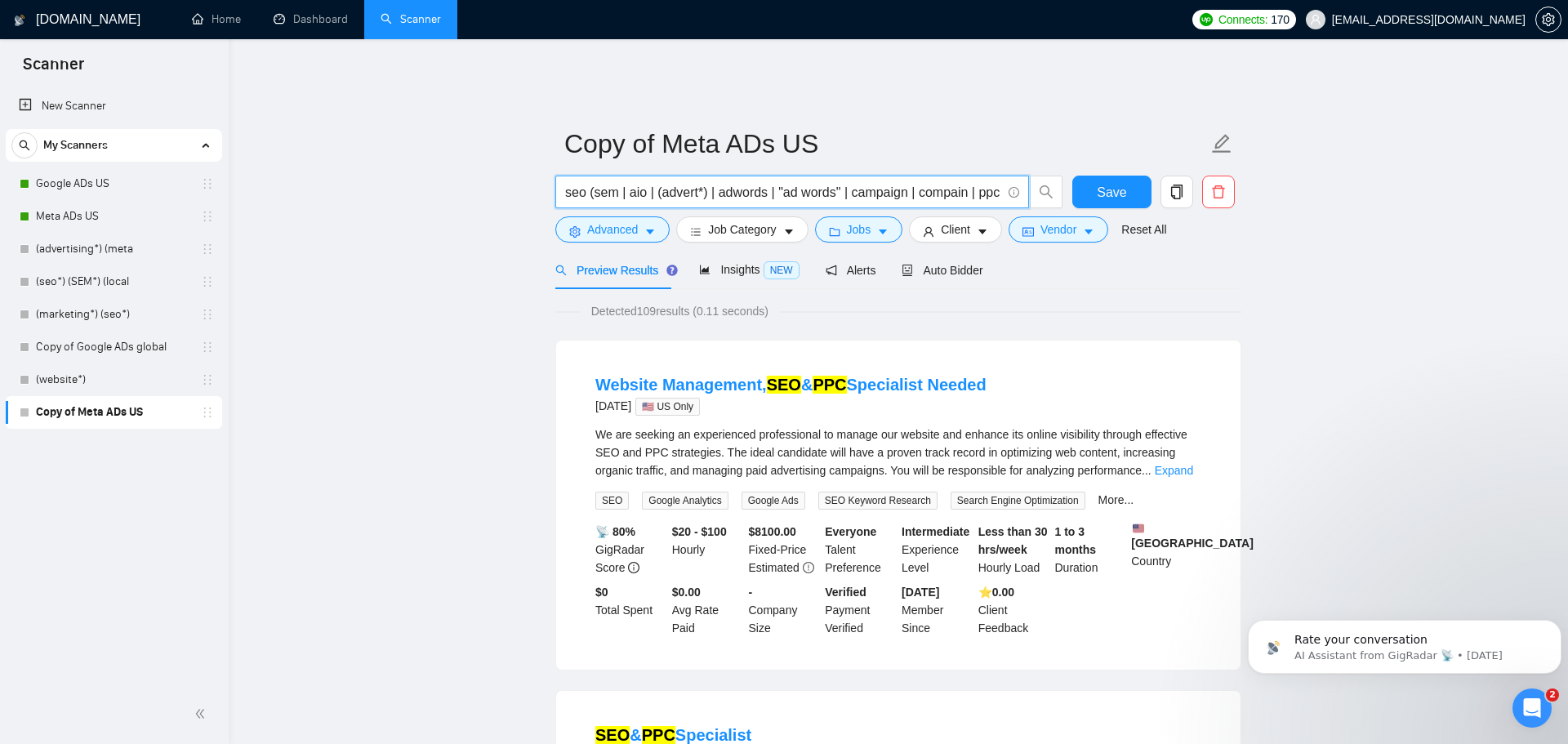
click at [706, 183] on input "seo (sem | aio | (advert*) | adwords | "ad words" | campaign | compain | ppc | …" at bounding box center [782, 192] width 436 height 20
click at [685, 182] on input "seo (sem | aio | (advert*) | adwords | "ad words" | campaign | compain | ppc | …" at bounding box center [782, 192] width 436 height 20
drag, startPoint x: 704, startPoint y: 181, endPoint x: 656, endPoint y: 176, distance: 48.3
click at [656, 182] on input "seo (sem | aio | (advert*) | adwords | "ad words" | campaign | compain | ppc | …" at bounding box center [782, 192] width 436 height 20
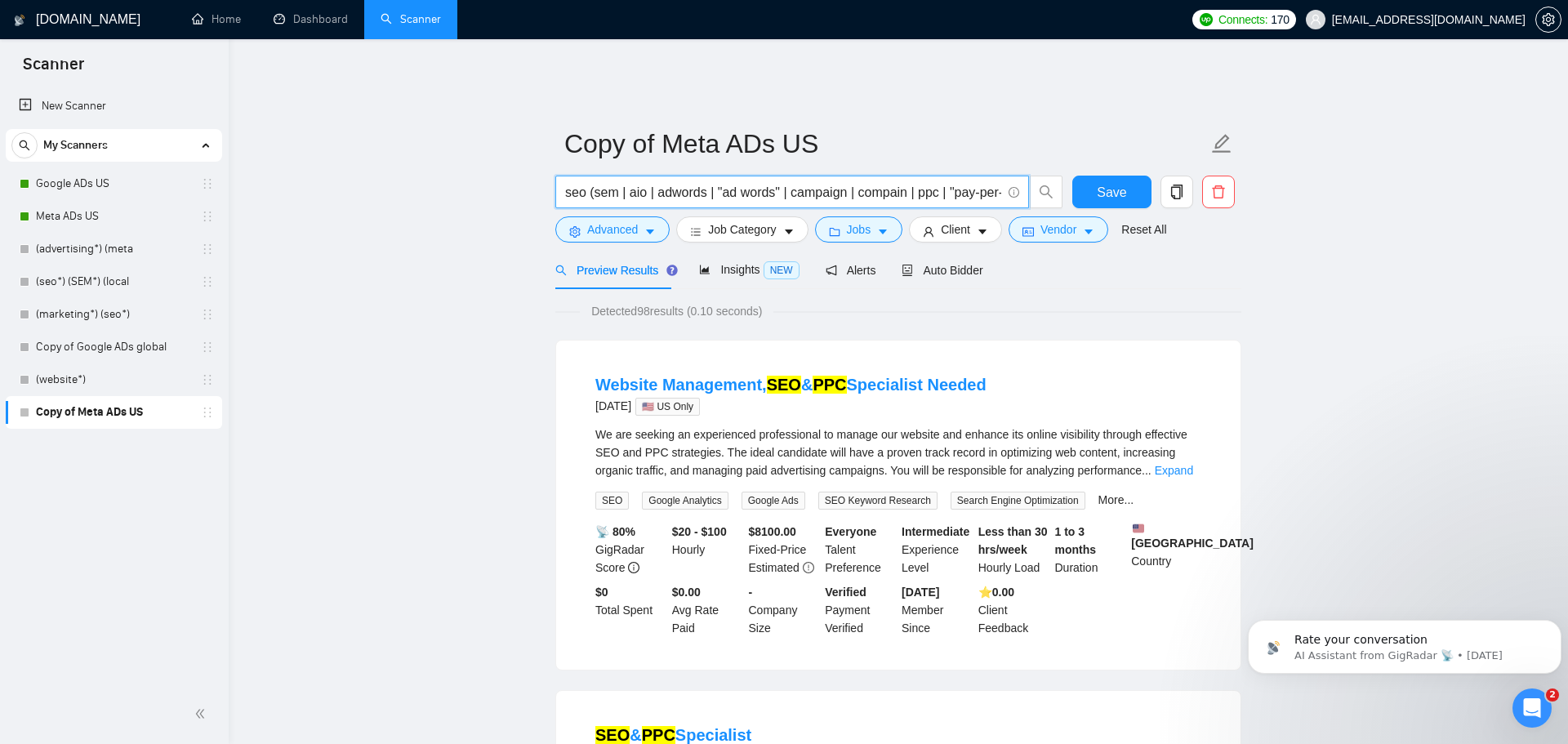
click at [687, 182] on input "seo (sem | aio | adwords | "ad words" | campaign | compain | ppc | "pay-per-cli…" at bounding box center [782, 192] width 436 height 20
click at [675, 182] on input "seo (sem | aio | "ad words" | campaign | compain | ppc | "pay-per-click")" at bounding box center [782, 192] width 436 height 20
drag, startPoint x: 711, startPoint y: 182, endPoint x: 662, endPoint y: 181, distance: 49.0
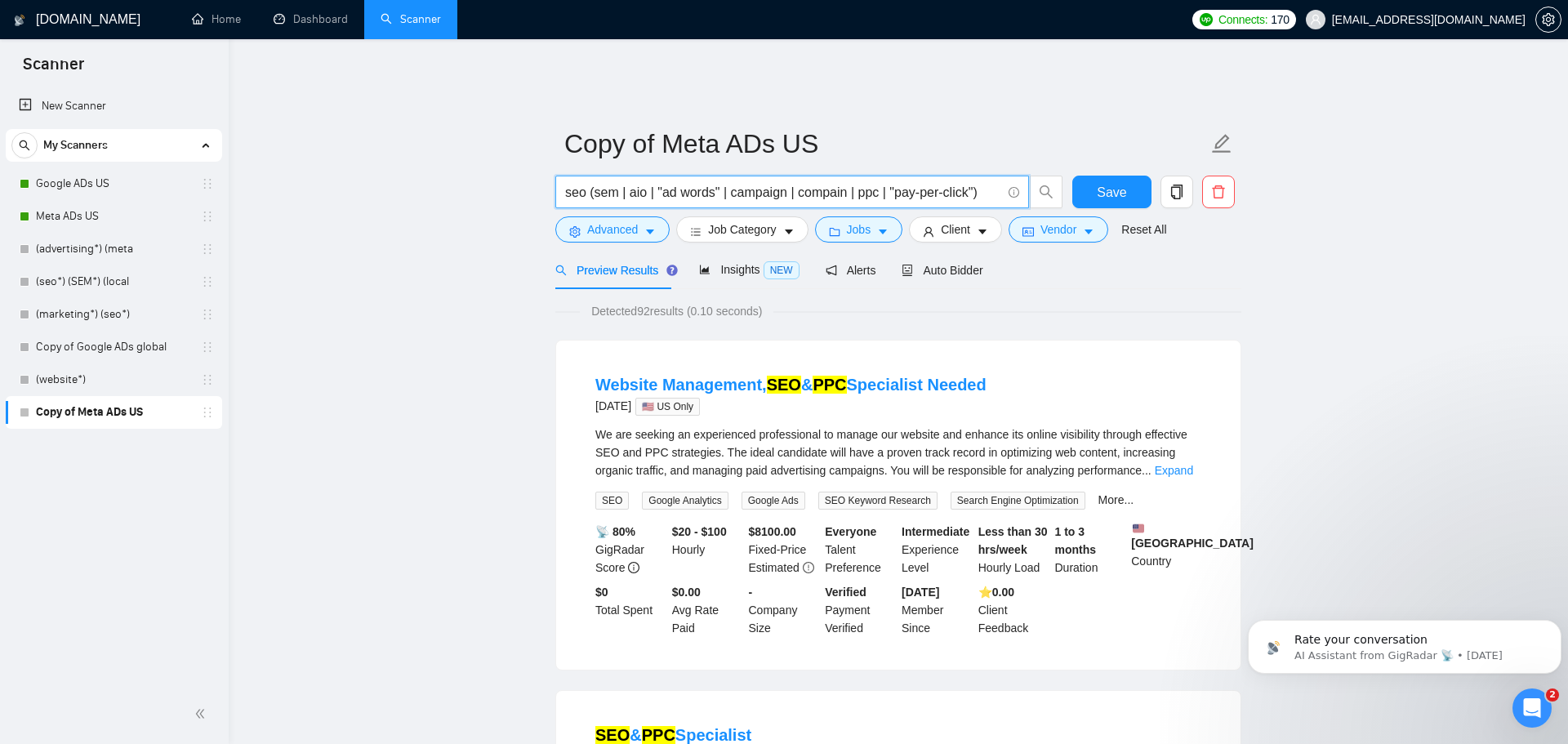
click at [662, 182] on input "seo (sem | aio | "ad words" | campaign | compain | ppc | "pay-per-click")" at bounding box center [782, 192] width 436 height 20
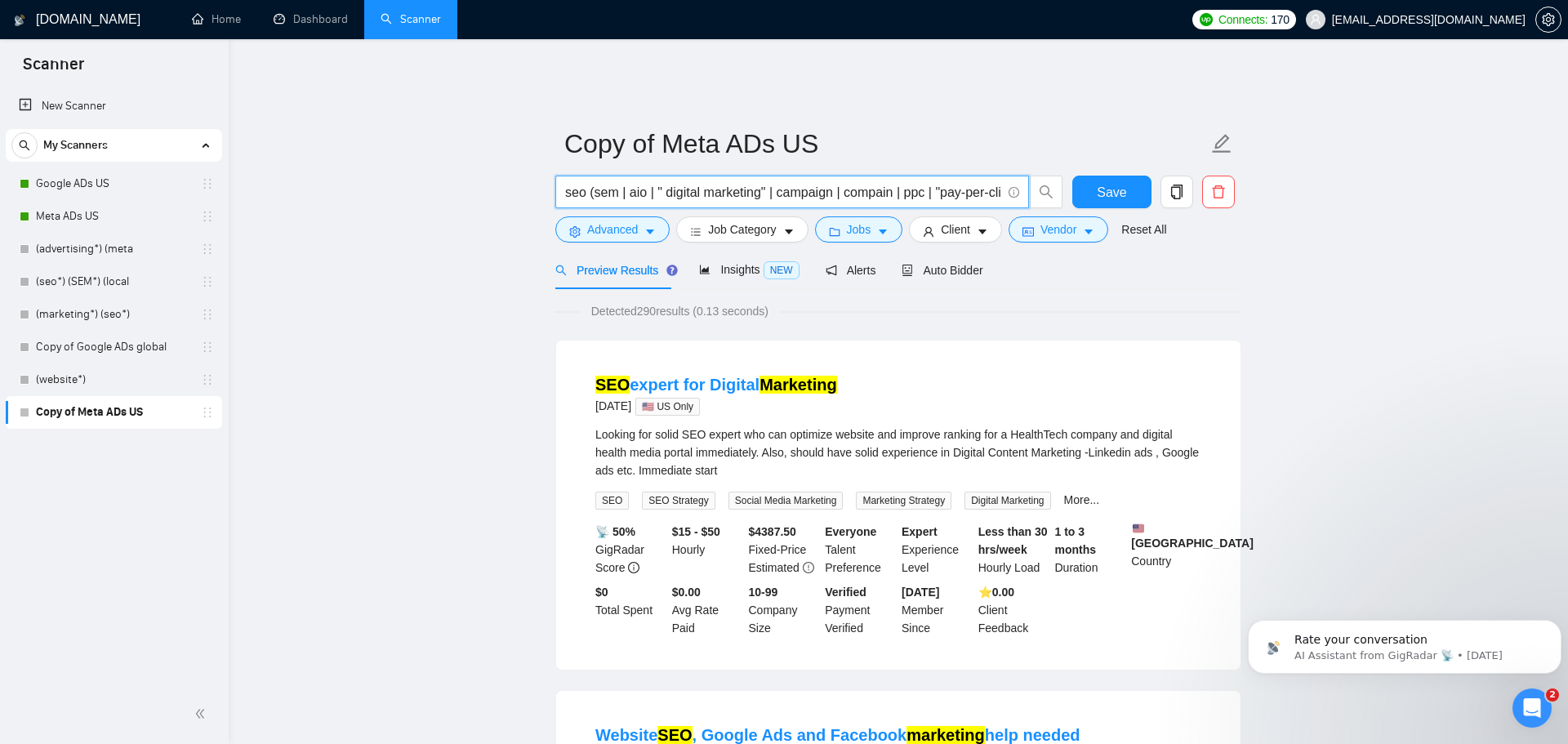
click at [800, 182] on input "seo (sem | aio | " digital marketing" | campaign | compain | ppc | "pay-per-cli…" at bounding box center [782, 192] width 436 height 20
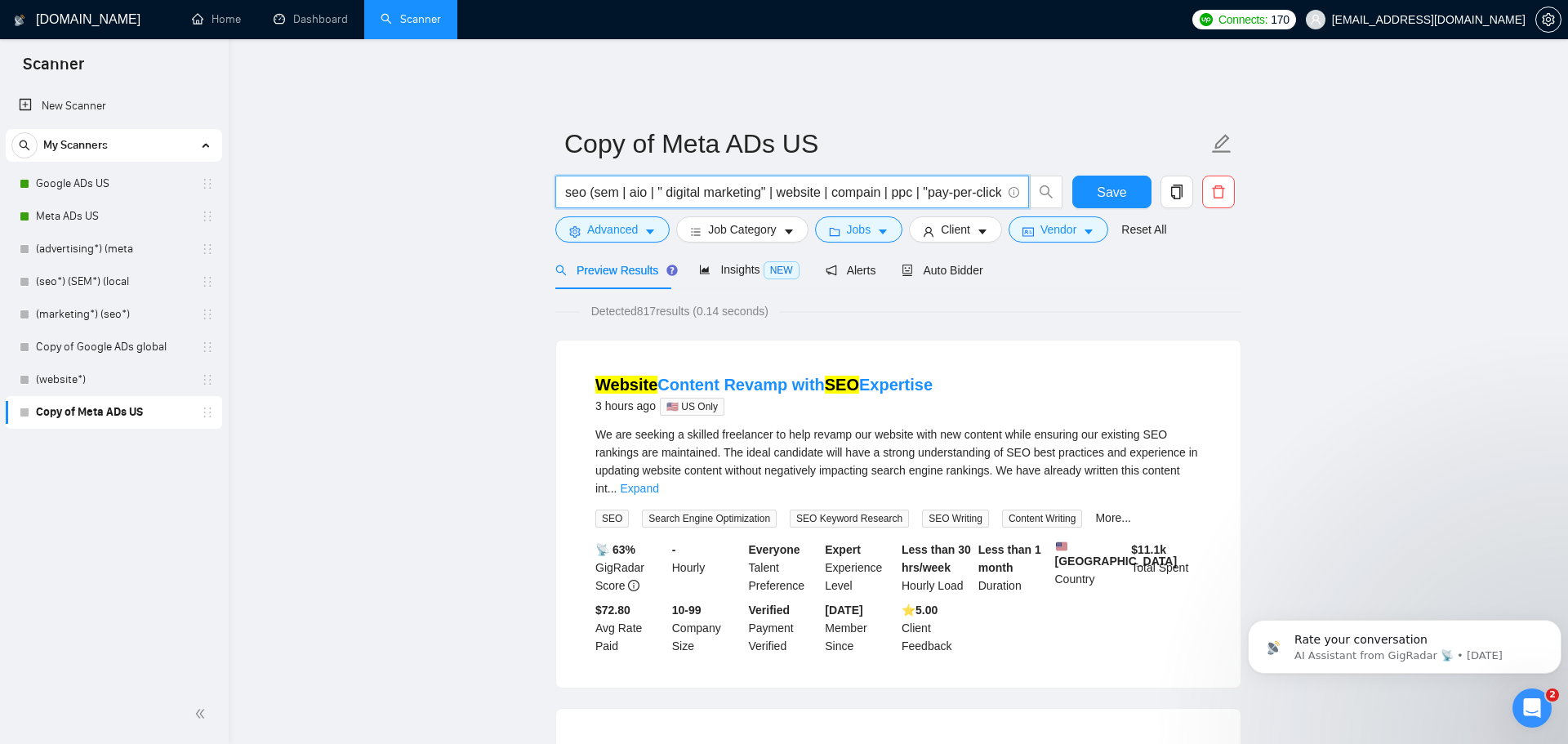
click at [852, 182] on input "seo (sem | aio | " digital marketing" | website | compain | ppc | "pay-per-clic…" at bounding box center [782, 192] width 436 height 20
drag, startPoint x: 880, startPoint y: 180, endPoint x: 951, endPoint y: 177, distance: 71.1
click at [951, 182] on input "seo (sem | aio | " digital marketing" | website | local seo | ppc | "pay-per-cl…" at bounding box center [782, 192] width 436 height 20
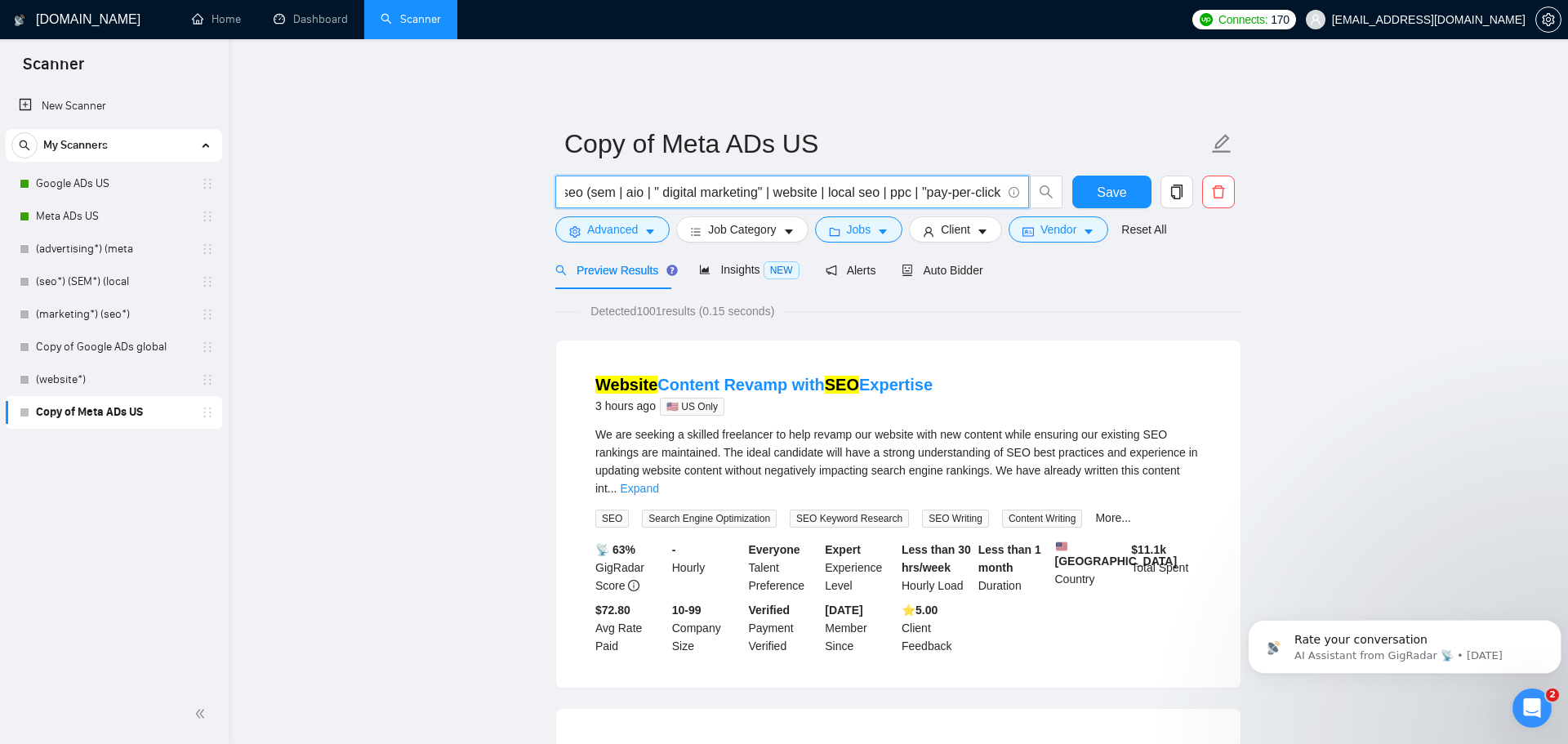
drag, startPoint x: 882, startPoint y: 181, endPoint x: 1004, endPoint y: 186, distance: 122.1
click at [1004, 186] on span "seo (sem | aio | " digital marketing" | website | local seo | ppc | "pay-per-cl…" at bounding box center [792, 192] width 474 height 33
click at [871, 186] on input "seo (sem | aio | " digital marketing" | website | local seo | ppc | "pay-per-cl…" at bounding box center [782, 192] width 436 height 20
drag, startPoint x: 879, startPoint y: 181, endPoint x: 997, endPoint y: 181, distance: 118.0
click at [997, 182] on input "seo (sem | aio | " digital marketing" | website | local seo | ppc | "pay-per-cl…" at bounding box center [782, 192] width 436 height 20
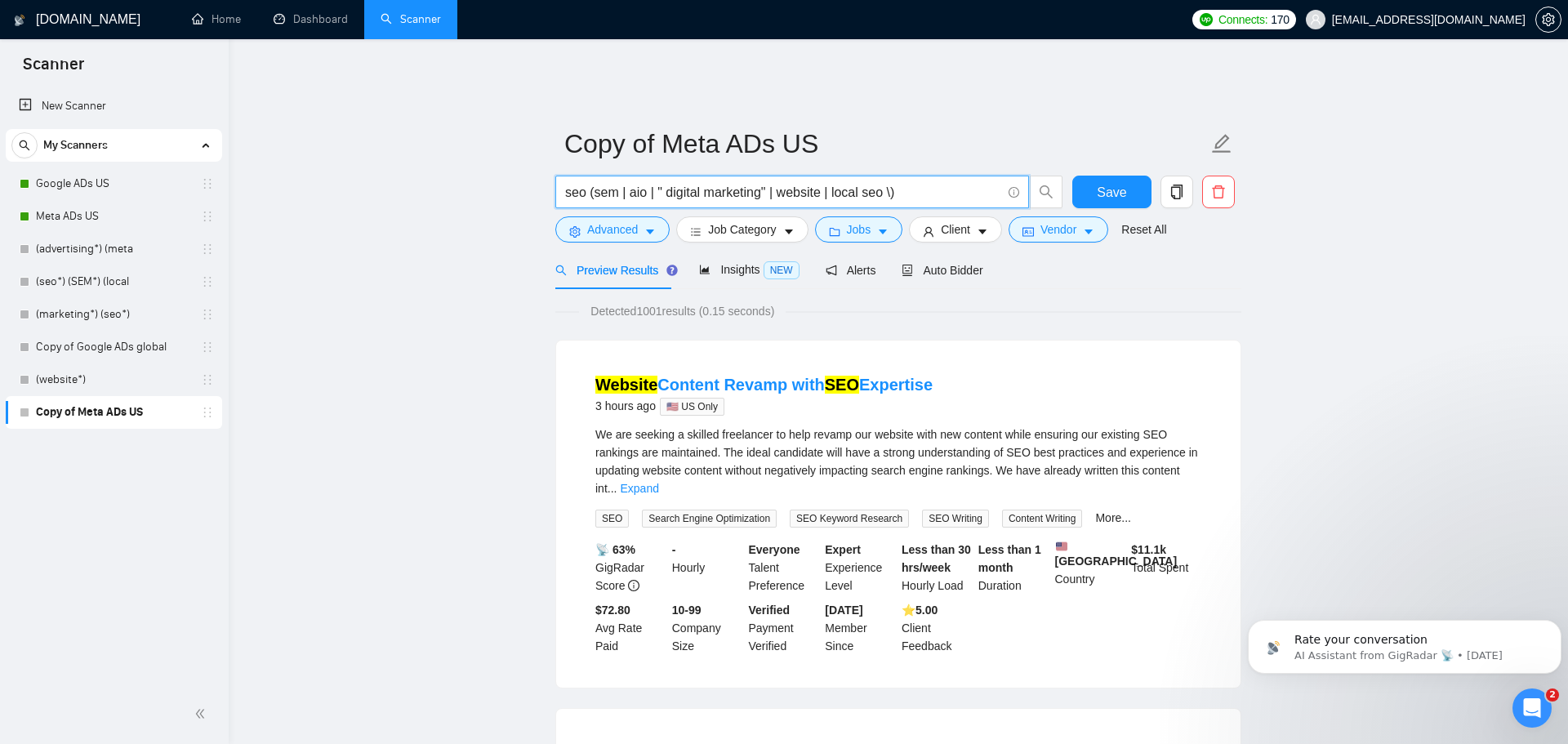
scroll to position [0, 0]
type input "seo (sem | aio | " digital marketing" | website | local seo)"
click at [946, 264] on span "Auto Bidder" at bounding box center [942, 270] width 81 height 13
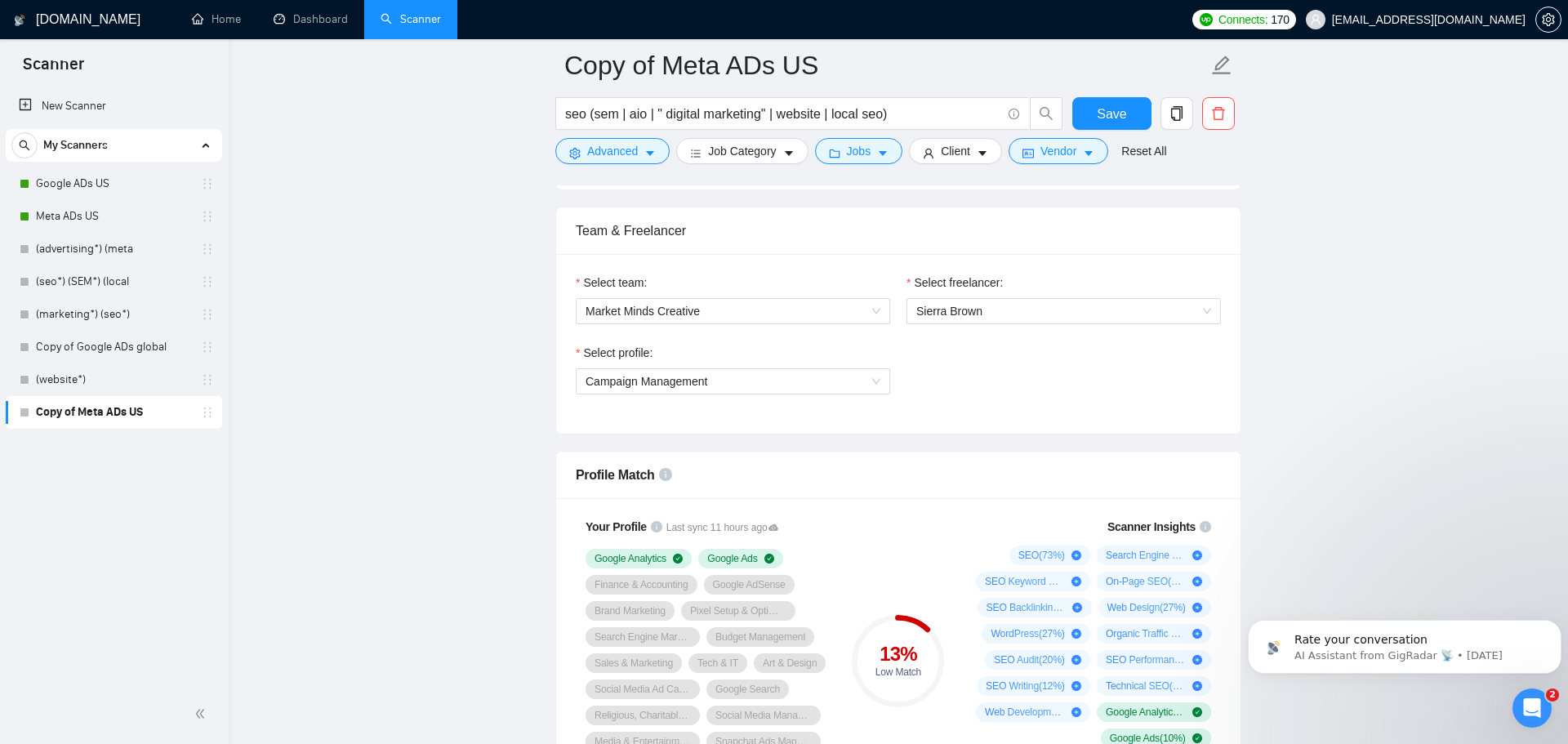
scroll to position [814, 0]
click at [842, 370] on span "Campaign Management" at bounding box center [733, 378] width 295 height 25
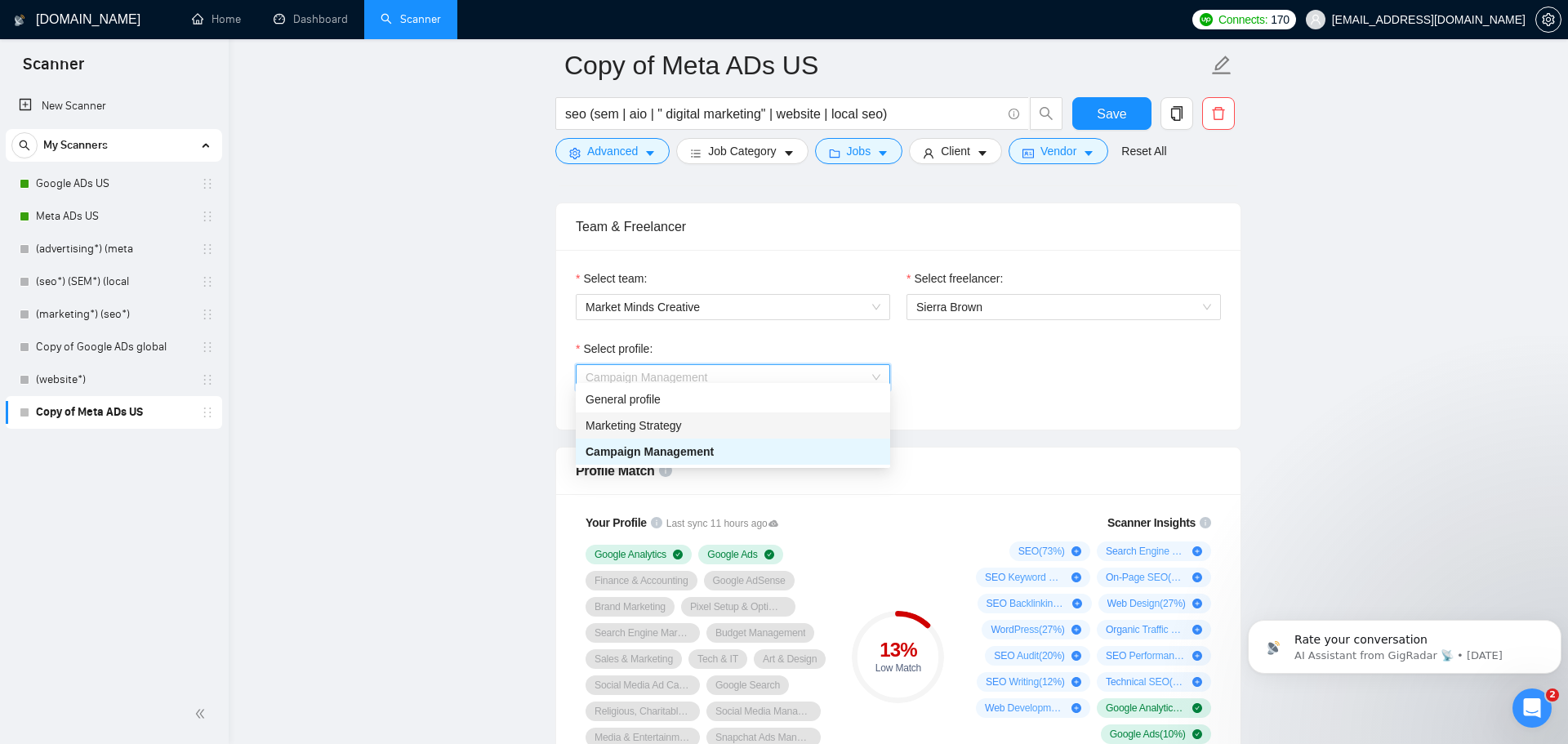
click at [822, 425] on div "Marketing Strategy" at bounding box center [733, 426] width 295 height 18
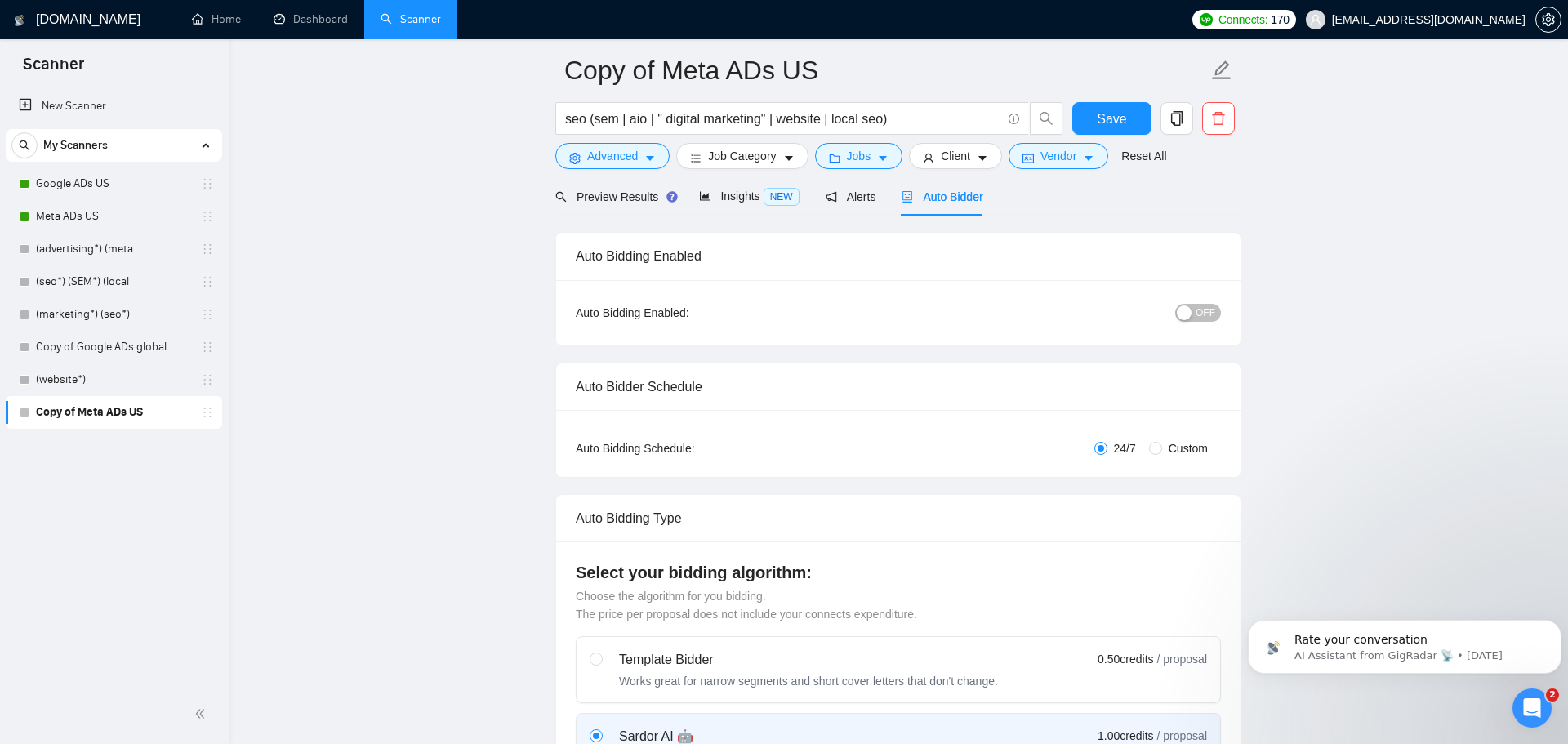
scroll to position [0, 0]
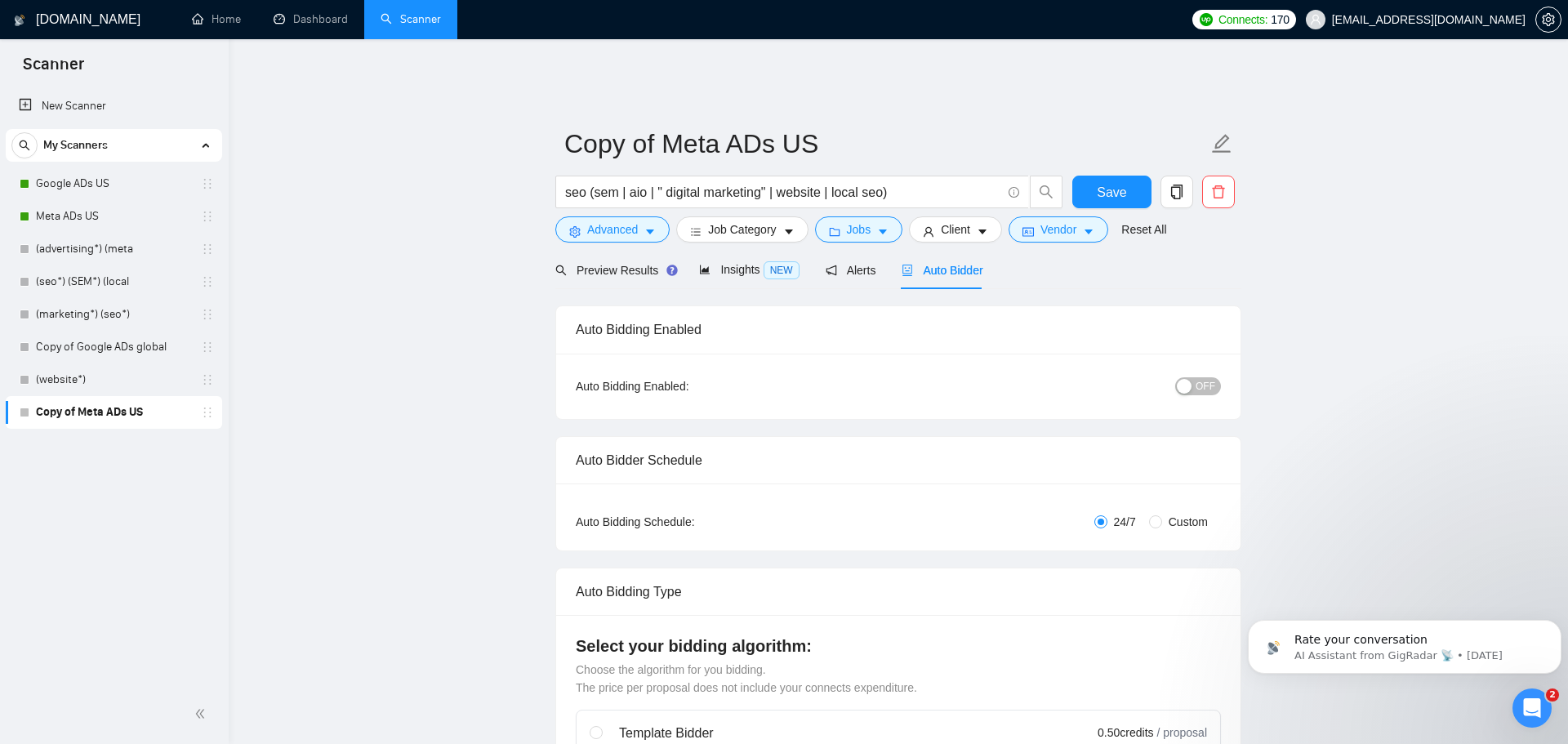
click at [1200, 378] on span "OFF" at bounding box center [1204, 387] width 19 height 18
click at [1096, 179] on button "Save" at bounding box center [1112, 192] width 79 height 33
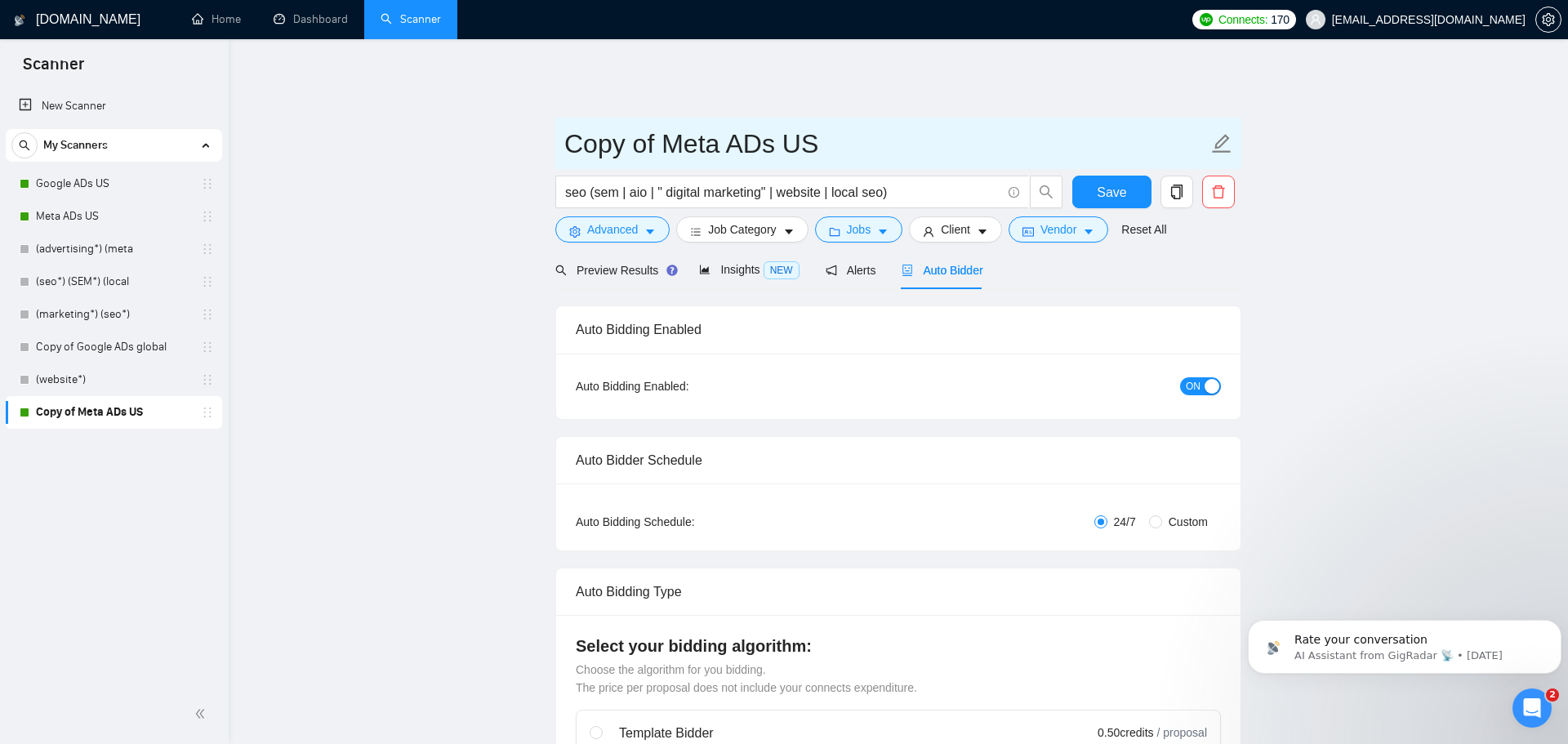
click at [1224, 134] on icon "edit" at bounding box center [1222, 143] width 18 height 18
click at [772, 130] on input "Copy of Meta ADs US" at bounding box center [886, 143] width 644 height 40
drag, startPoint x: 772, startPoint y: 130, endPoint x: 498, endPoint y: 107, distance: 275.0
type input "SEO US"
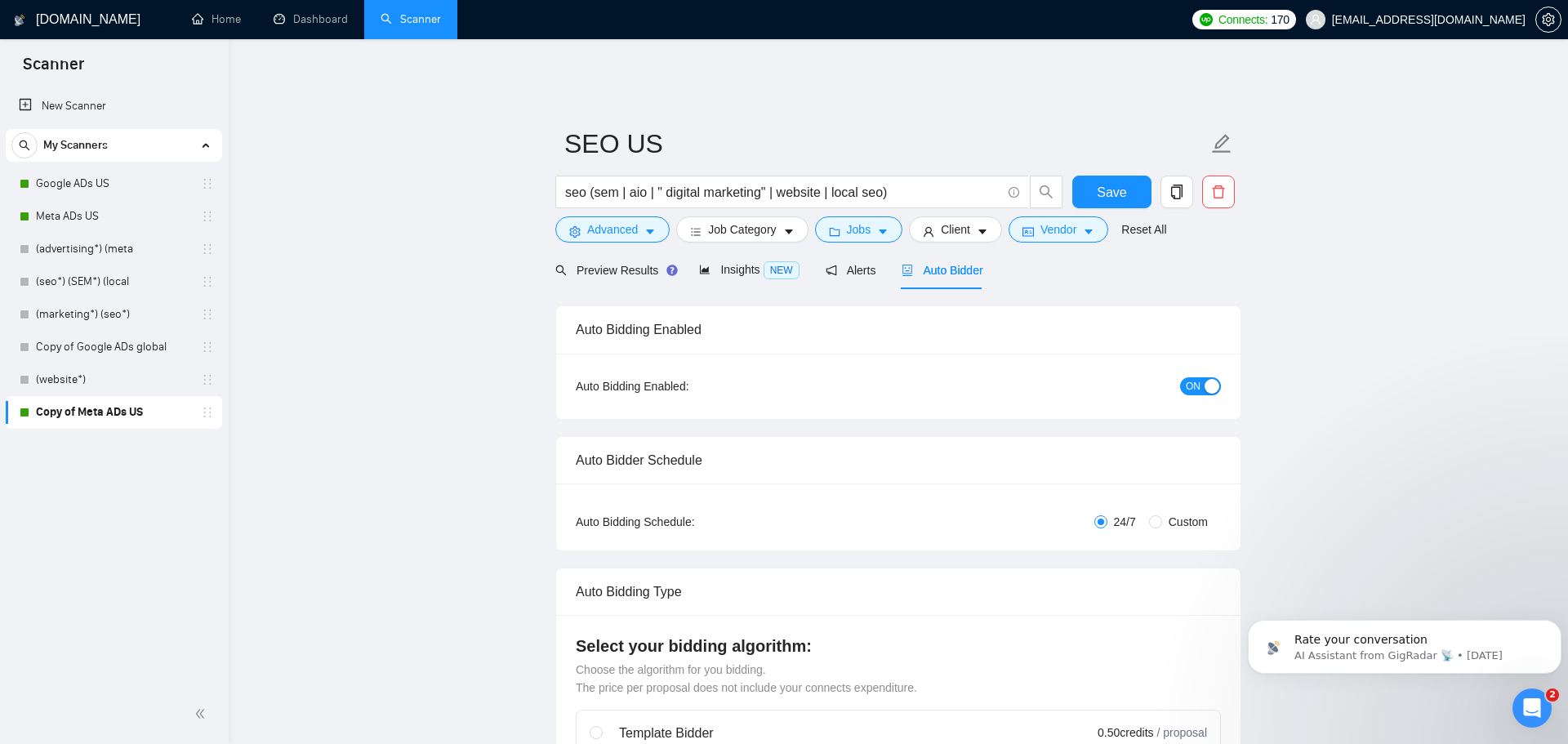
click at [1100, 182] on span "Save" at bounding box center [1112, 192] width 29 height 20
click at [199, 22] on link "Home" at bounding box center [216, 18] width 49 height 14
